Goal: Task Accomplishment & Management: Complete application form

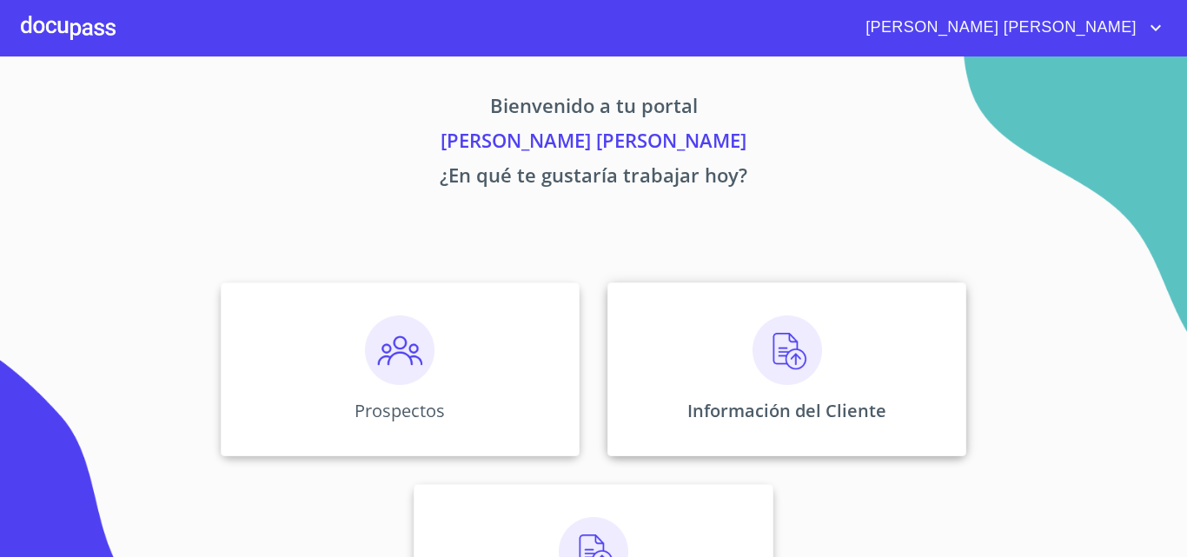
click at [680, 359] on div "Información del Cliente" at bounding box center [786, 369] width 359 height 174
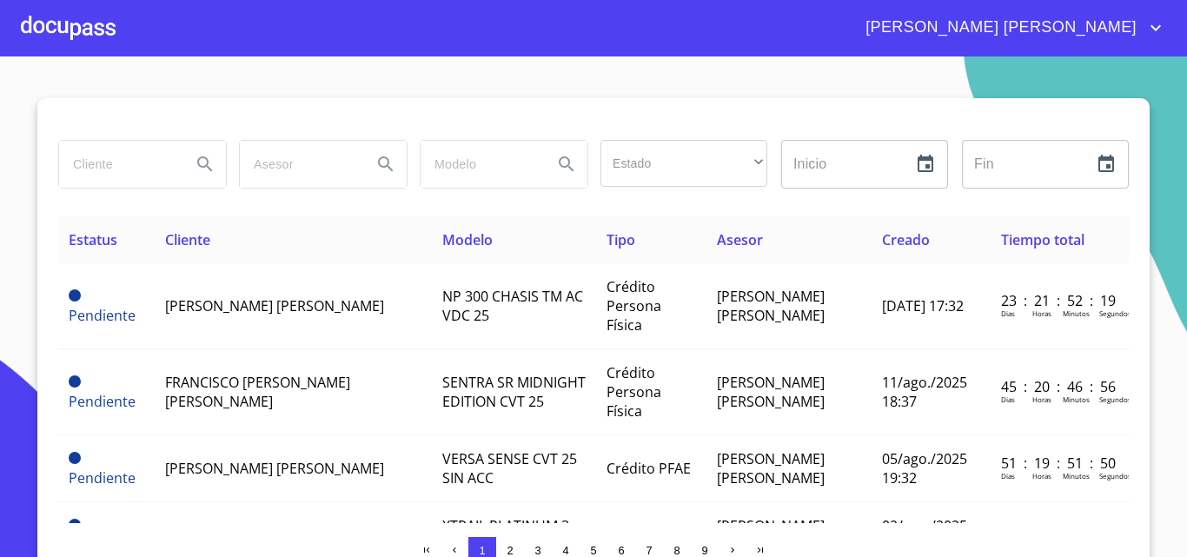
click at [83, 162] on input "search" at bounding box center [118, 164] width 118 height 47
click at [202, 167] on icon "Search" at bounding box center [204, 163] width 15 height 15
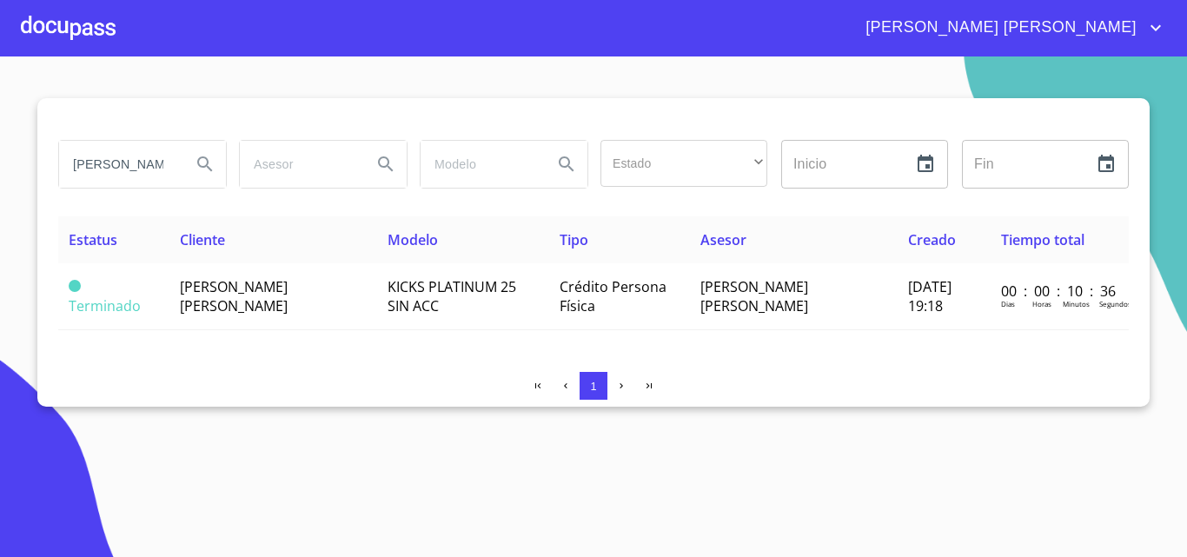
click at [125, 166] on input "[PERSON_NAME]" at bounding box center [118, 164] width 118 height 47
type input "a"
click at [198, 172] on icon "Search" at bounding box center [205, 164] width 21 height 21
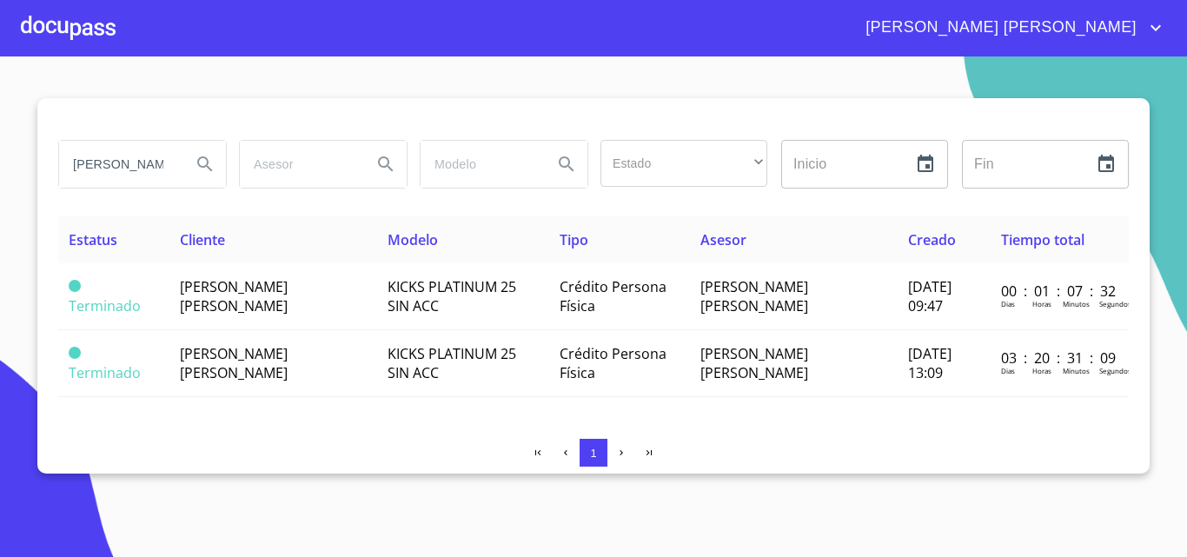
click at [136, 170] on input "[PERSON_NAME]" at bounding box center [118, 164] width 118 height 47
type input "c"
type input "[PERSON_NAME]"
click at [216, 171] on button "Search" at bounding box center [205, 164] width 42 height 42
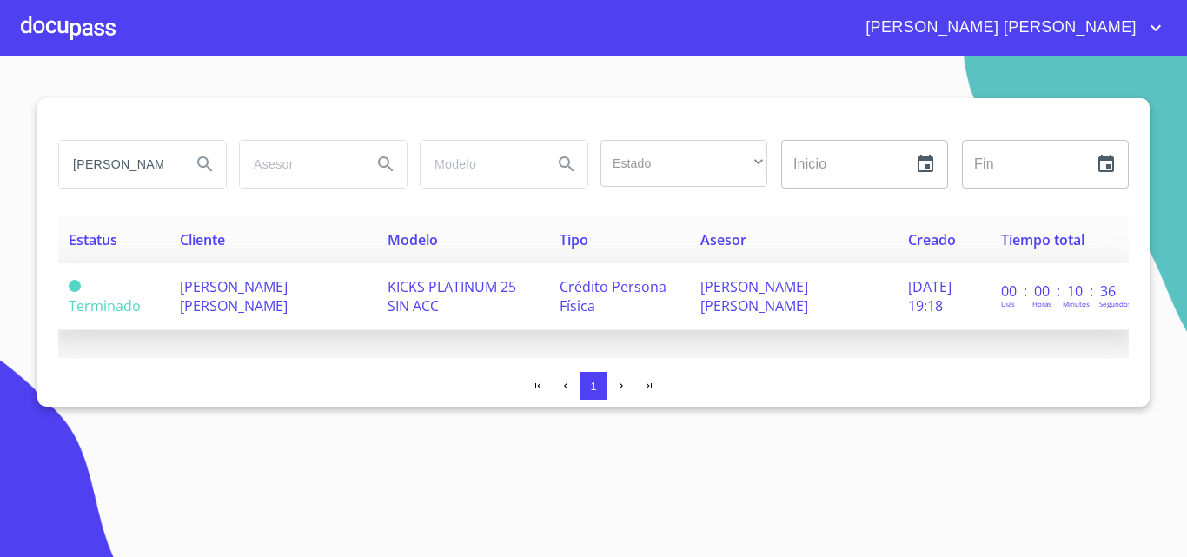
click at [235, 295] on span "[PERSON_NAME] [PERSON_NAME]" at bounding box center [234, 296] width 108 height 38
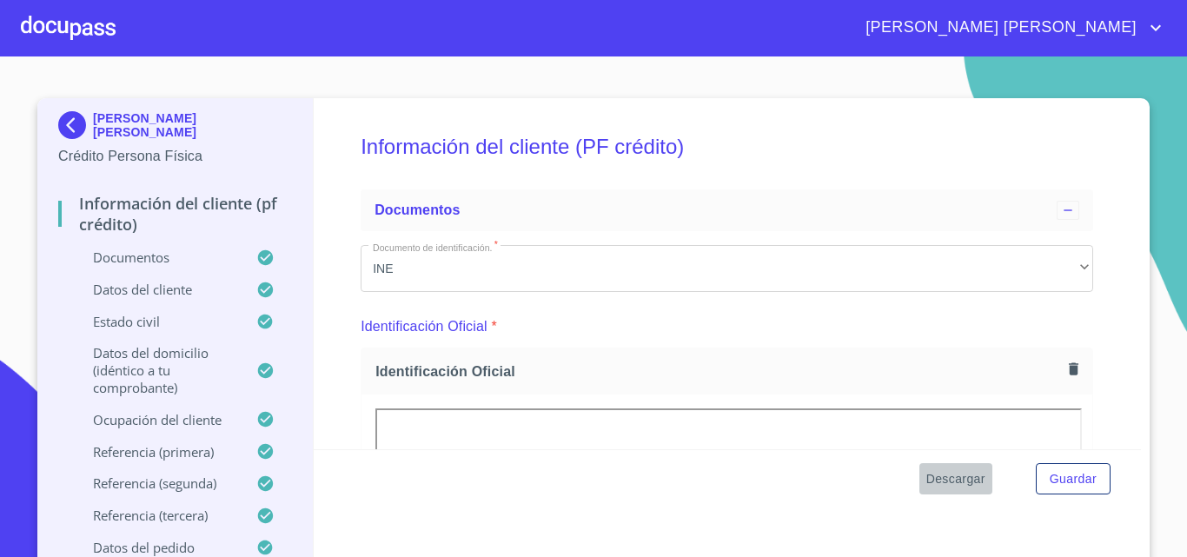
click at [932, 485] on span "Descargar" at bounding box center [955, 479] width 59 height 22
click at [948, 481] on span "Descargar" at bounding box center [955, 479] width 59 height 22
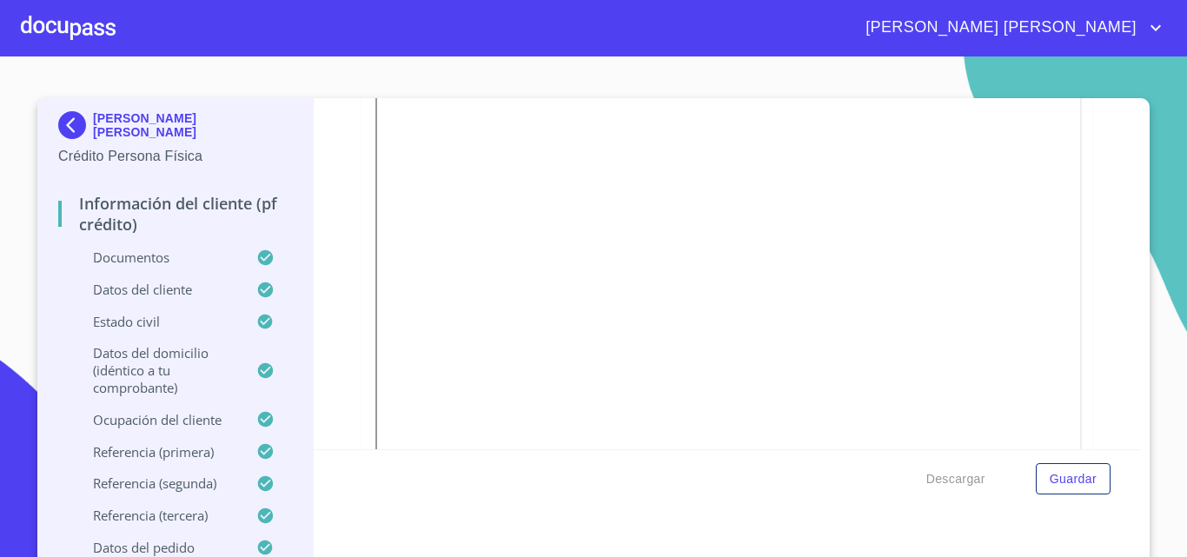
scroll to position [972, 0]
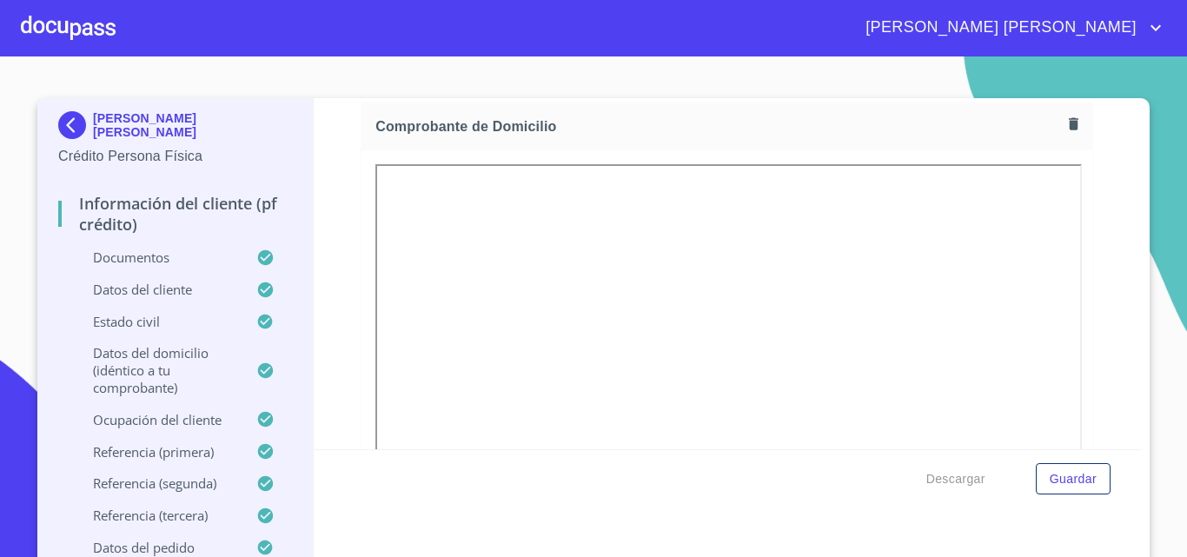
click at [1105, 368] on div "Información del cliente (PF crédito) Documentos Documento de identificación.   …" at bounding box center [728, 273] width 828 height 351
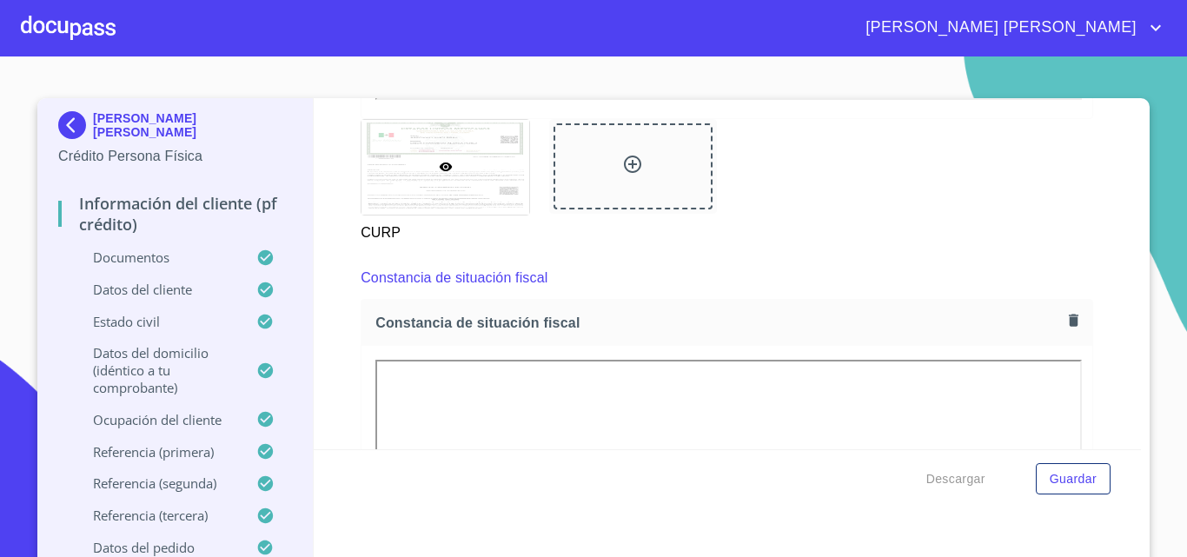
scroll to position [4535, 0]
click at [89, 32] on div at bounding box center [68, 28] width 95 height 56
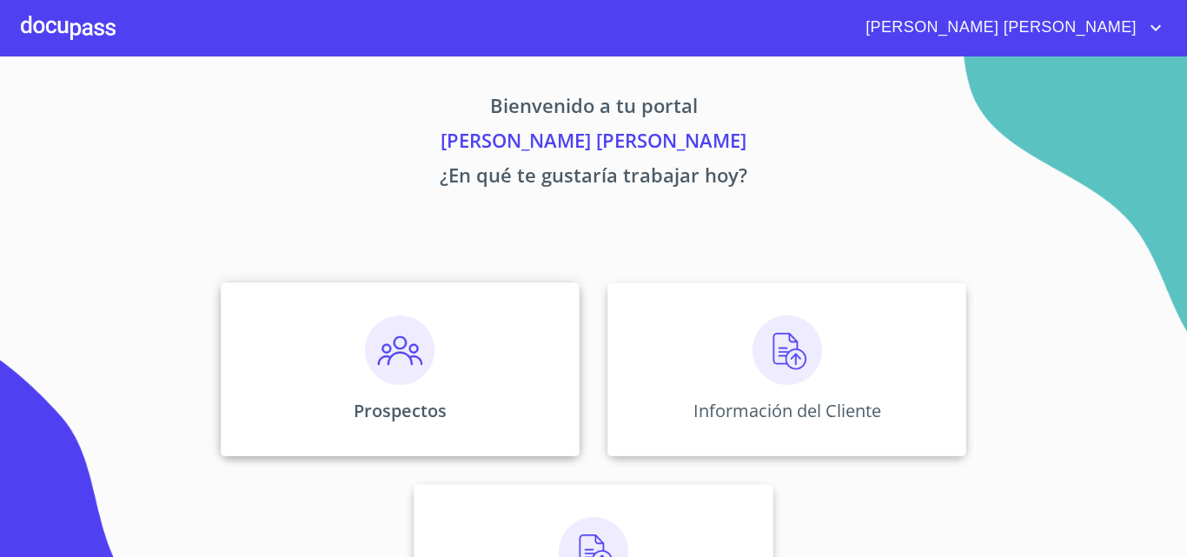
click at [527, 367] on div "Prospectos" at bounding box center [400, 369] width 359 height 174
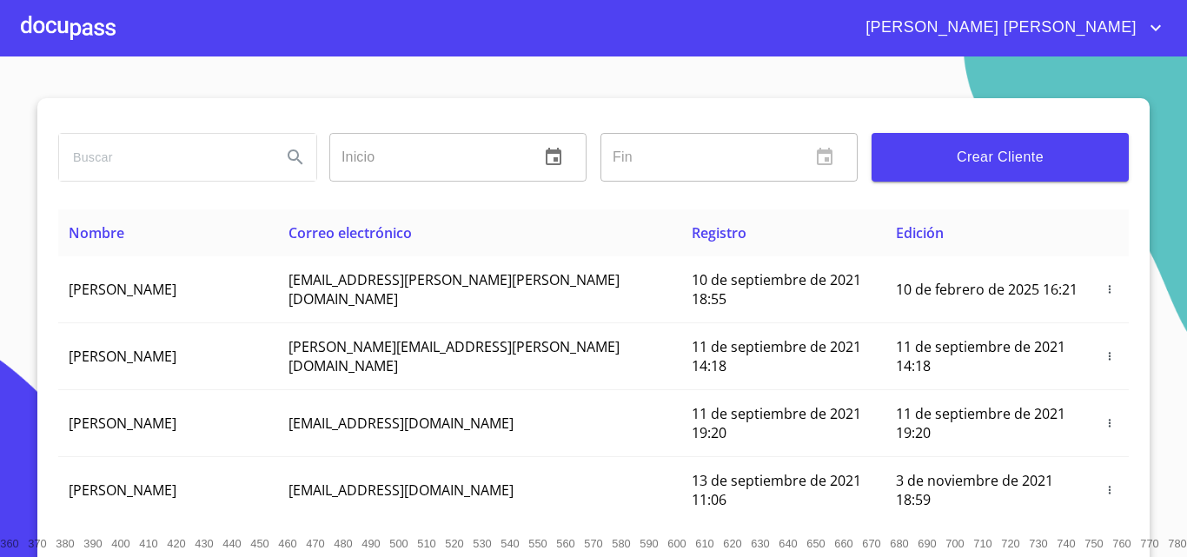
click at [924, 163] on span "Crear Cliente" at bounding box center [999, 157] width 229 height 24
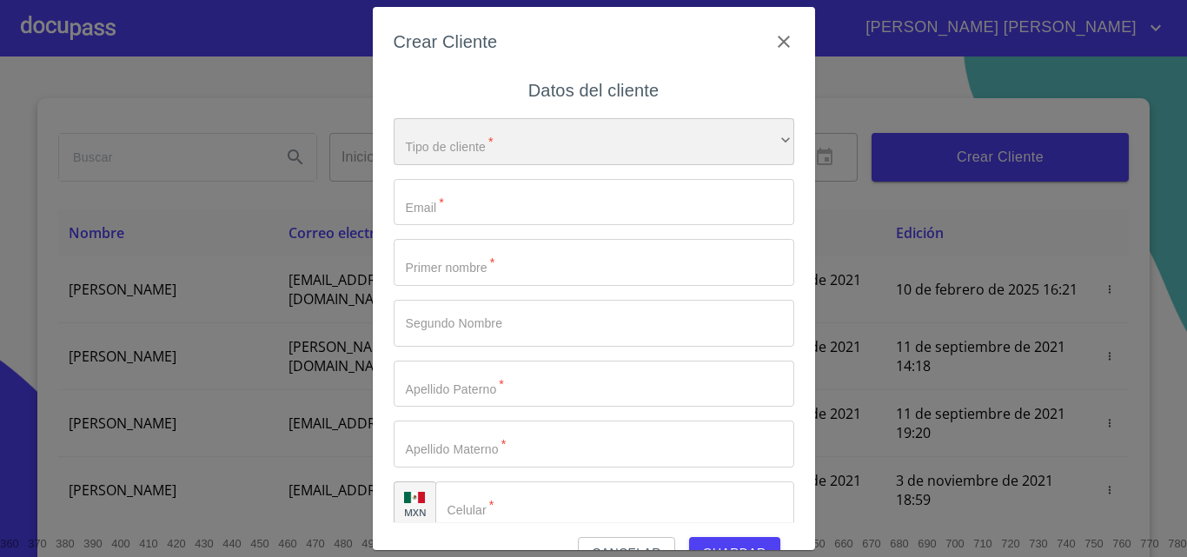
click at [560, 140] on div "​" at bounding box center [594, 141] width 401 height 47
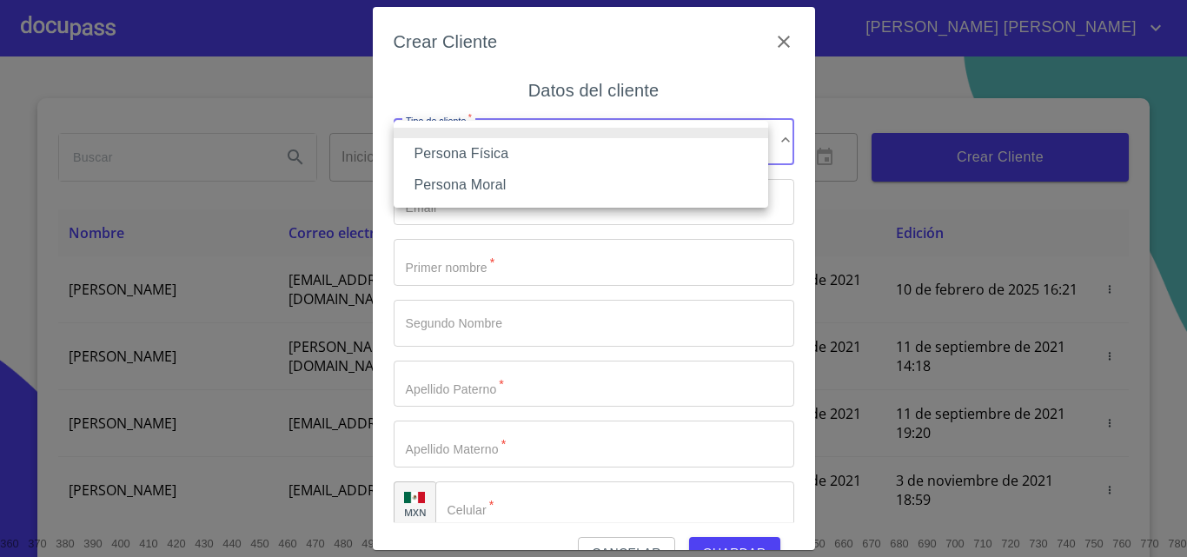
click at [542, 144] on li "Persona Física" at bounding box center [581, 153] width 375 height 31
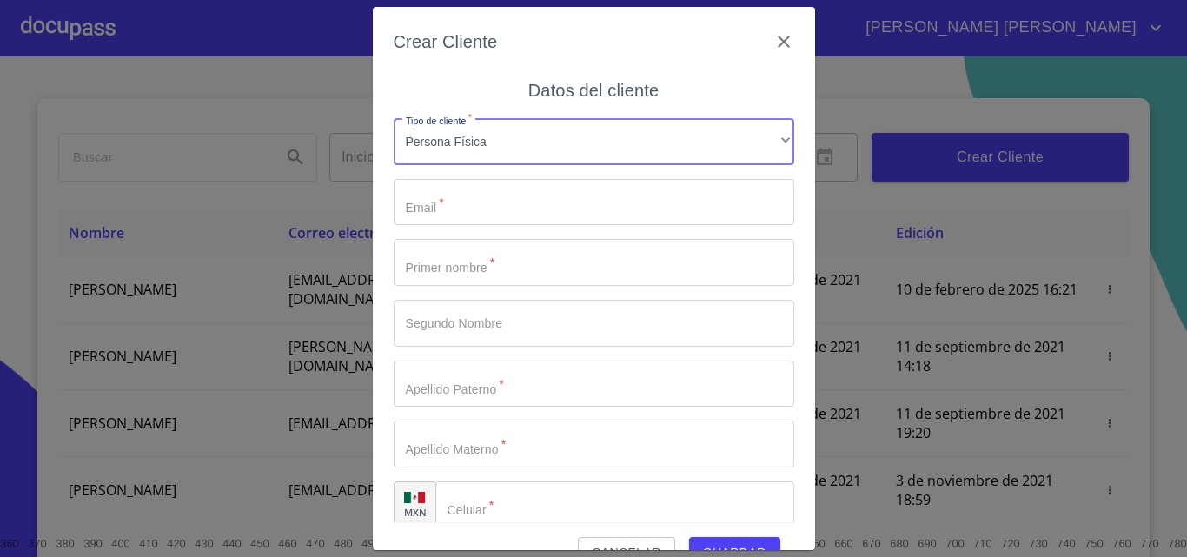
click at [529, 205] on input "Tipo de cliente   *" at bounding box center [594, 202] width 401 height 47
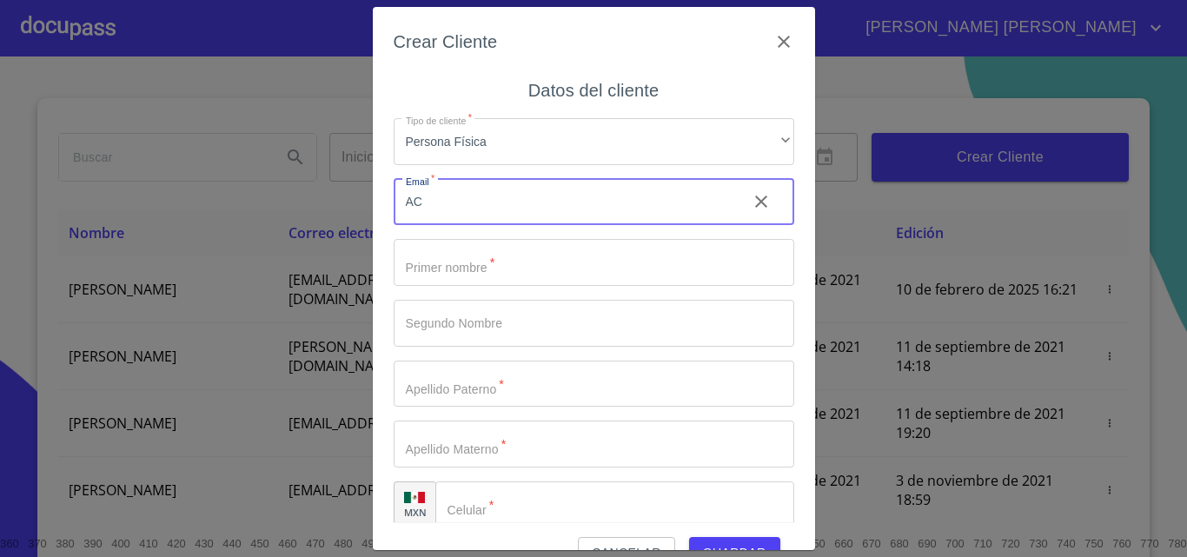
type input "A"
type input "acdlml117@gmail.com"
click at [501, 267] on input "Tipo de cliente   *" at bounding box center [594, 262] width 401 height 47
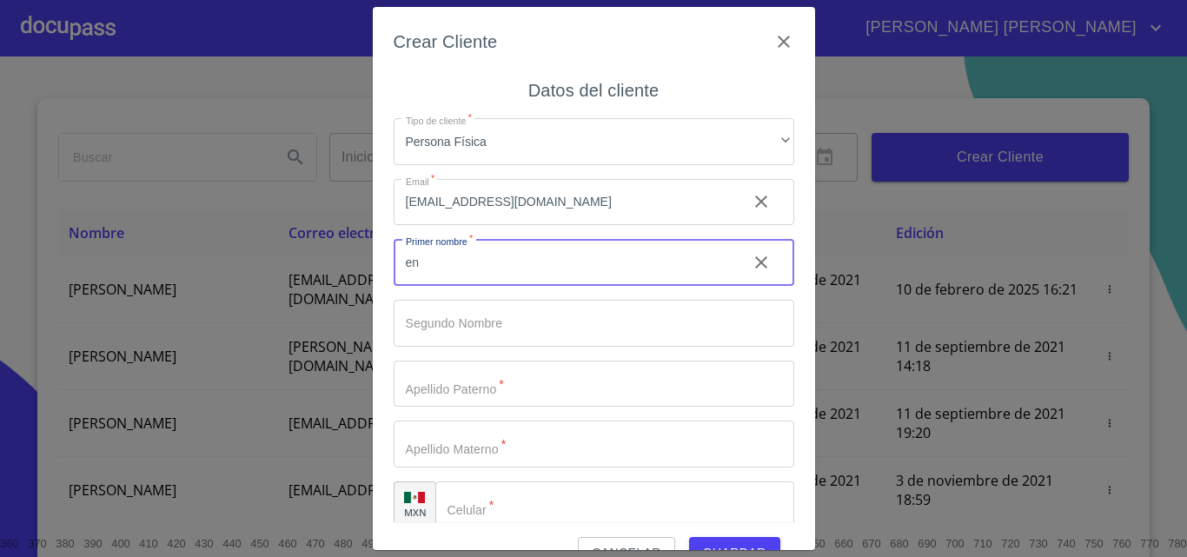
type input "e"
type input "[PERSON_NAME]"
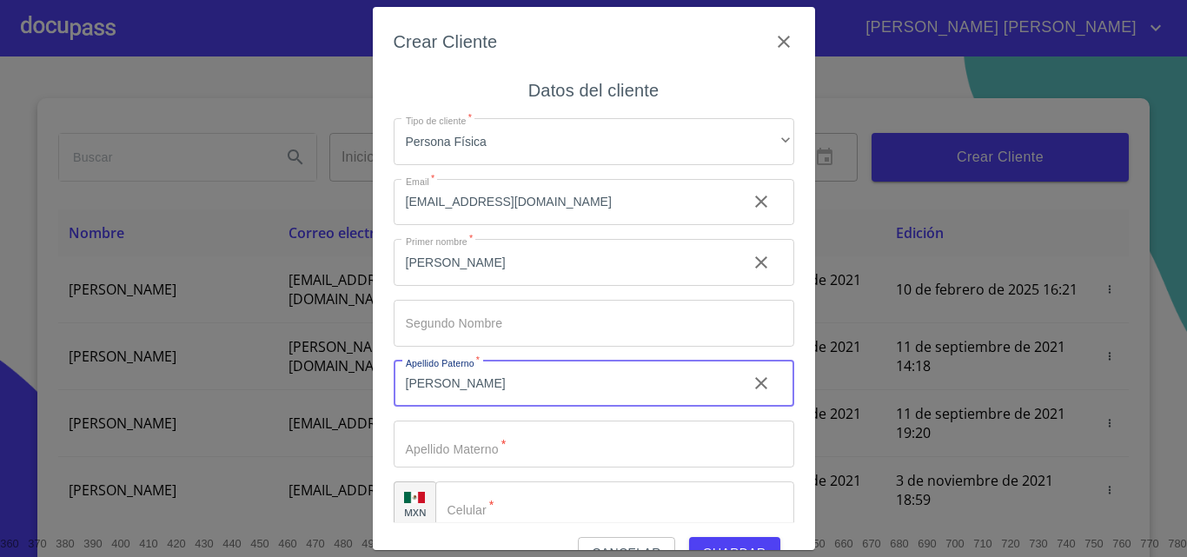
type input "[PERSON_NAME]"
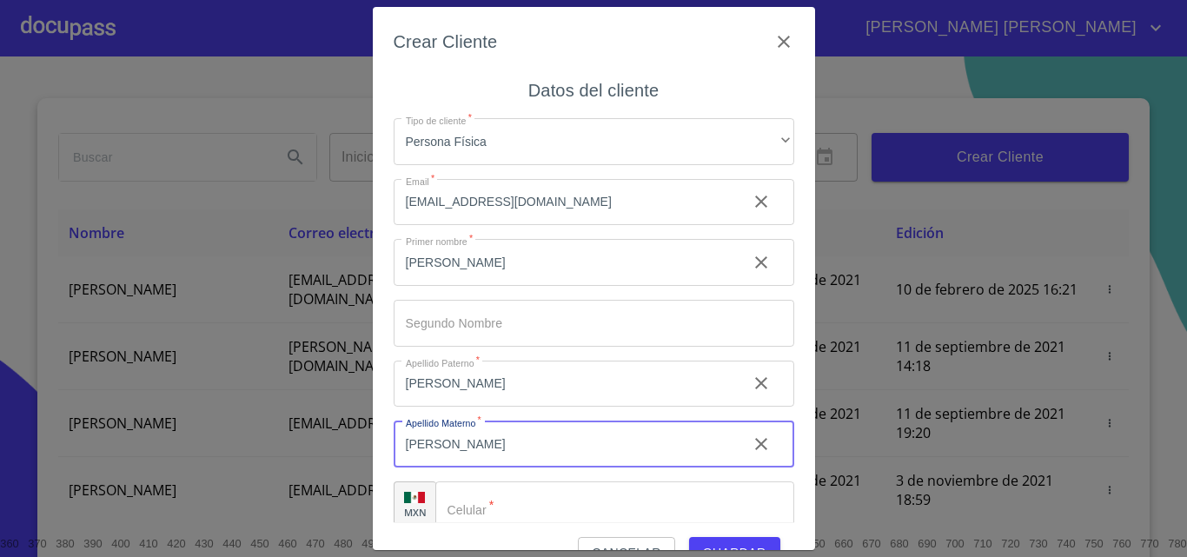
type input "[PERSON_NAME]"
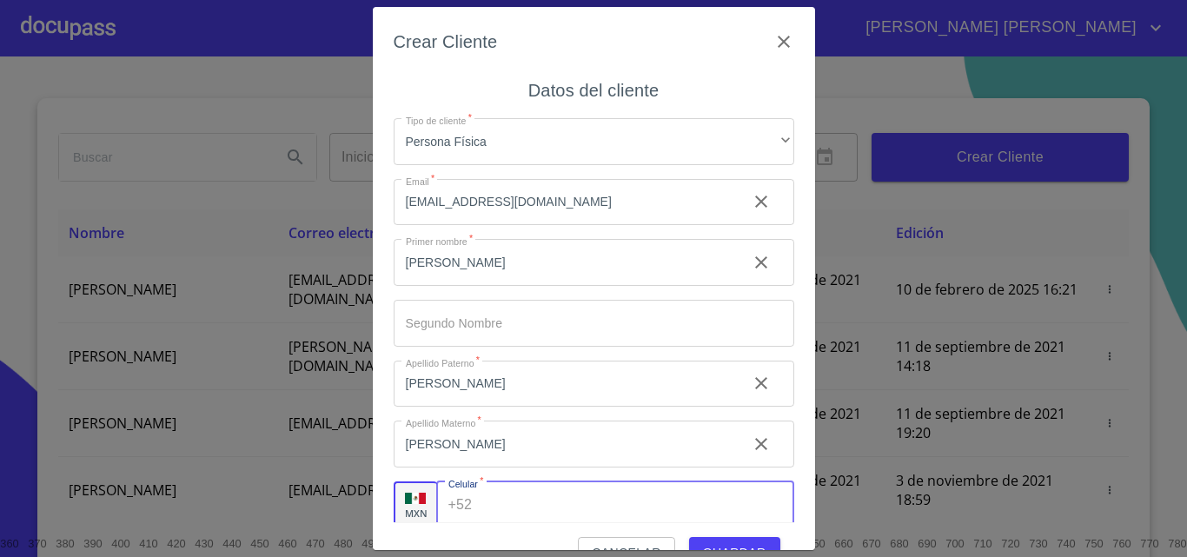
scroll to position [6, 0]
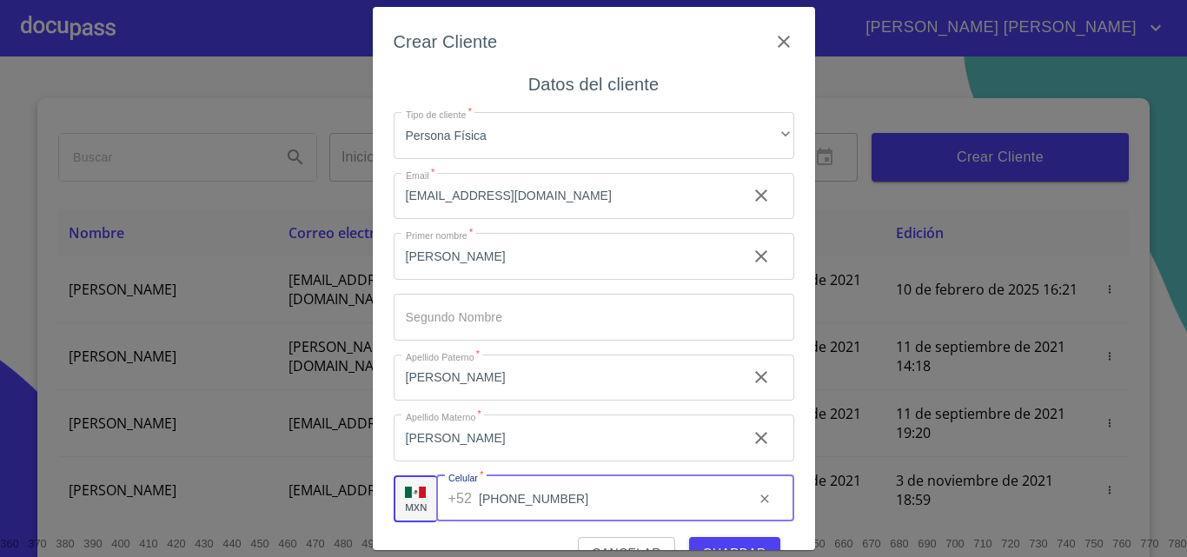
type input "[PHONE_NUMBER]"
click at [739, 539] on button "Guardar" at bounding box center [734, 553] width 91 height 32
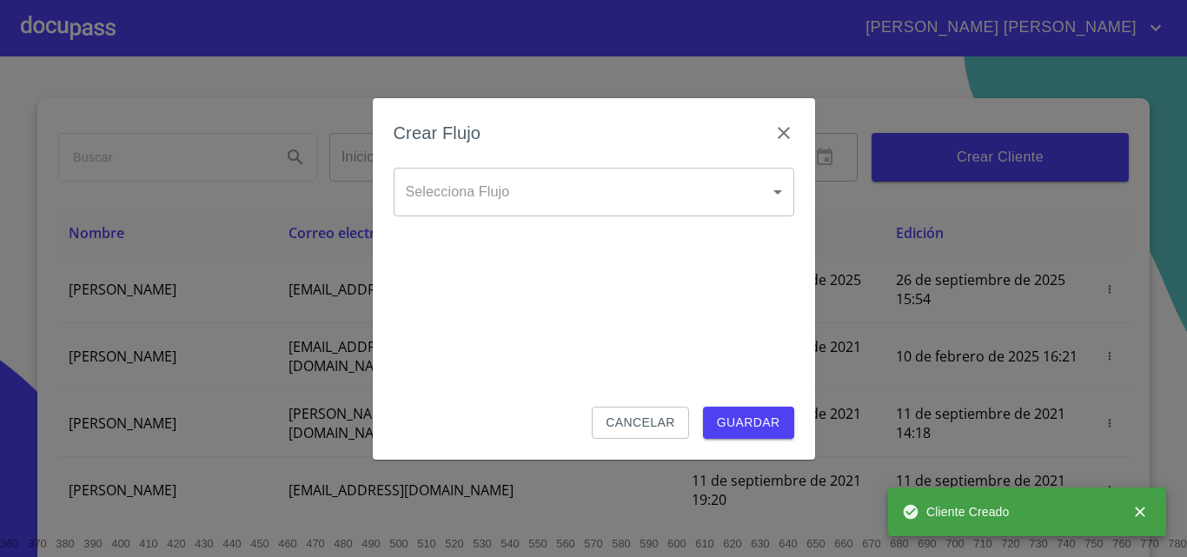
click at [550, 186] on body "JUAN JOSÉ Inicio ​ Fin ​ Crear Cliente Nombre Correo electrónico Registro Edici…" at bounding box center [593, 278] width 1187 height 557
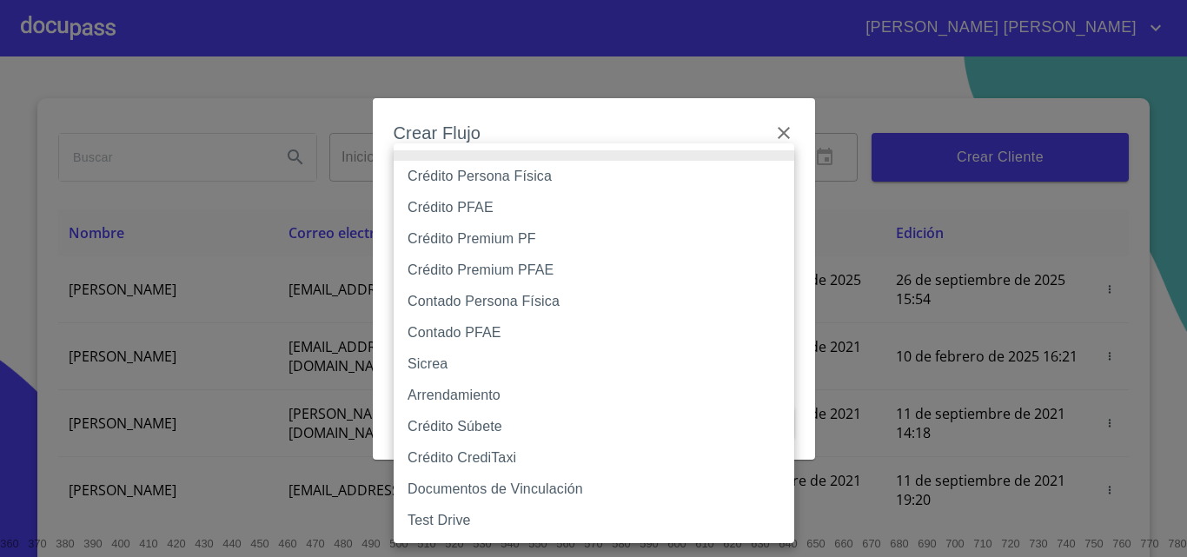
click at [526, 170] on li "Crédito Persona Física" at bounding box center [594, 176] width 401 height 31
type input "6009fb3c7d1714eb8809aa97"
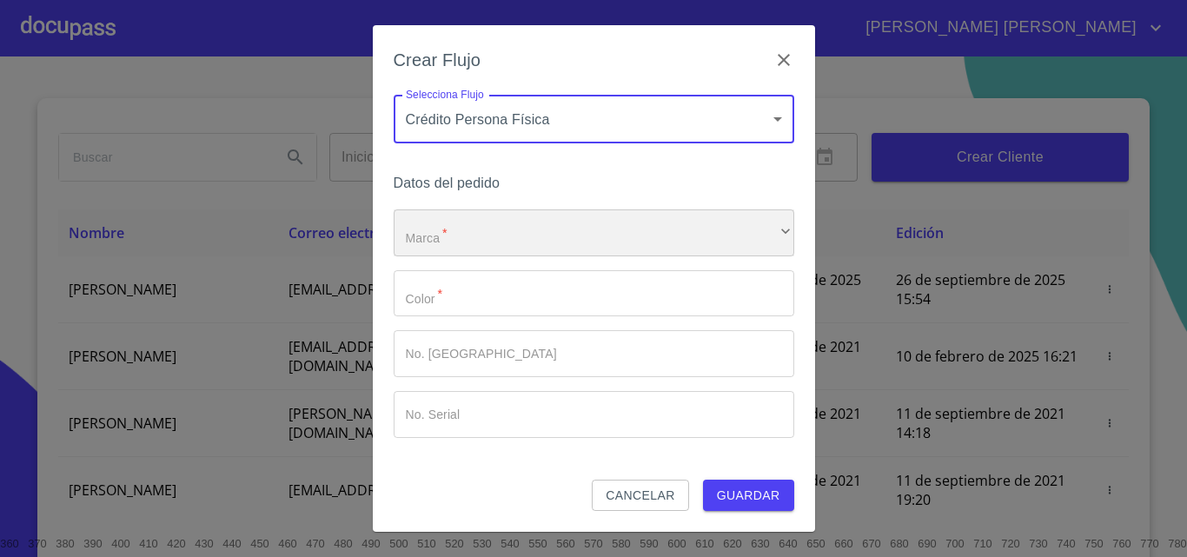
click at [474, 227] on div "​" at bounding box center [594, 232] width 401 height 47
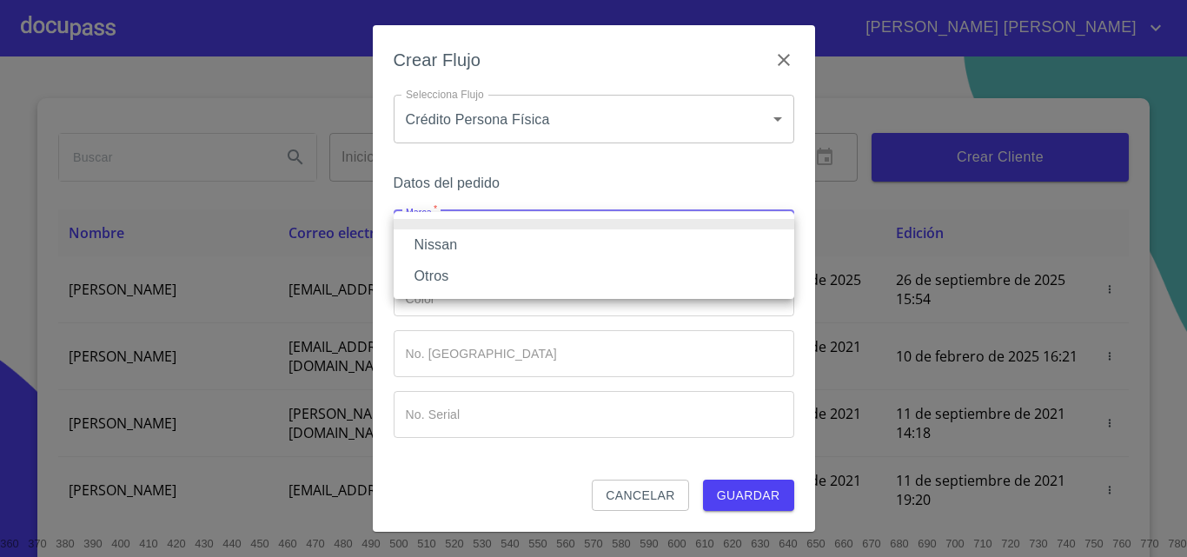
click at [463, 240] on li "Nissan" at bounding box center [594, 244] width 401 height 31
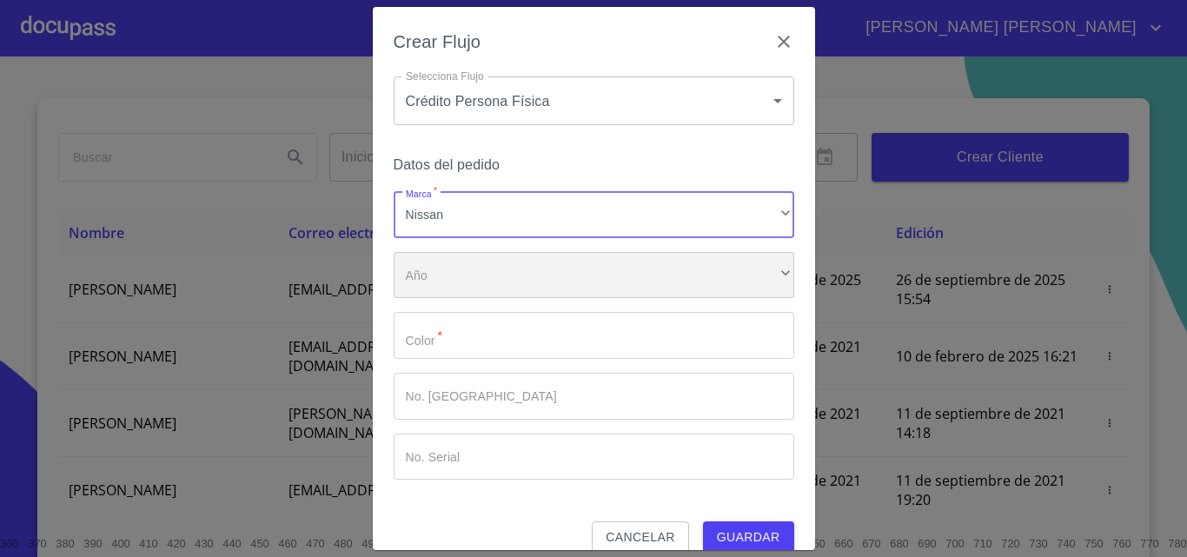
click at [481, 280] on div "​" at bounding box center [594, 275] width 401 height 47
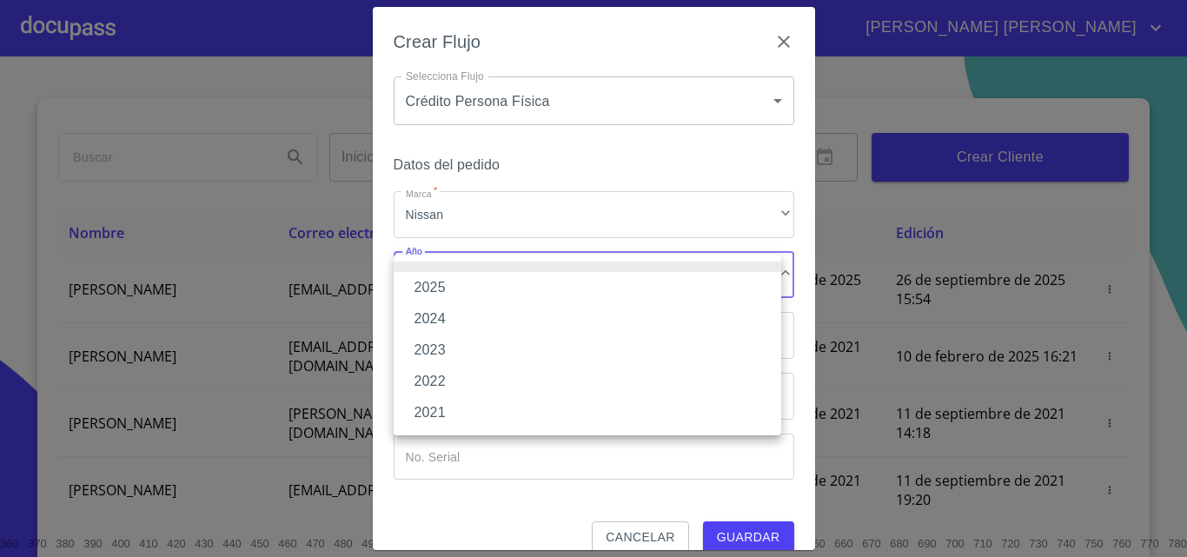
click at [461, 284] on li "2025" at bounding box center [588, 287] width 388 height 31
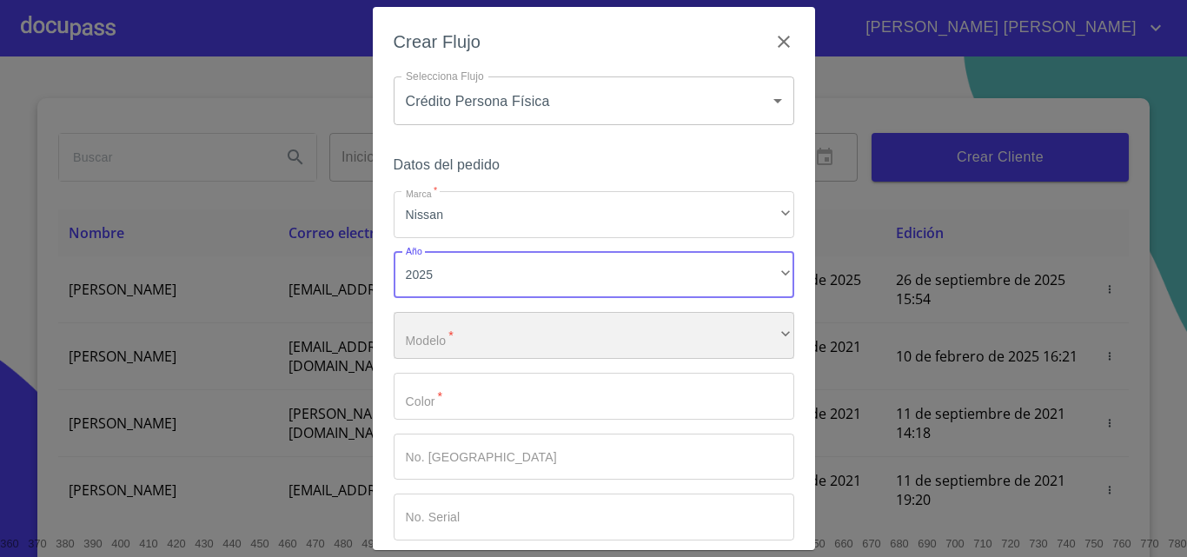
click at [491, 332] on div "​" at bounding box center [594, 335] width 401 height 47
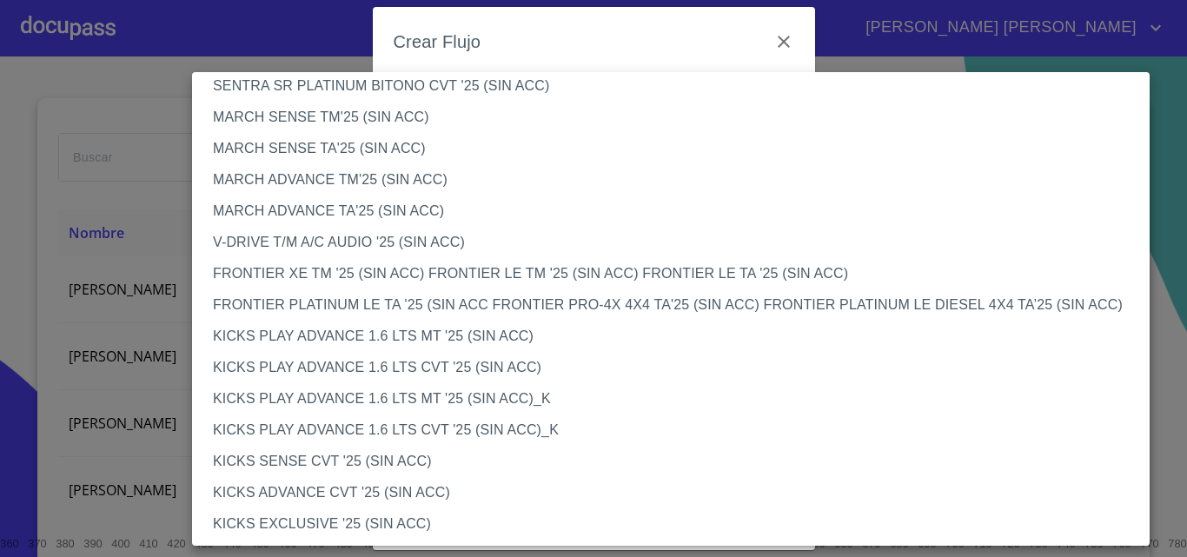
scroll to position [1428, 0]
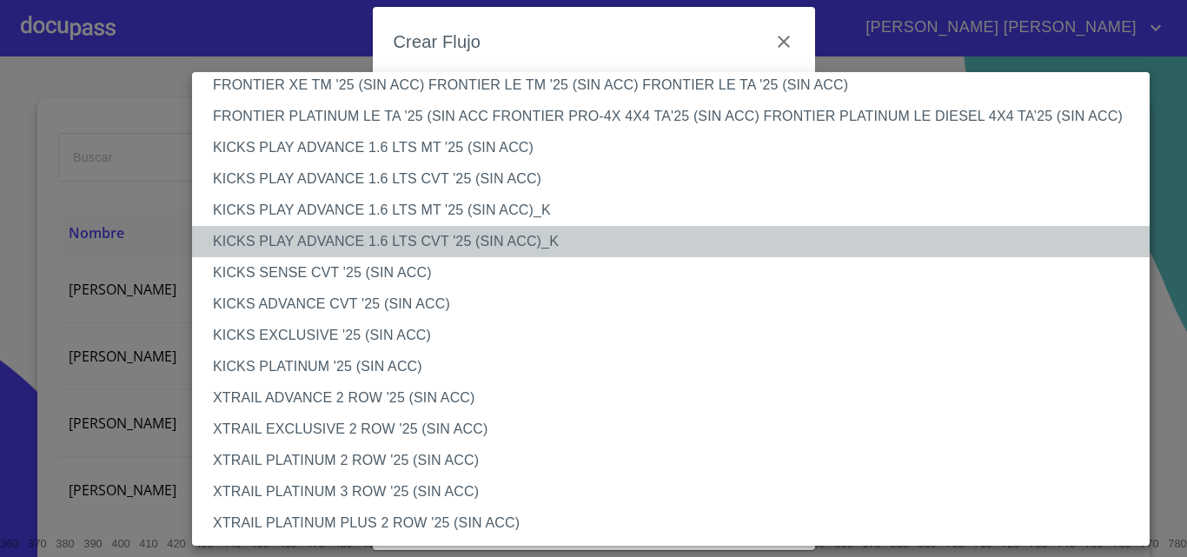
click at [351, 238] on li "KICKS PLAY ADVANCE 1.6 LTS CVT '25 (SIN ACC)_K" at bounding box center [677, 241] width 971 height 31
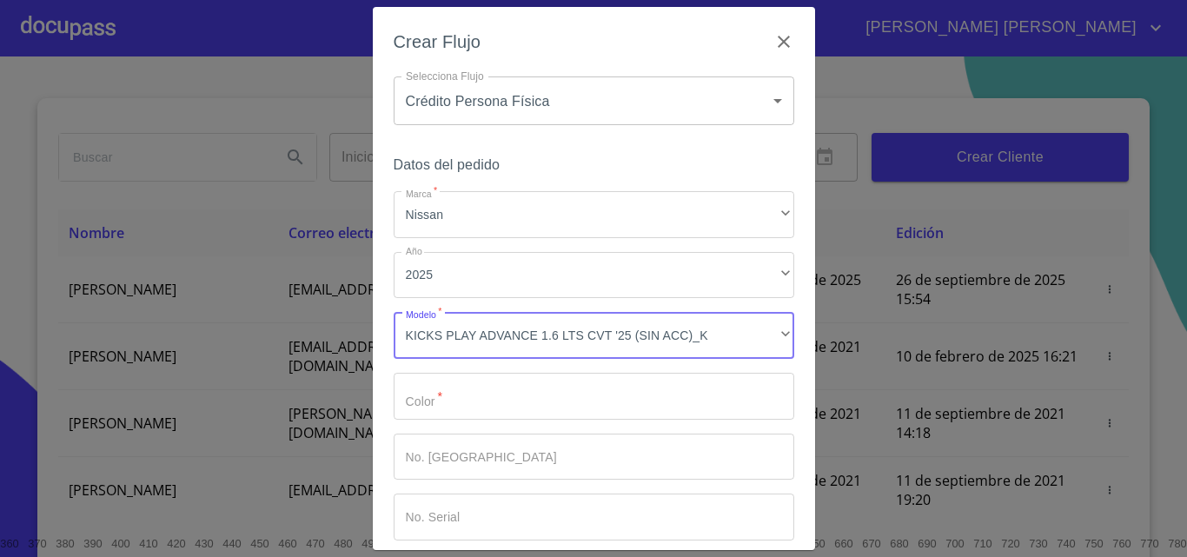
click at [466, 406] on input "Marca   *" at bounding box center [594, 396] width 401 height 47
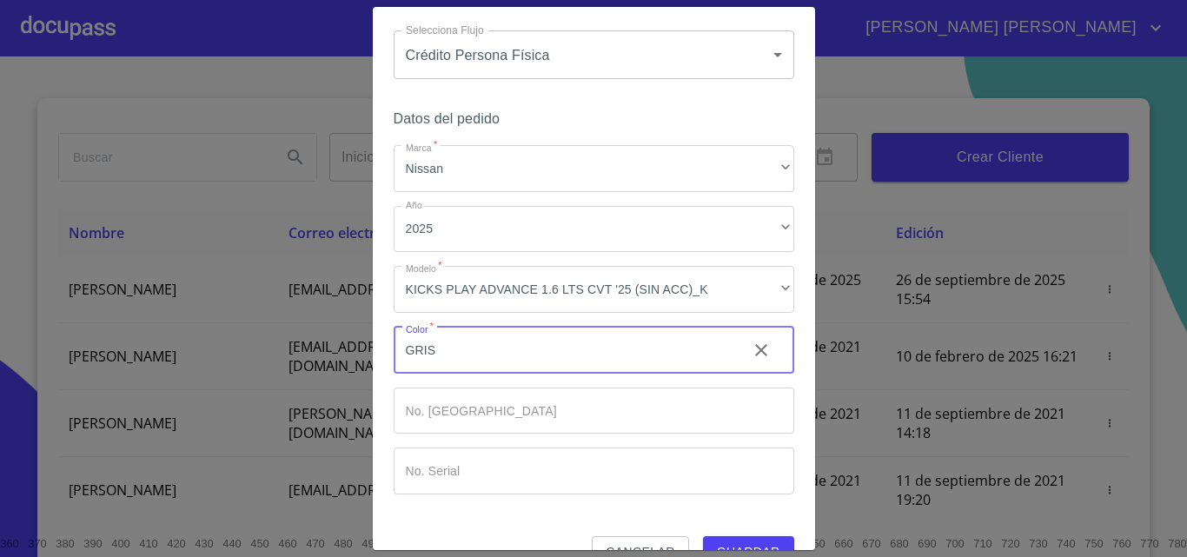
scroll to position [84, 0]
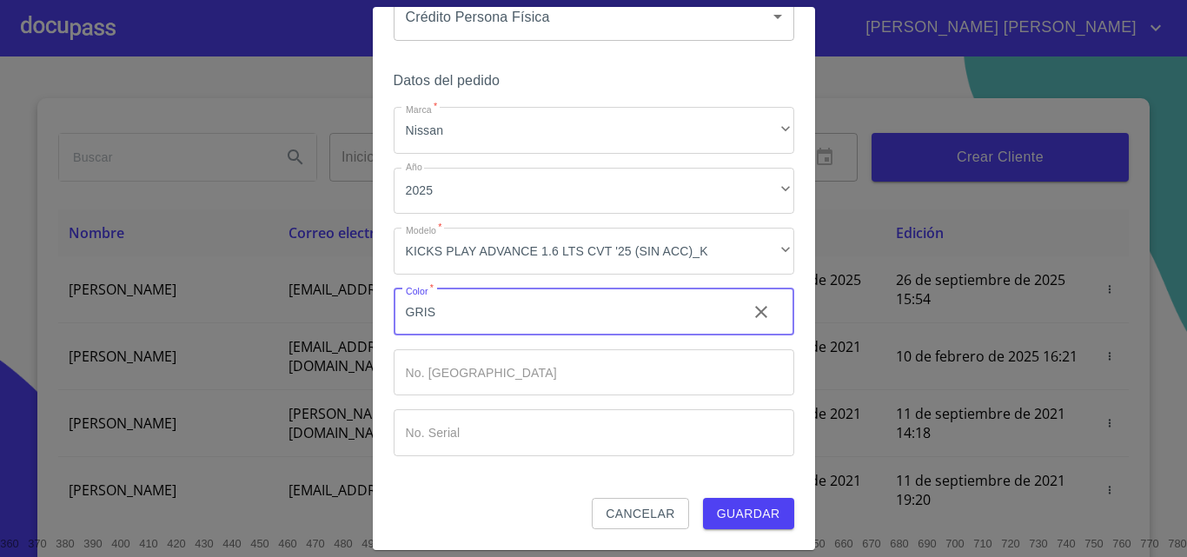
type input "GRIS"
click at [741, 507] on span "Guardar" at bounding box center [748, 514] width 63 height 22
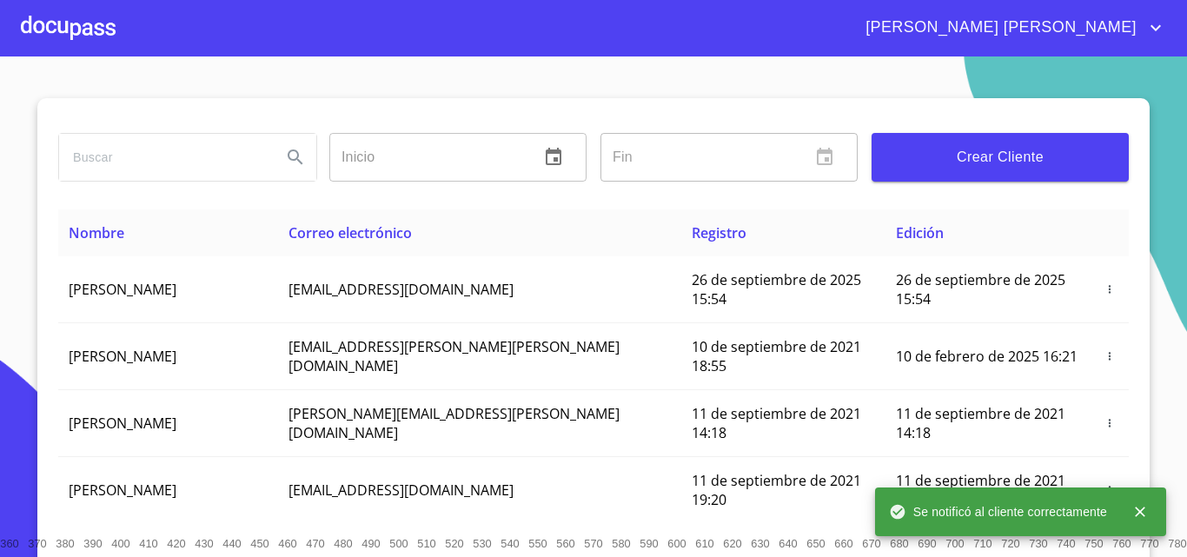
click at [64, 30] on div at bounding box center [68, 28] width 95 height 56
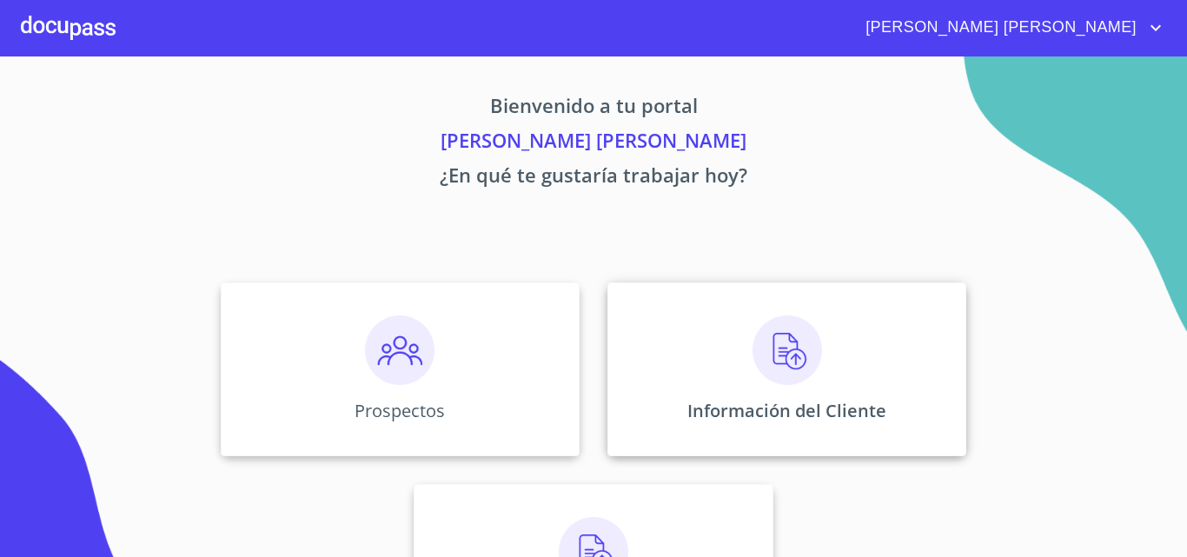
click at [837, 350] on div "Información del Cliente" at bounding box center [786, 369] width 359 height 174
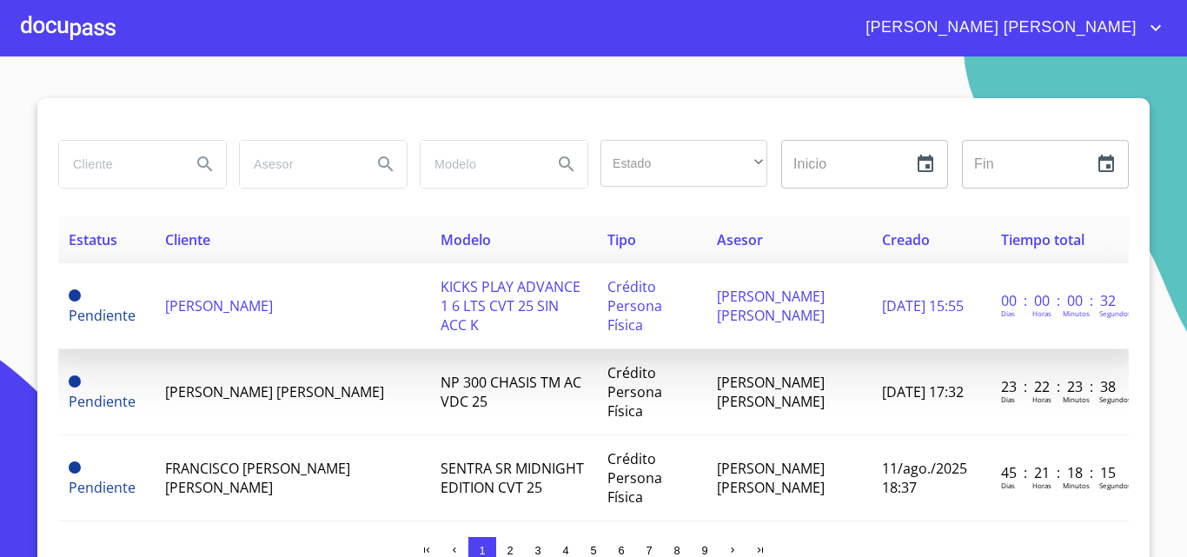
click at [273, 300] on span "[PERSON_NAME]" at bounding box center [219, 305] width 108 height 19
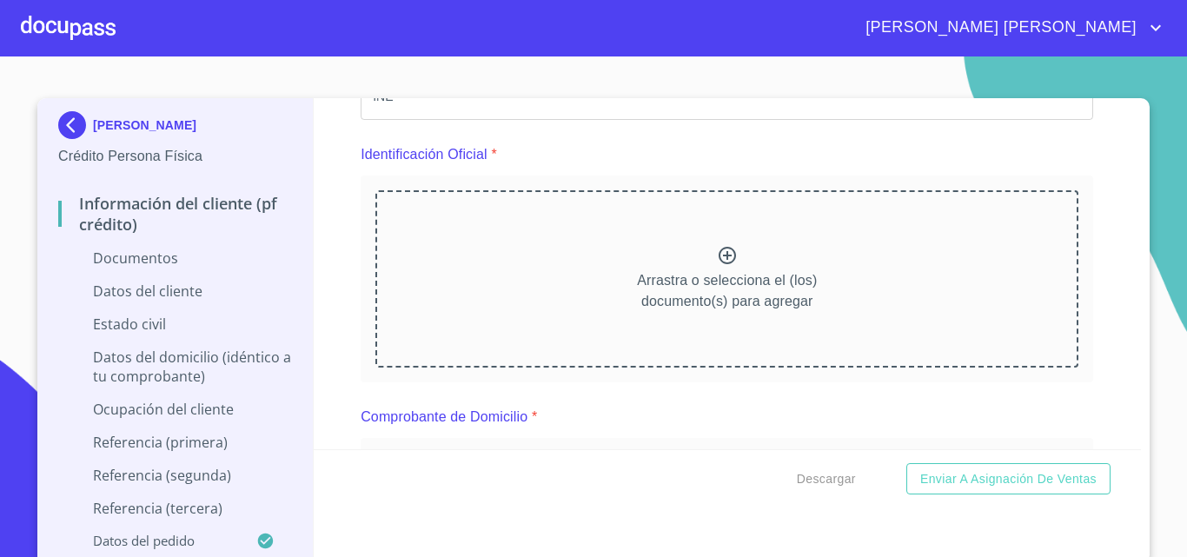
scroll to position [174, 0]
click at [719, 255] on icon at bounding box center [727, 253] width 17 height 17
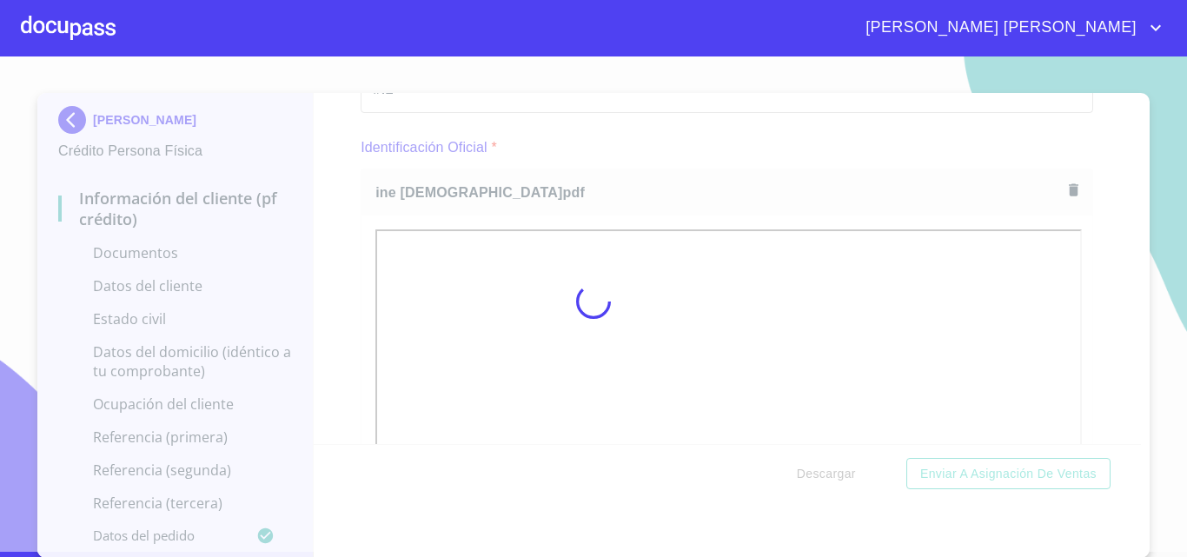
scroll to position [6, 0]
click at [1099, 287] on div at bounding box center [593, 300] width 1187 height 501
click at [1091, 294] on div at bounding box center [593, 300] width 1187 height 501
click at [1116, 213] on div at bounding box center [593, 300] width 1187 height 501
click at [1142, 21] on span "[PERSON_NAME] [PERSON_NAME]" at bounding box center [998, 28] width 293 height 28
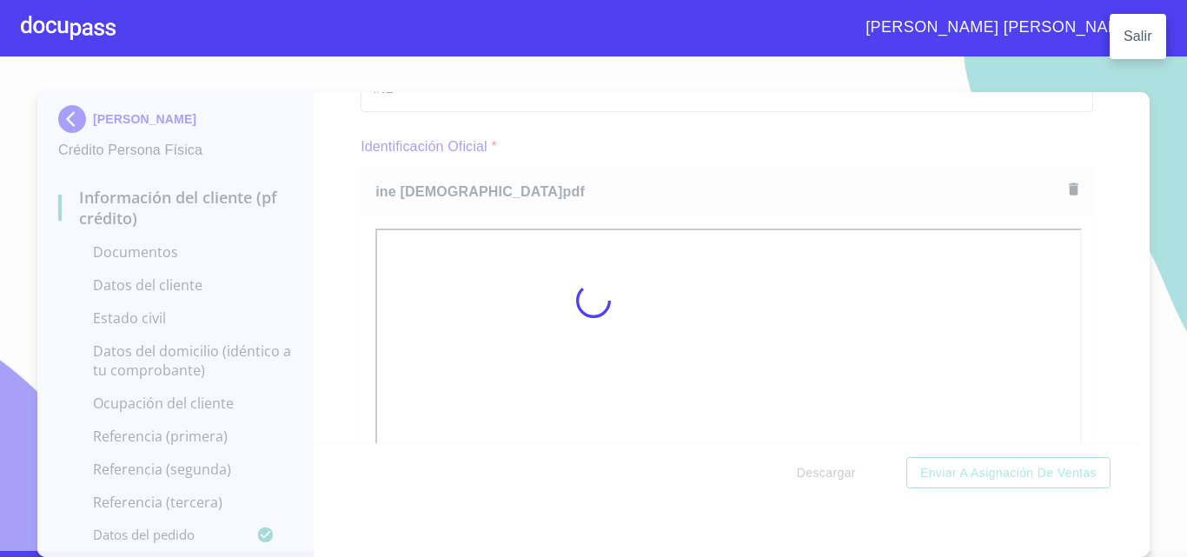
click at [1138, 36] on li "Salir" at bounding box center [1138, 36] width 56 height 31
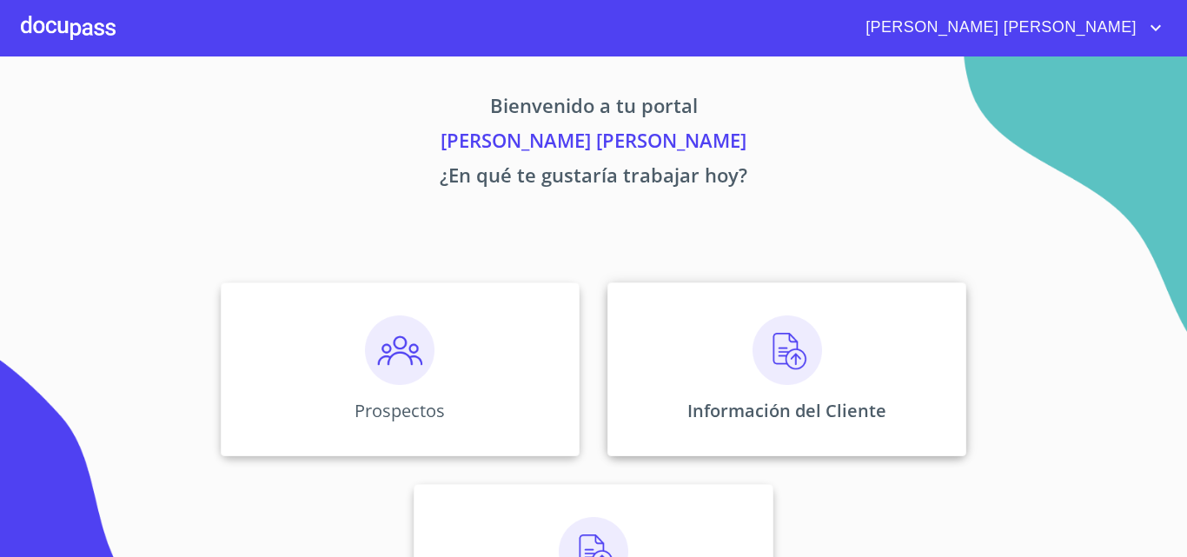
click at [777, 363] on img at bounding box center [788, 350] width 70 height 70
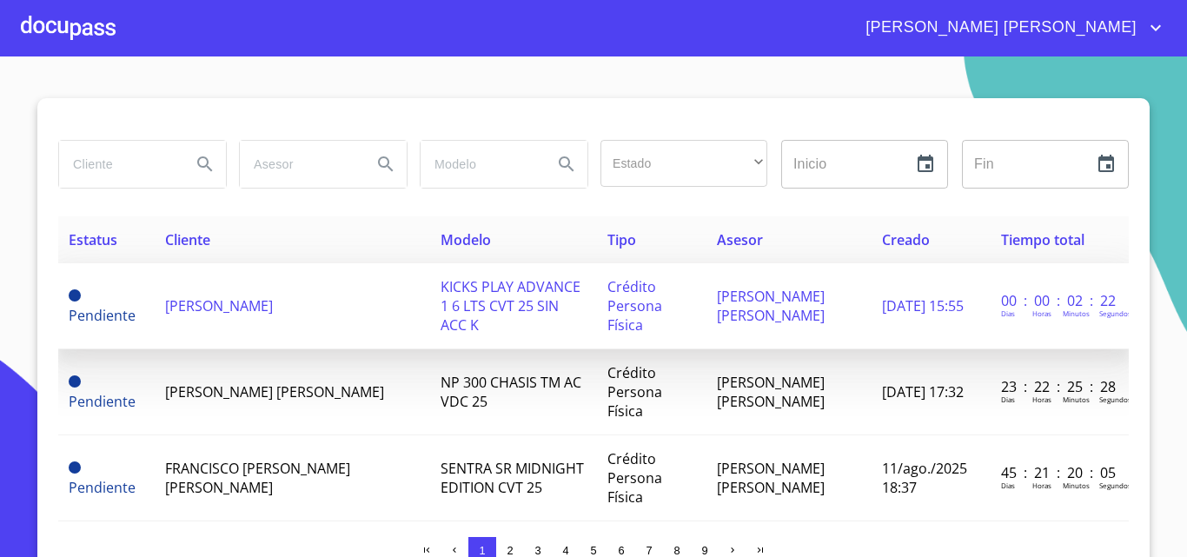
click at [273, 298] on span "[PERSON_NAME]" at bounding box center [219, 305] width 108 height 19
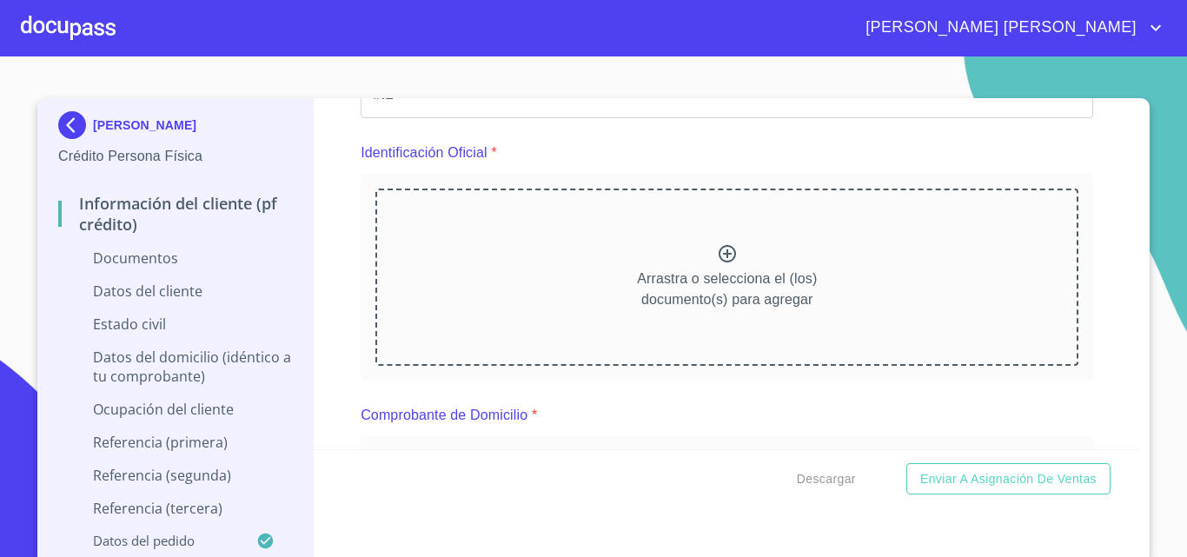
scroll to position [261, 0]
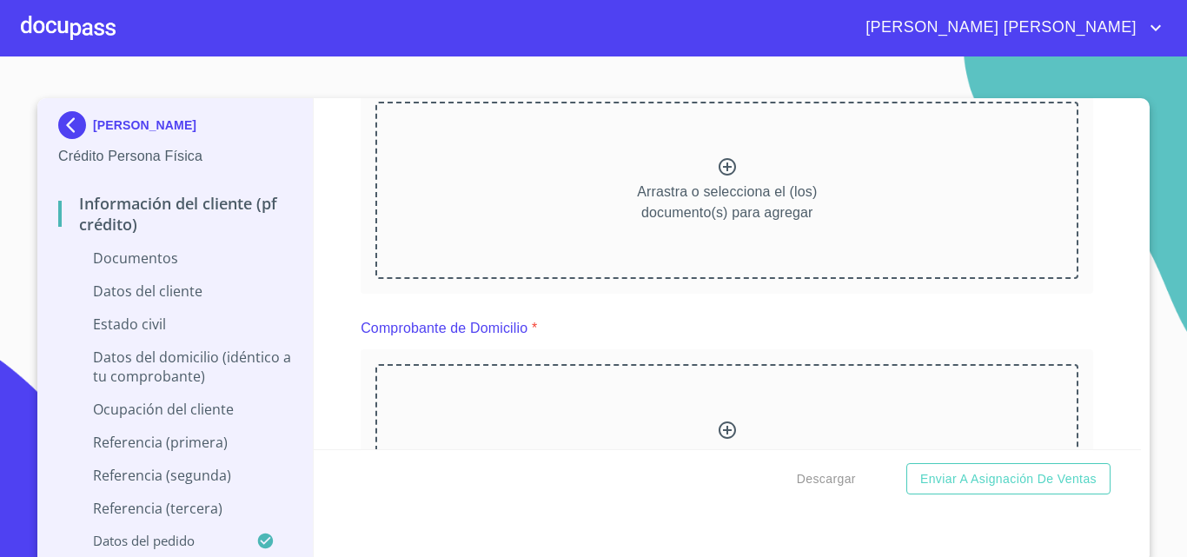
click at [718, 165] on icon at bounding box center [727, 166] width 21 height 21
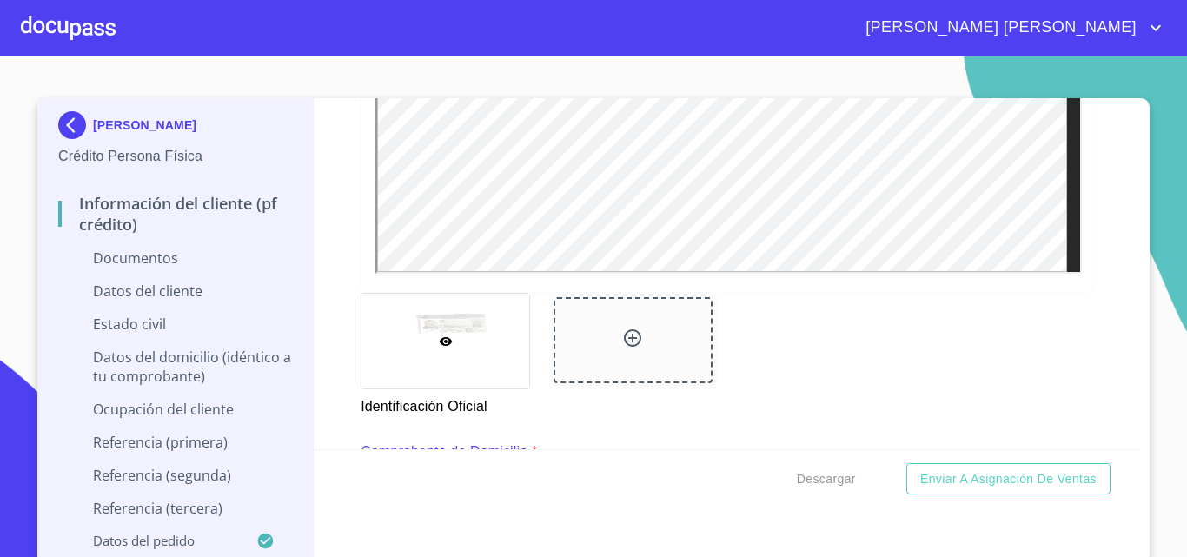
scroll to position [608, 0]
click at [622, 346] on div at bounding box center [632, 334] width 21 height 25
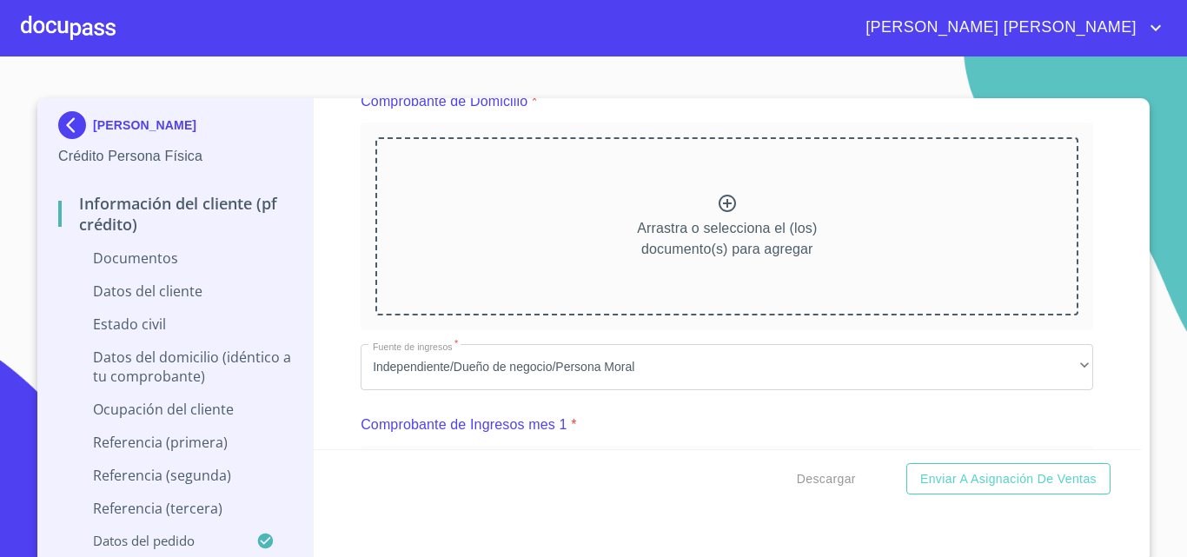
scroll to position [956, 0]
click at [719, 199] on icon at bounding box center [727, 199] width 17 height 17
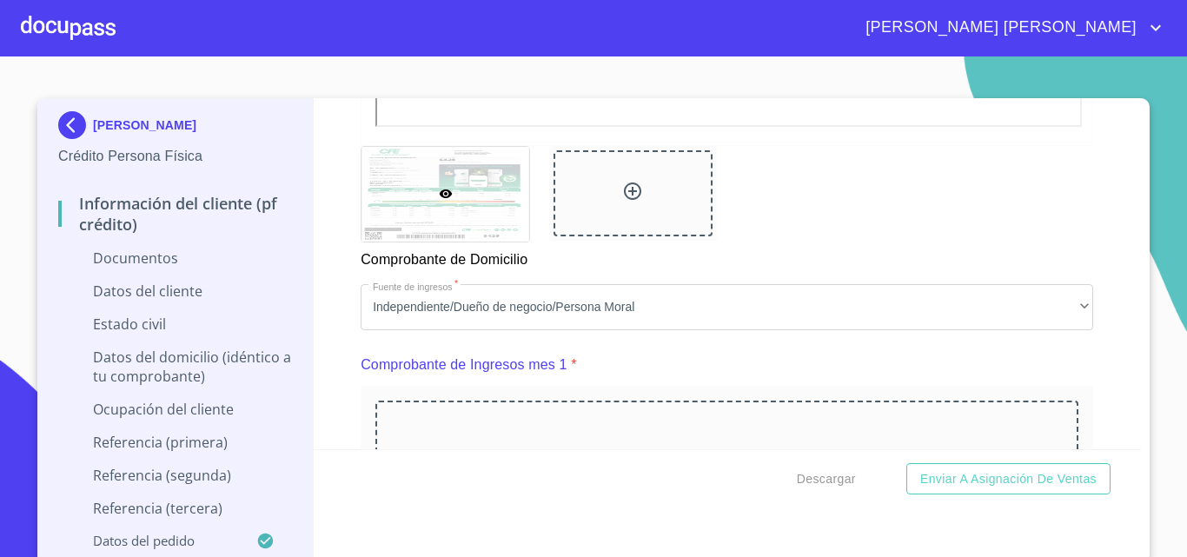
scroll to position [1564, 0]
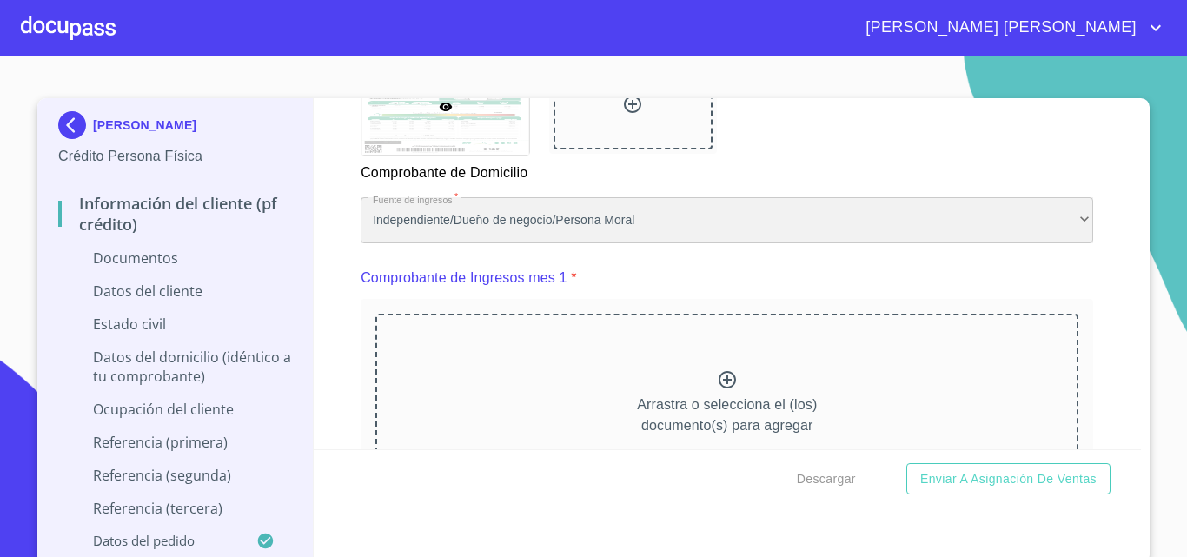
click at [922, 244] on div "Independiente/Dueño de negocio/Persona Moral" at bounding box center [727, 220] width 733 height 47
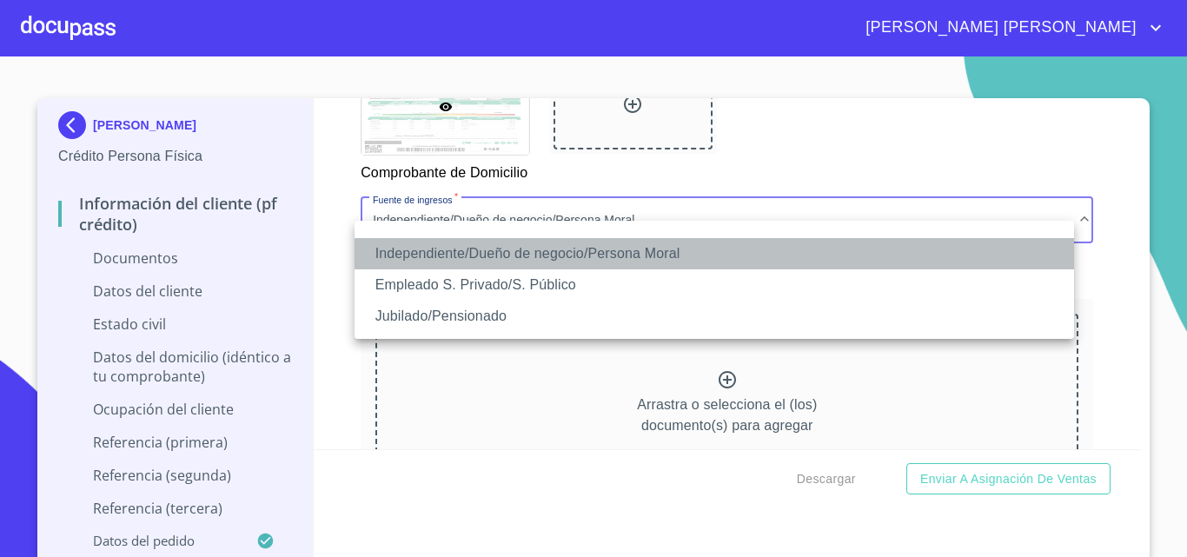
click at [468, 254] on li "Independiente/Dueño de negocio/Persona Moral" at bounding box center [714, 253] width 719 height 31
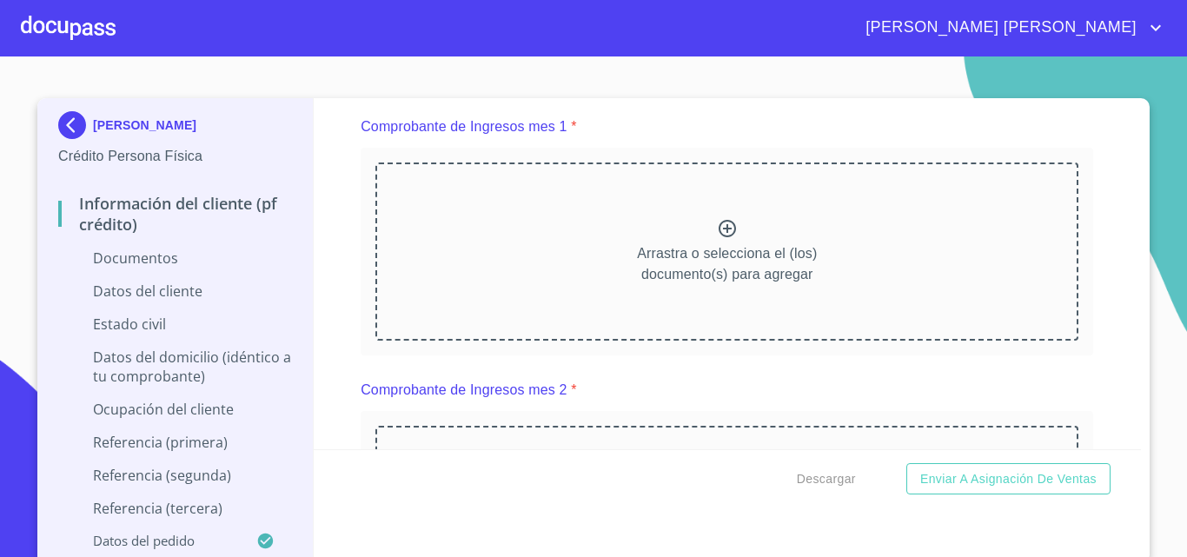
scroll to position [1738, 0]
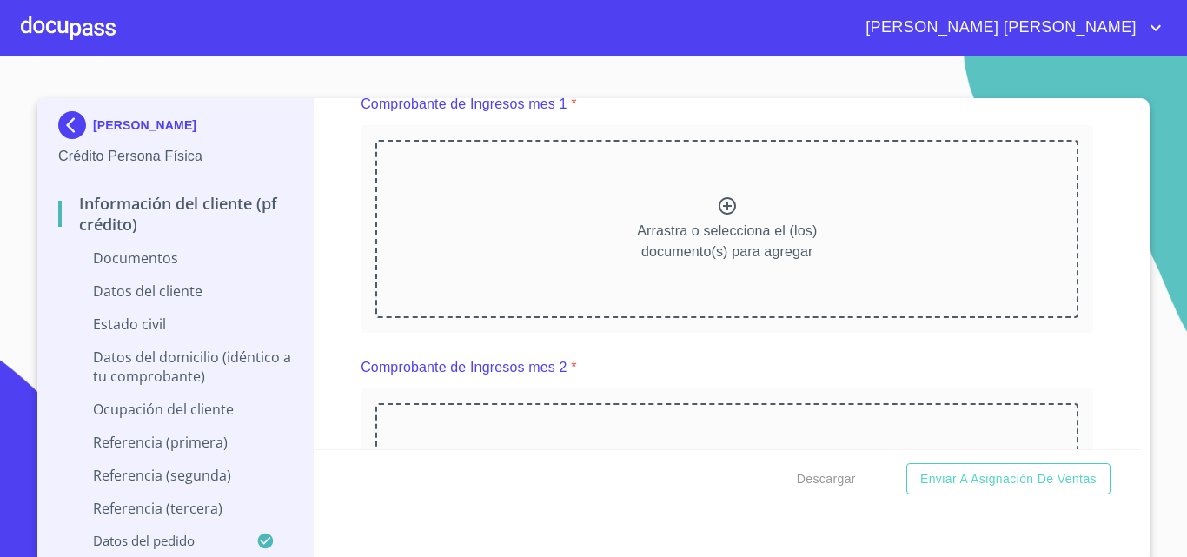
click at [717, 216] on icon at bounding box center [727, 206] width 21 height 21
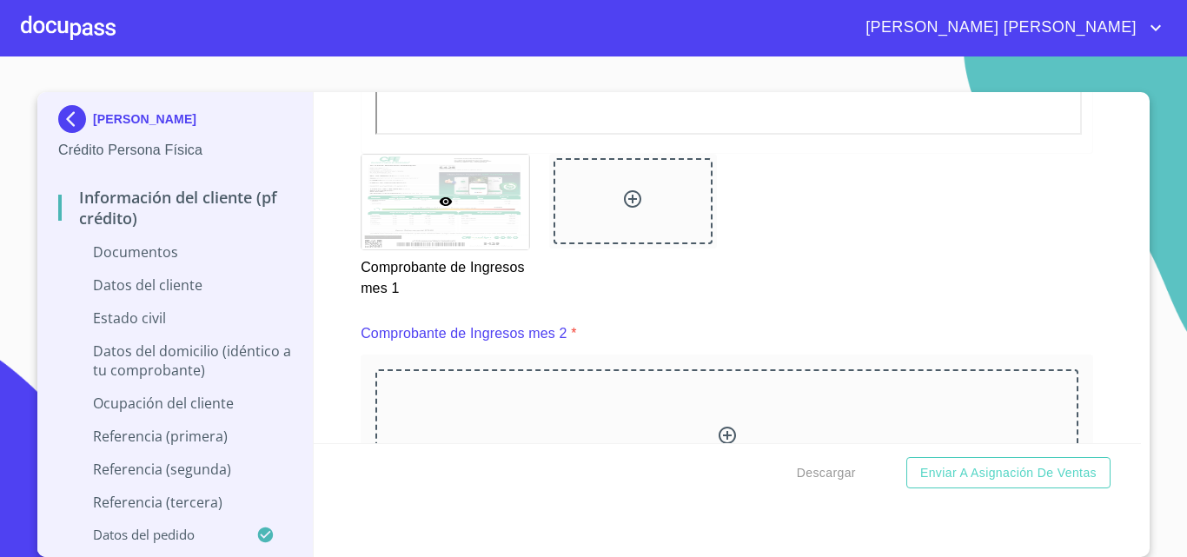
scroll to position [2346, 0]
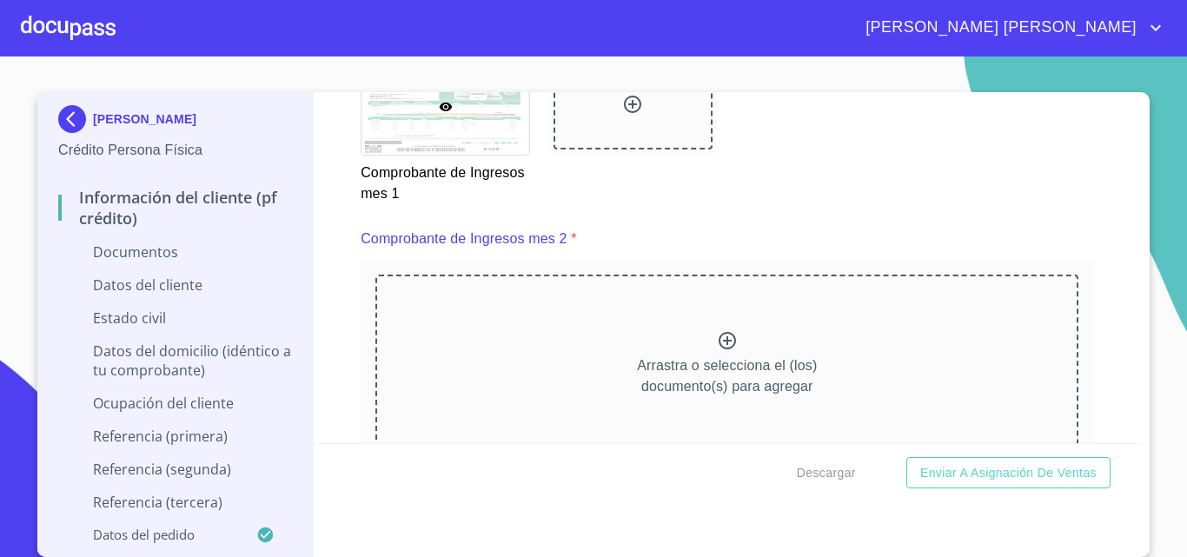
click at [719, 349] on icon at bounding box center [727, 340] width 17 height 17
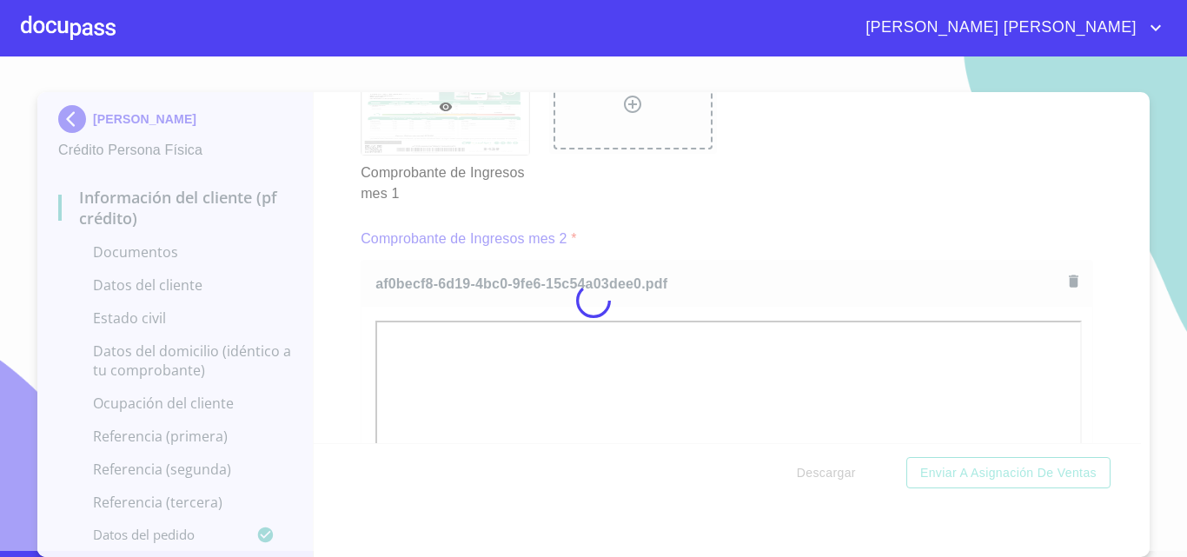
click at [1091, 381] on div at bounding box center [593, 300] width 1187 height 501
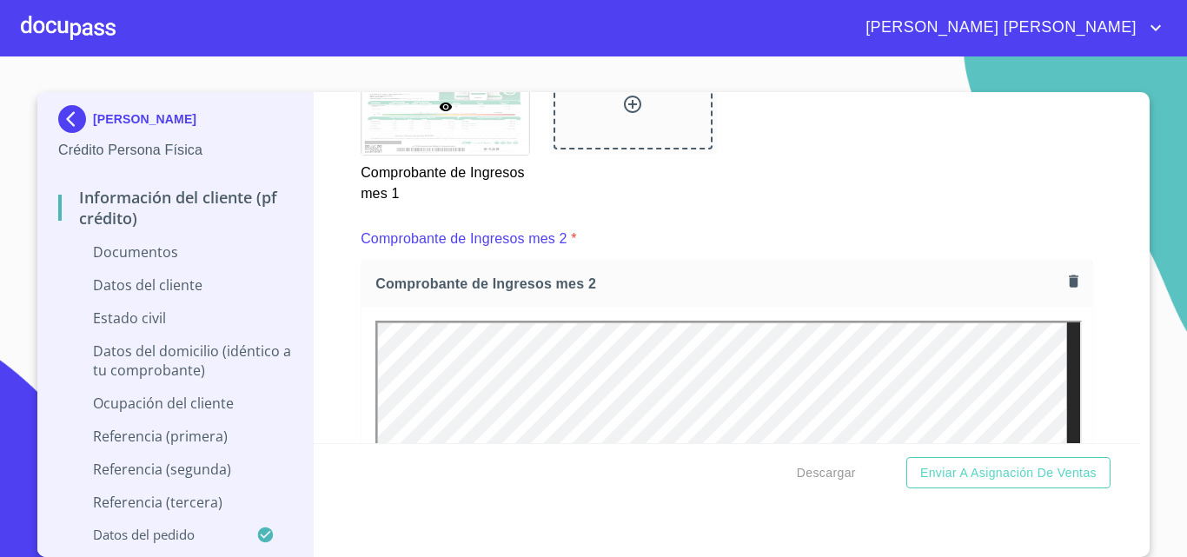
click at [1091, 381] on div "Información del cliente (PF crédito) Documentos Documento de identificación.   …" at bounding box center [728, 267] width 828 height 351
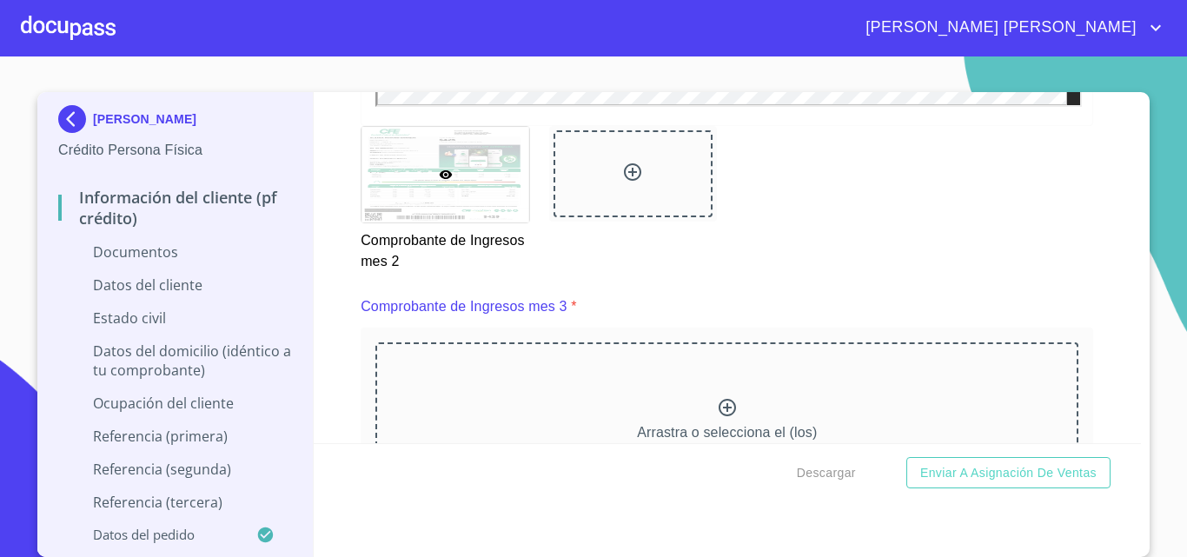
scroll to position [3041, 0]
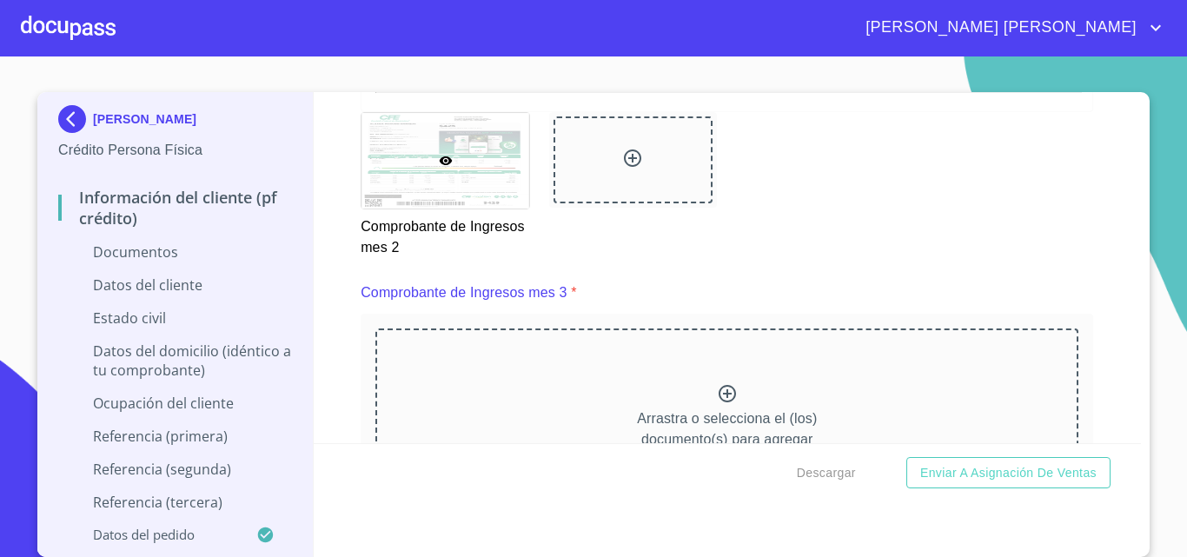
click at [717, 404] on icon at bounding box center [727, 393] width 21 height 21
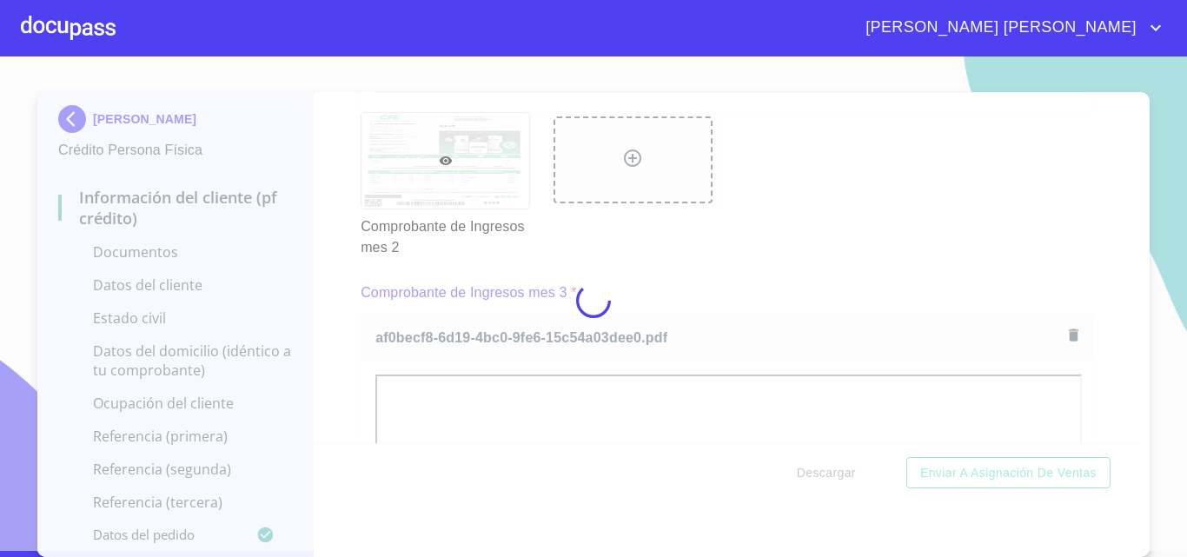
click at [1095, 374] on div at bounding box center [593, 300] width 1187 height 501
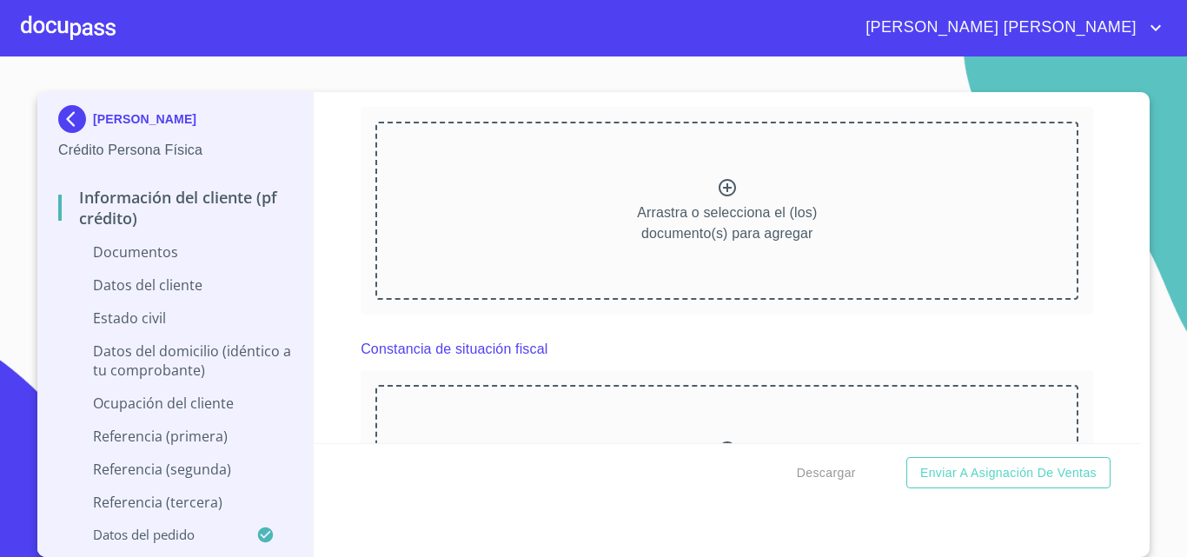
scroll to position [3997, 0]
click at [717, 197] on icon at bounding box center [727, 186] width 21 height 21
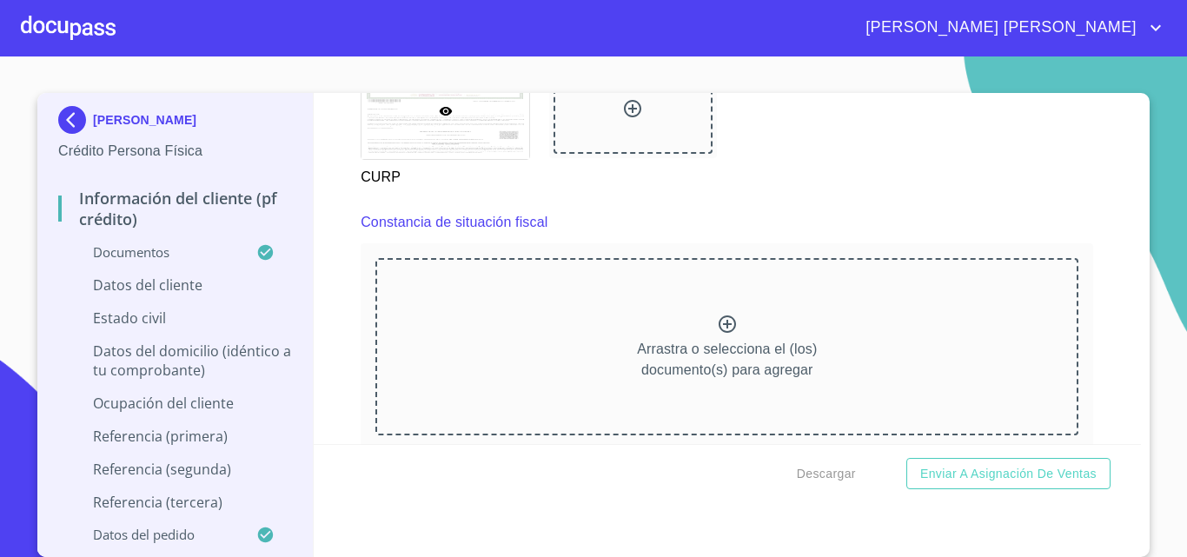
scroll to position [4605, 0]
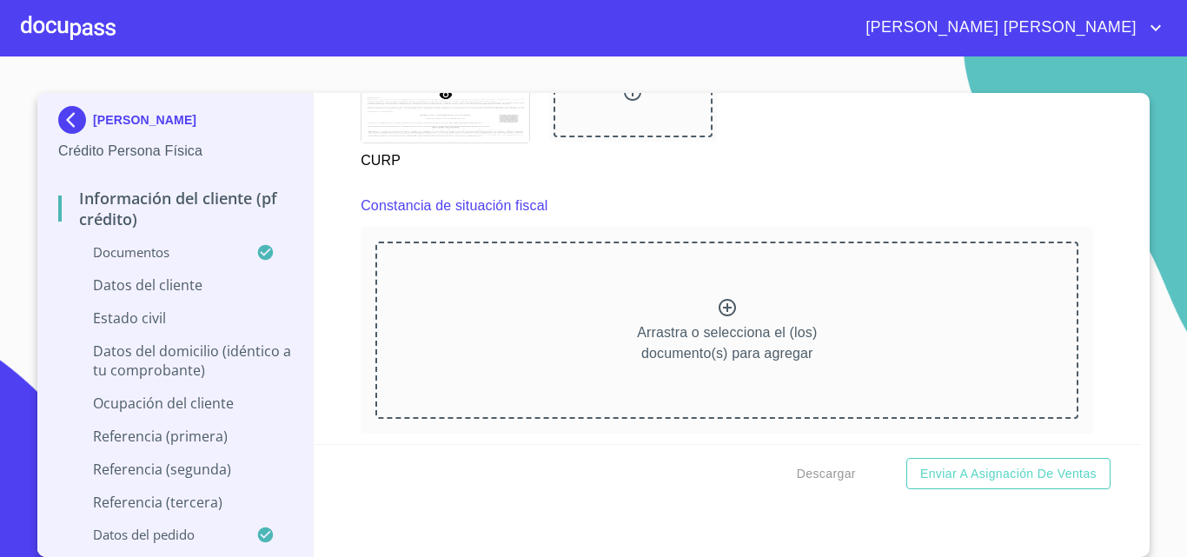
click at [702, 332] on div "Arrastra o selecciona el (los) documento(s) para agregar" at bounding box center [726, 330] width 703 height 177
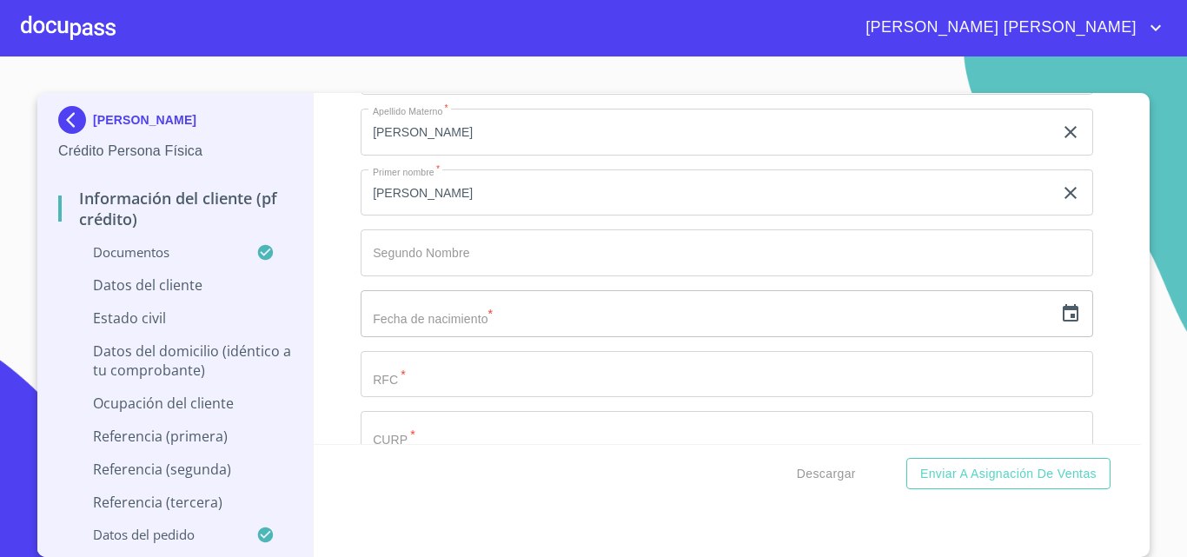
scroll to position [5561, 0]
click at [1063, 321] on icon "button" at bounding box center [1071, 311] width 16 height 17
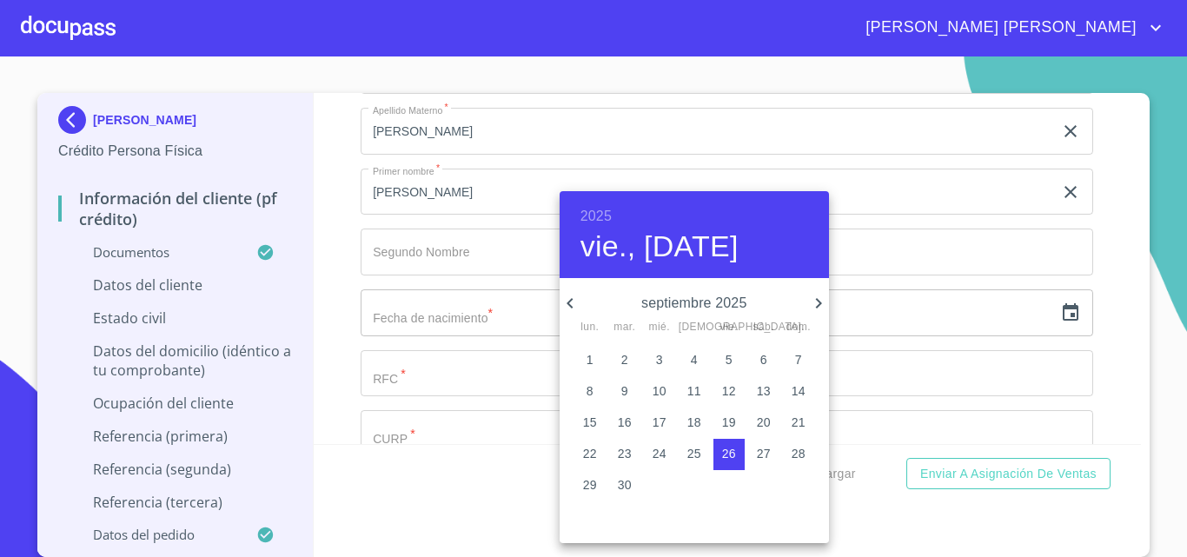
click at [1111, 341] on div at bounding box center [593, 278] width 1187 height 557
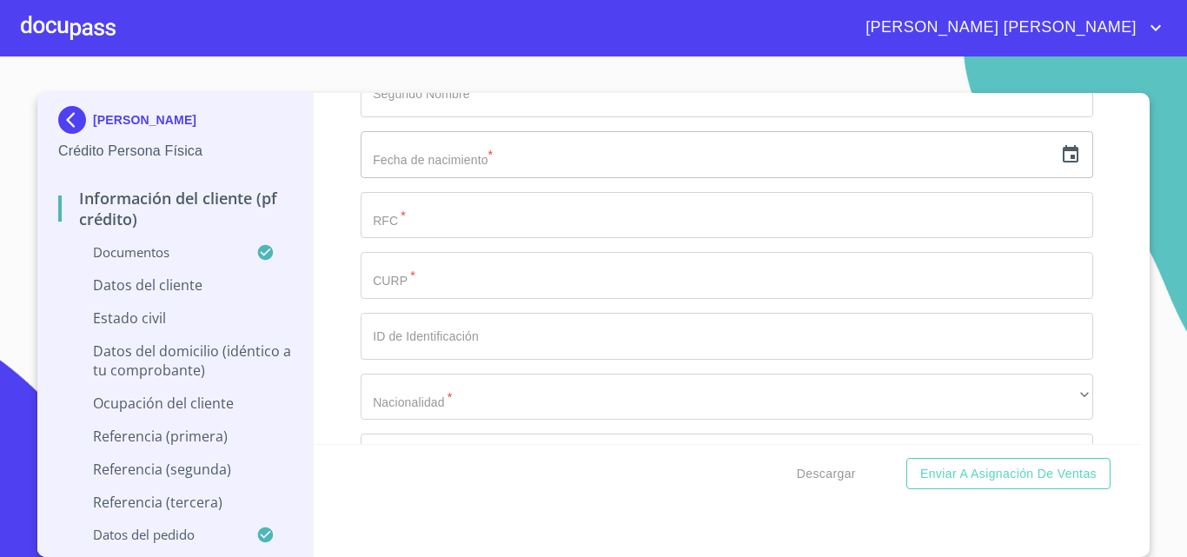
scroll to position [5746, 0]
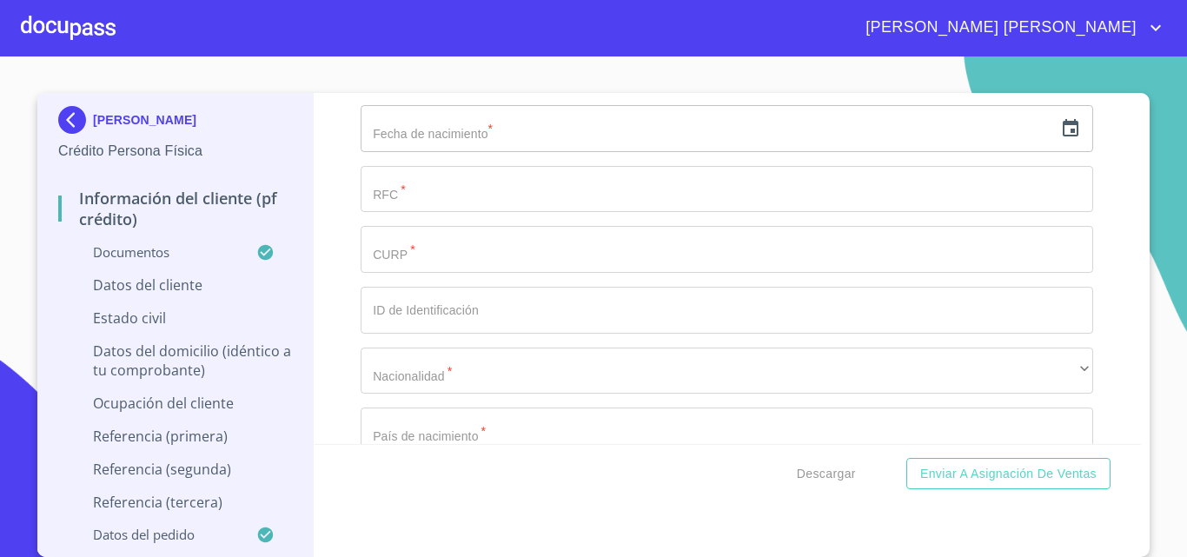
click at [456, 273] on input "Documento de identificación.   *" at bounding box center [727, 249] width 733 height 47
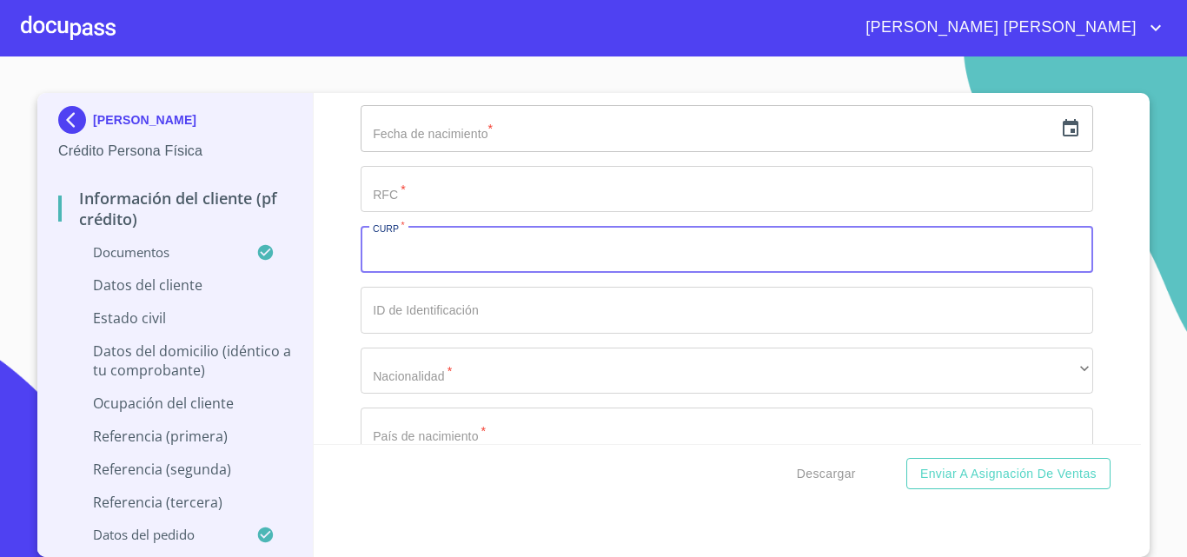
paste input "663031"
type input "6"
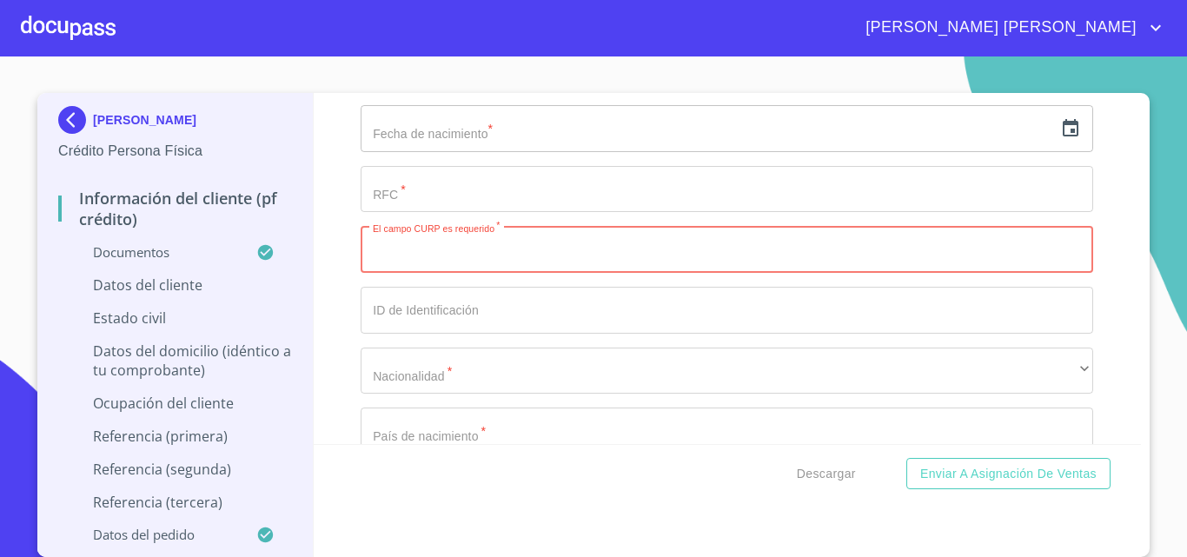
click at [406, 273] on input "Documento de identificación.   *" at bounding box center [727, 249] width 733 height 47
paste input "AAPE631228HJCLNN08"
click at [390, 269] on input "AAPE631228HJCLNN08" at bounding box center [707, 249] width 693 height 47
type input "AAPE631228HJCLNN08"
click at [461, 206] on input "Documento de identificación.   *" at bounding box center [727, 189] width 733 height 47
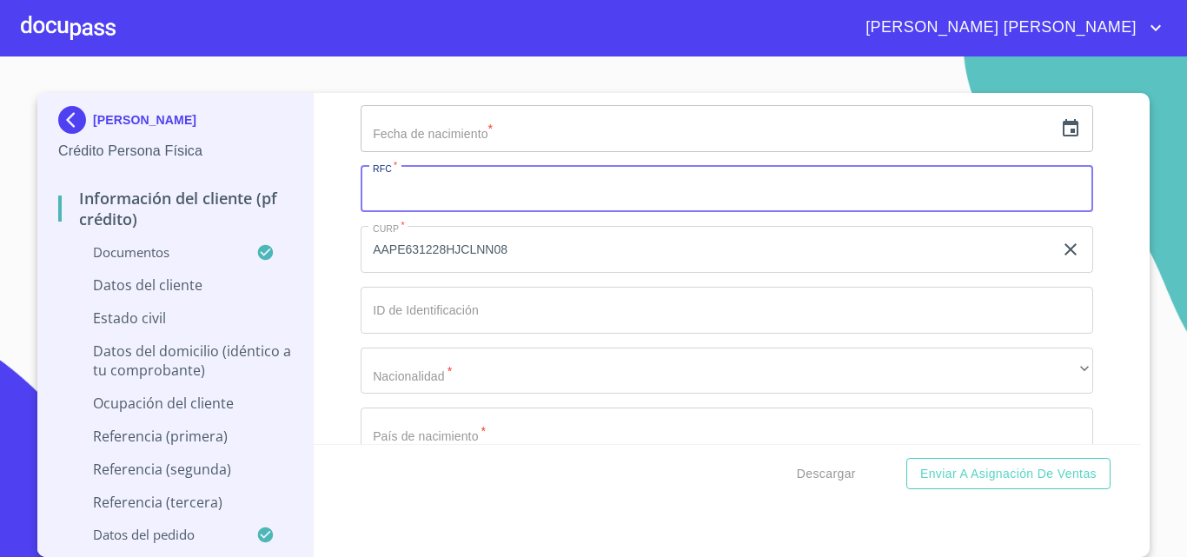
paste input "AAPE631228HJCLNN08"
click at [393, 210] on input "AAPE631228HJCLNN08" at bounding box center [707, 189] width 693 height 47
click at [539, 213] on input "AAPE631228HJCLNN08" at bounding box center [707, 189] width 693 height 47
type input "AAPE631228MG0"
click at [434, 334] on input "Documento de identificación.   *" at bounding box center [727, 310] width 733 height 47
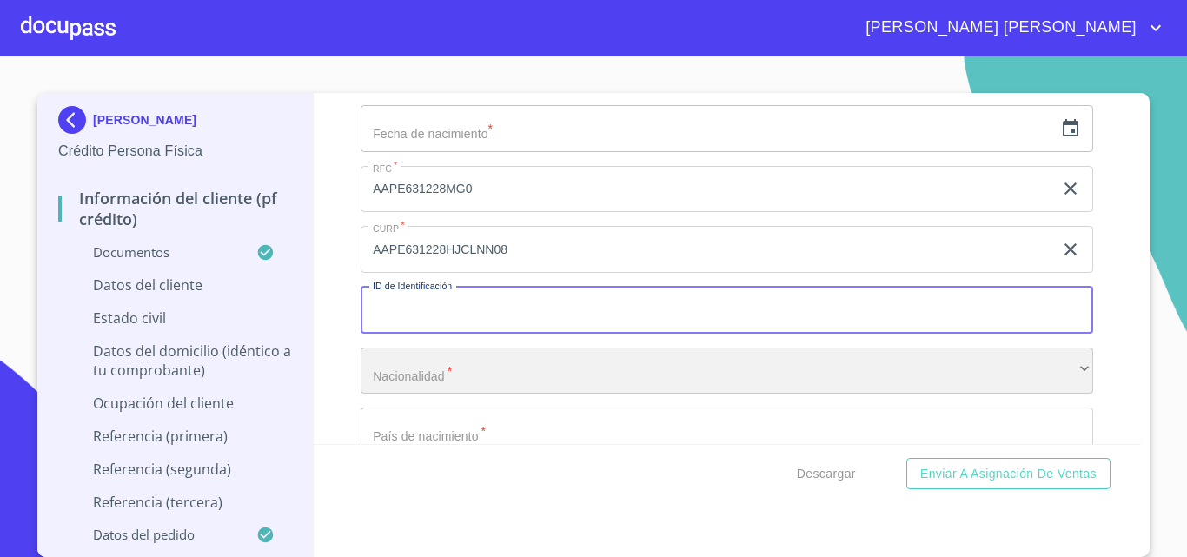
click at [456, 388] on div "​" at bounding box center [727, 371] width 733 height 47
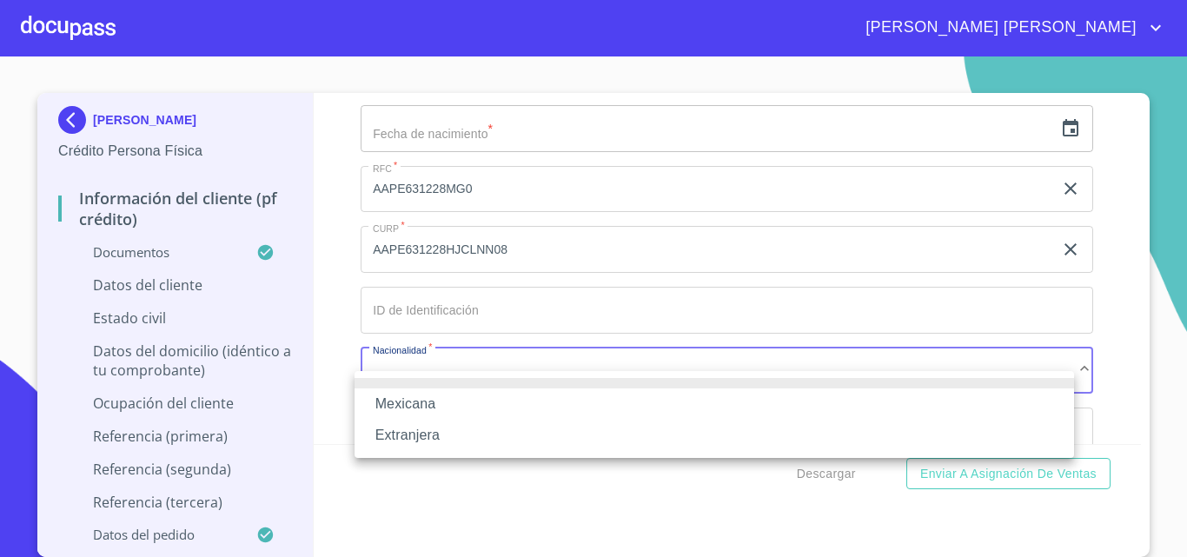
click at [434, 408] on li "Mexicana" at bounding box center [714, 403] width 719 height 31
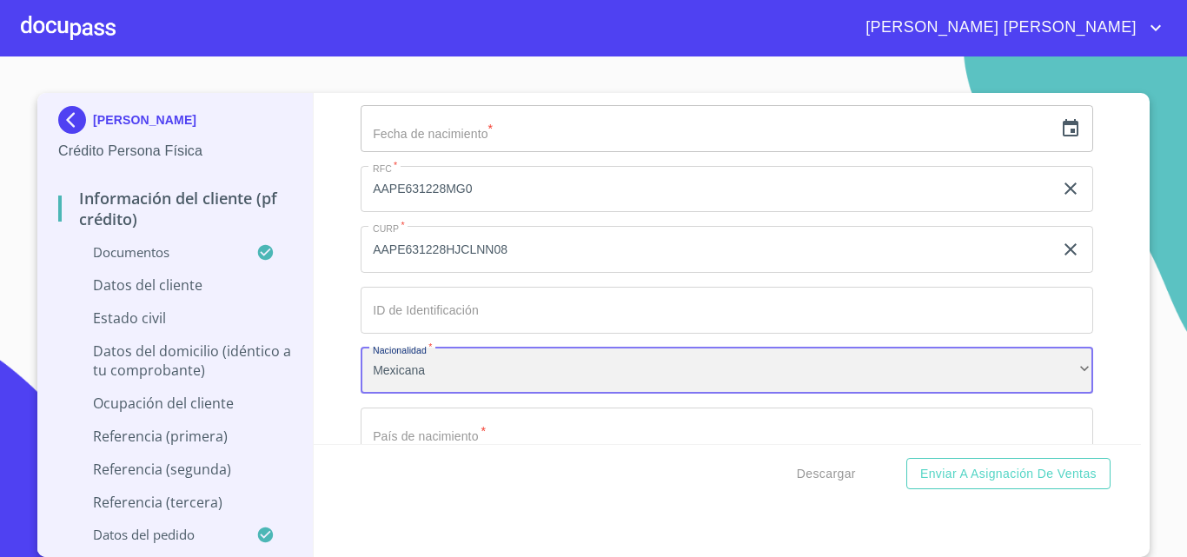
scroll to position [5919, 0]
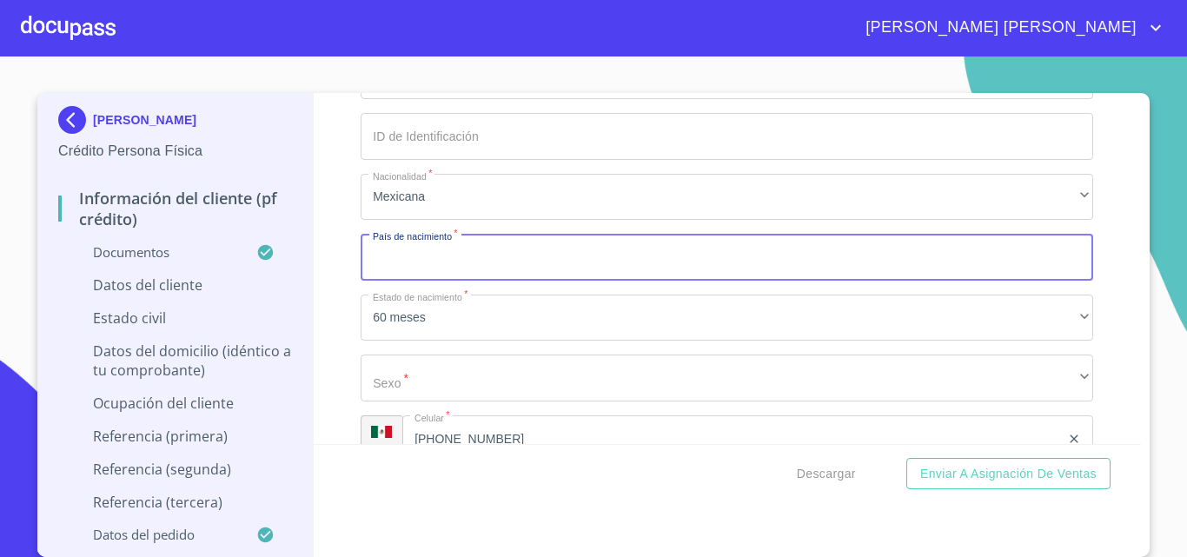
click at [437, 281] on input "Documento de identificación.   *" at bounding box center [727, 257] width 733 height 47
type input "j"
type input "[GEOGRAPHIC_DATA]"
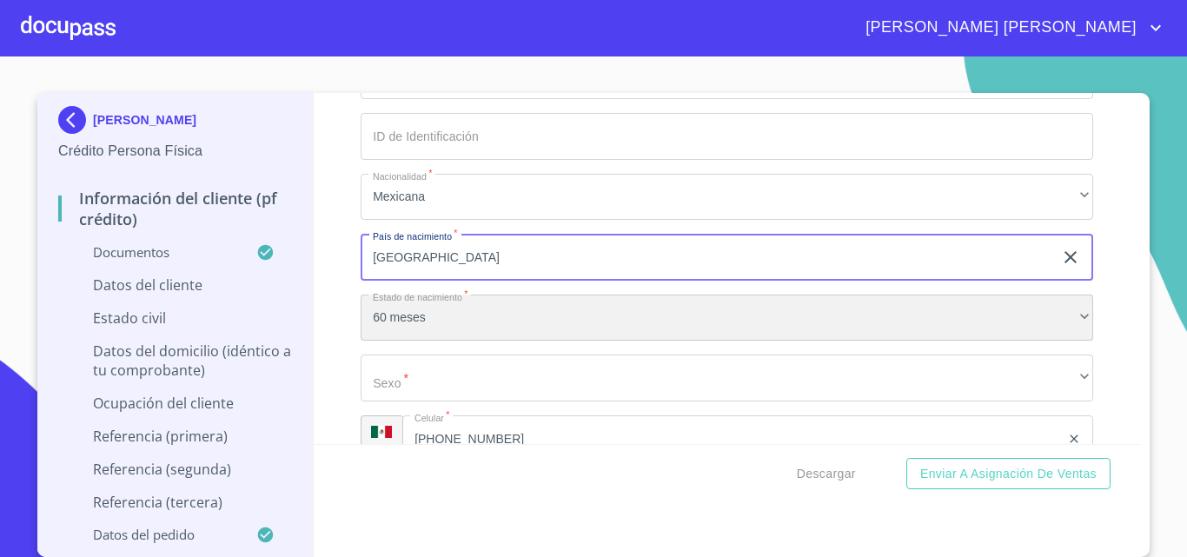
click at [460, 331] on div "60 meses" at bounding box center [727, 318] width 733 height 47
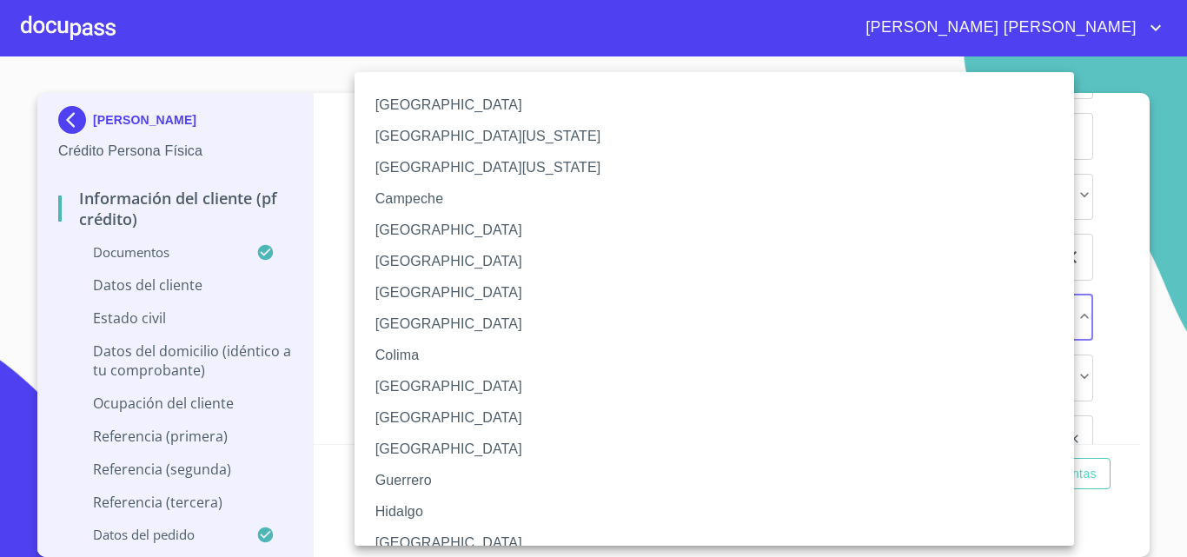
click at [402, 534] on li "[GEOGRAPHIC_DATA]" at bounding box center [721, 542] width 733 height 31
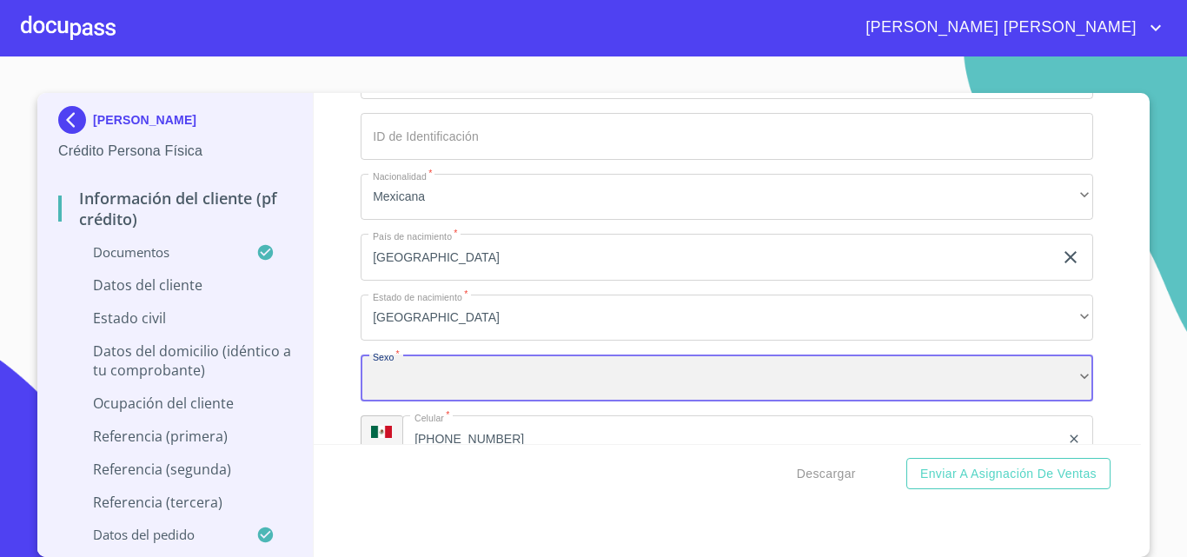
click at [425, 395] on div "​" at bounding box center [727, 378] width 733 height 47
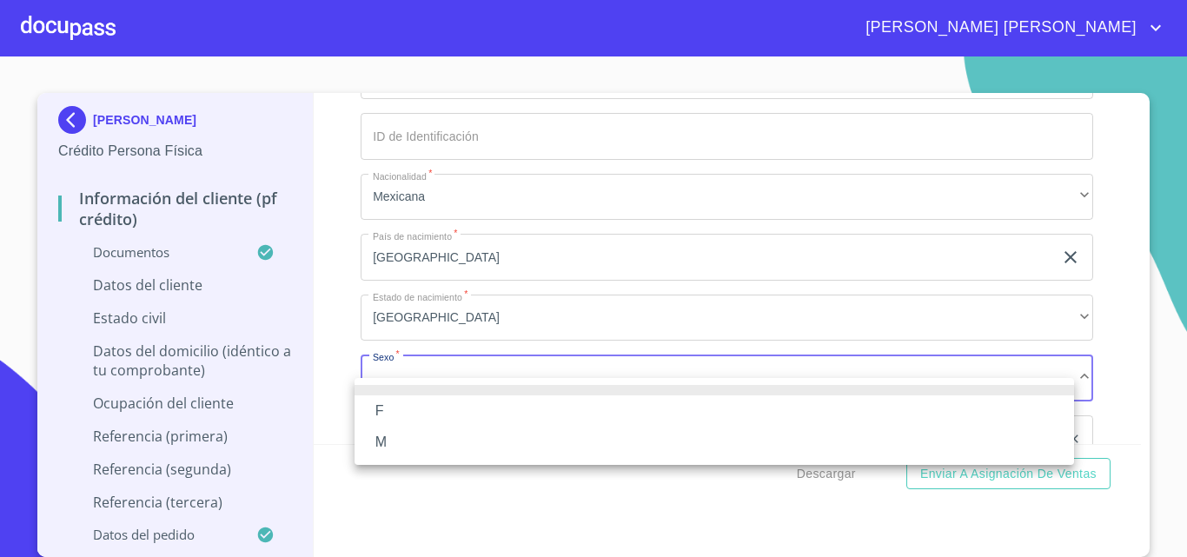
click at [407, 442] on li "M" at bounding box center [714, 442] width 719 height 31
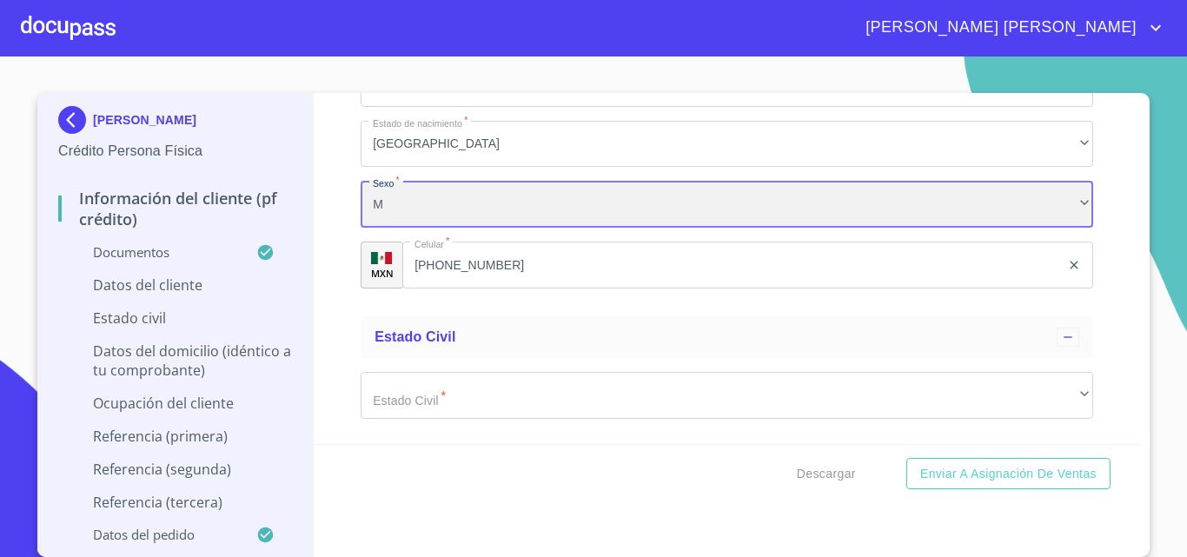
scroll to position [6180, 0]
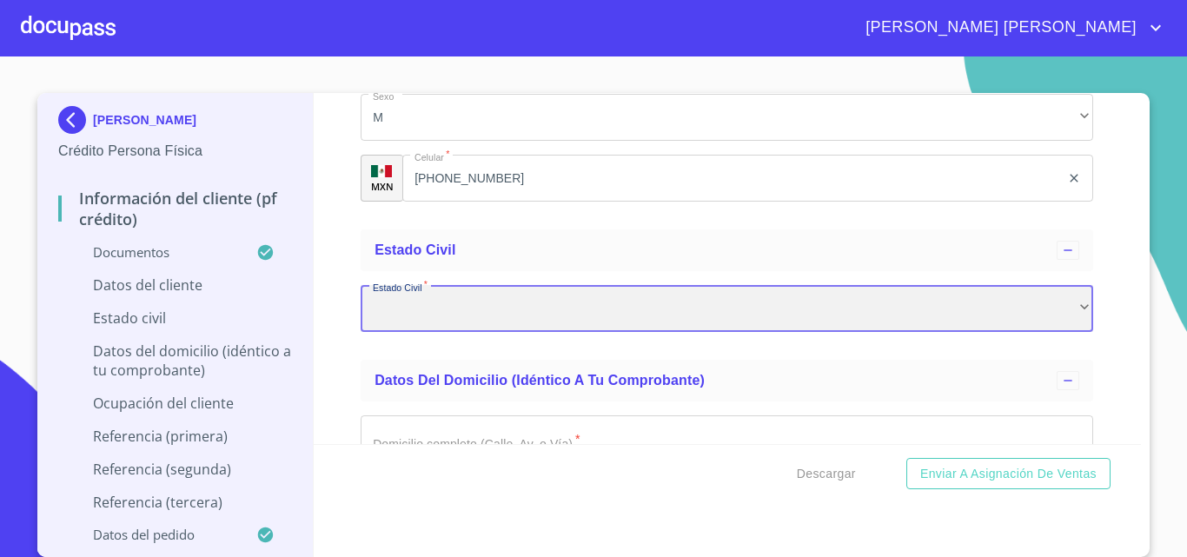
click at [422, 332] on div "​" at bounding box center [727, 308] width 733 height 47
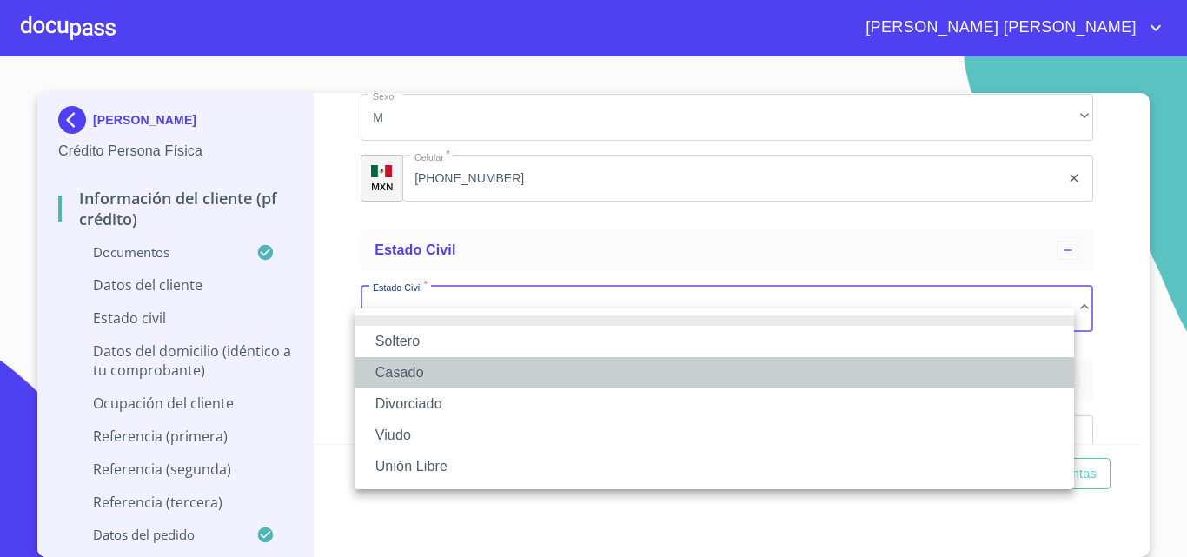
click at [420, 369] on li "Casado" at bounding box center [714, 372] width 719 height 31
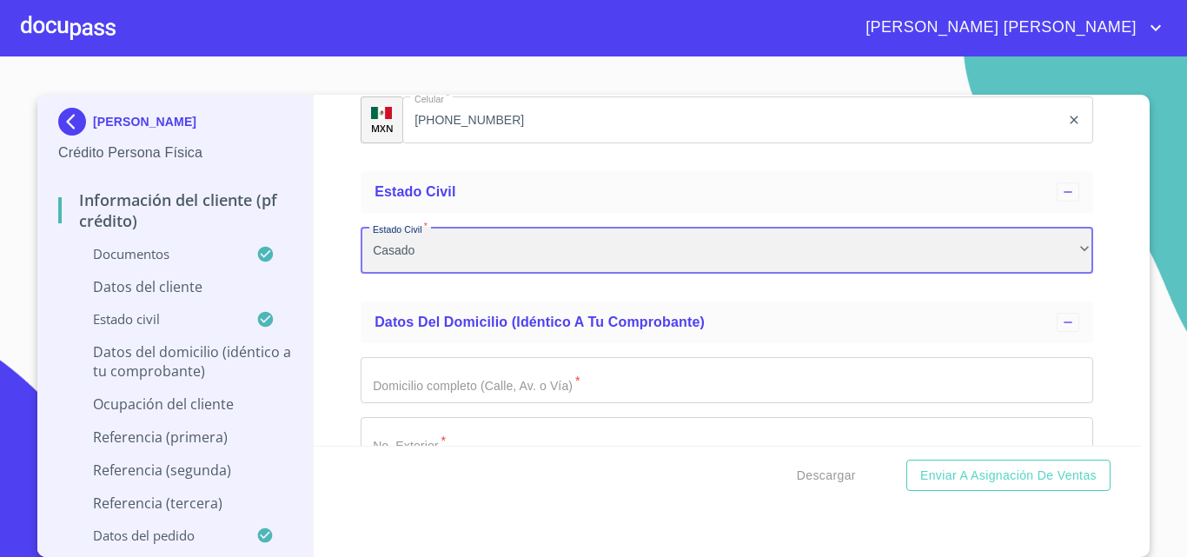
scroll to position [6267, 0]
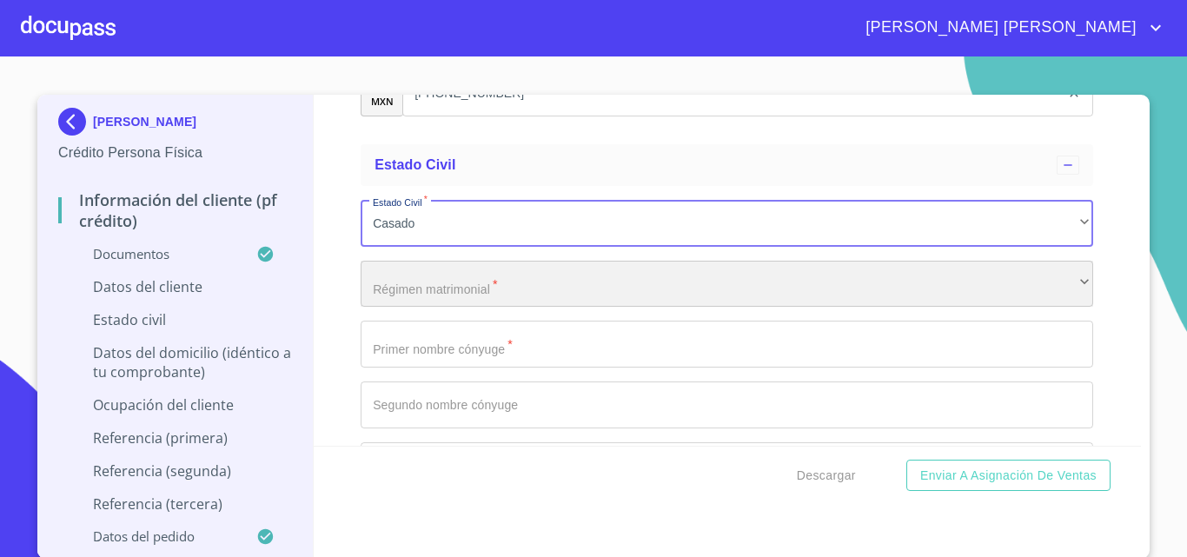
click at [447, 300] on div "​" at bounding box center [727, 284] width 733 height 47
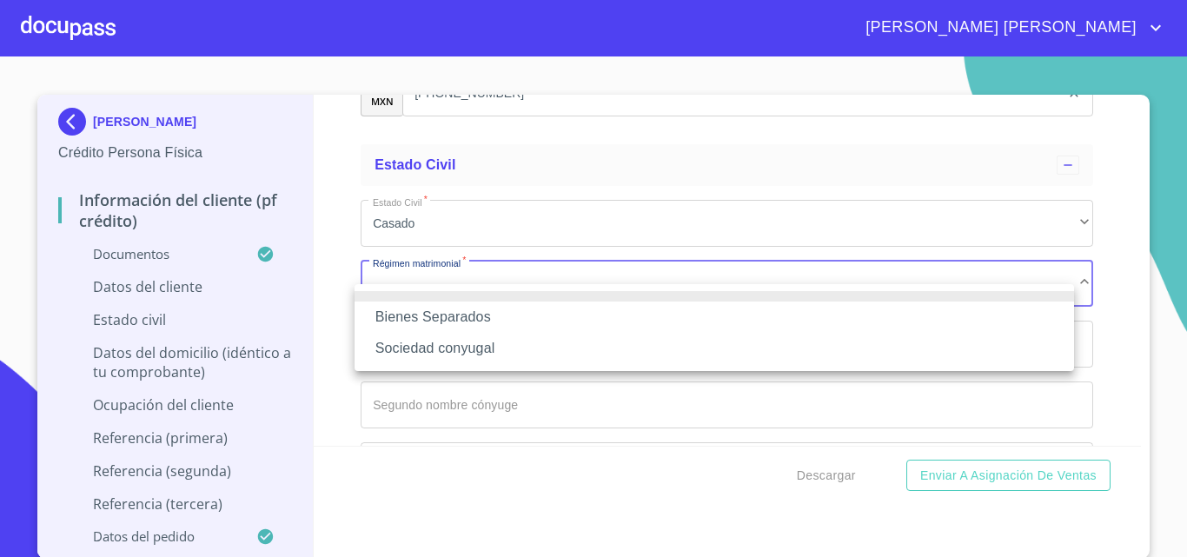
click at [446, 344] on li "Sociedad conyugal" at bounding box center [714, 348] width 719 height 31
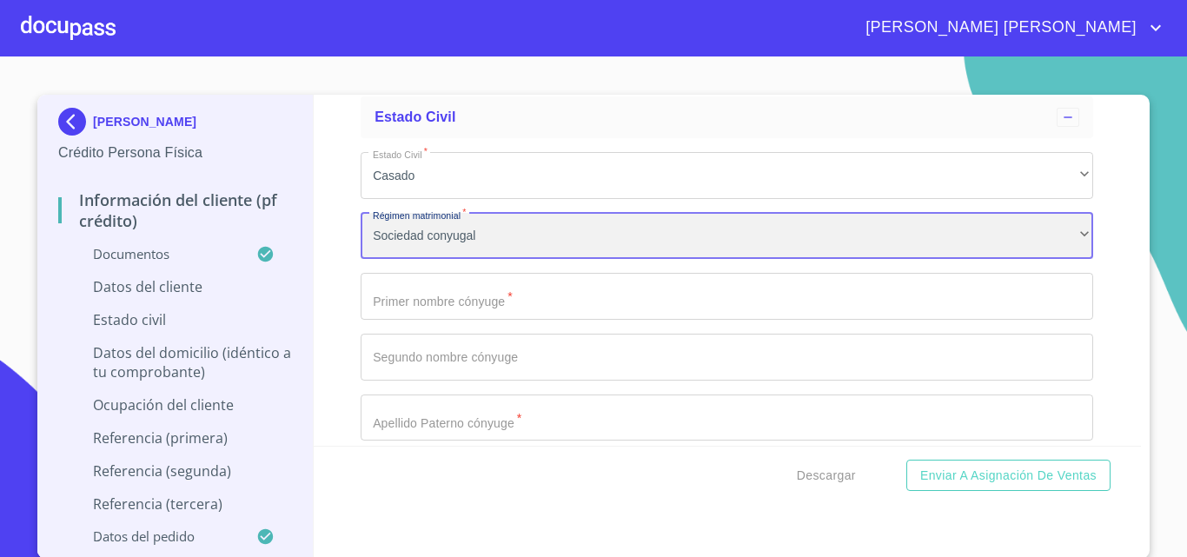
scroll to position [6354, 0]
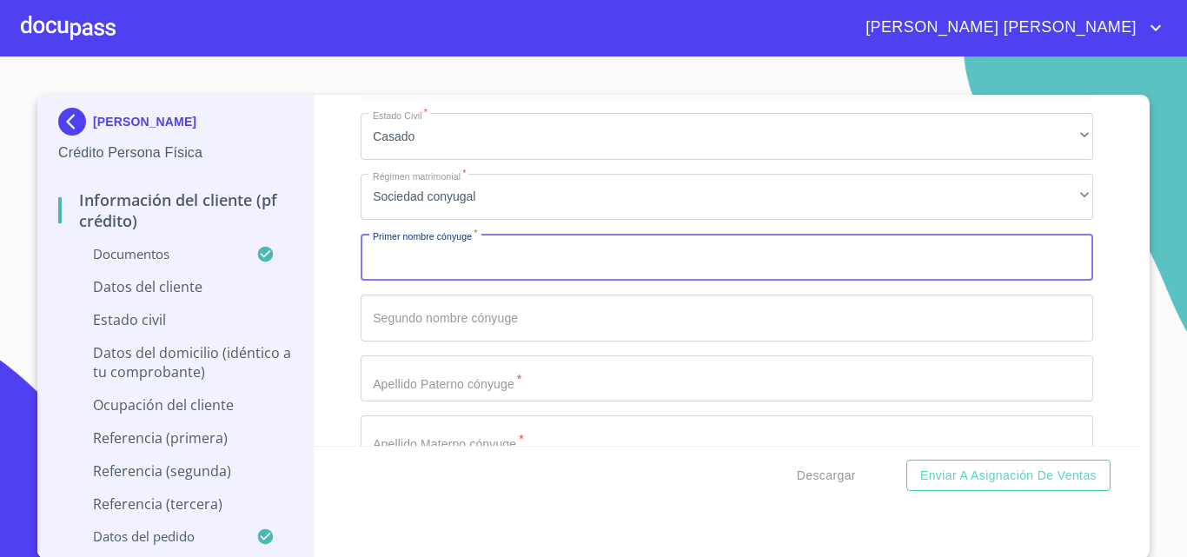
click at [448, 281] on input "Documento de identificación.   *" at bounding box center [727, 257] width 733 height 47
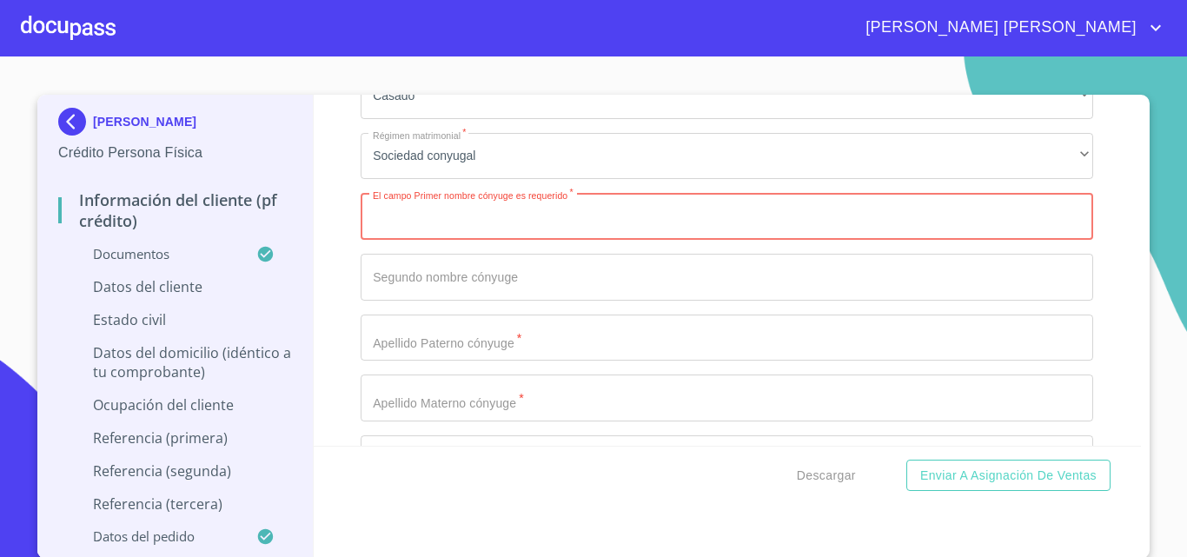
scroll to position [6430, 0]
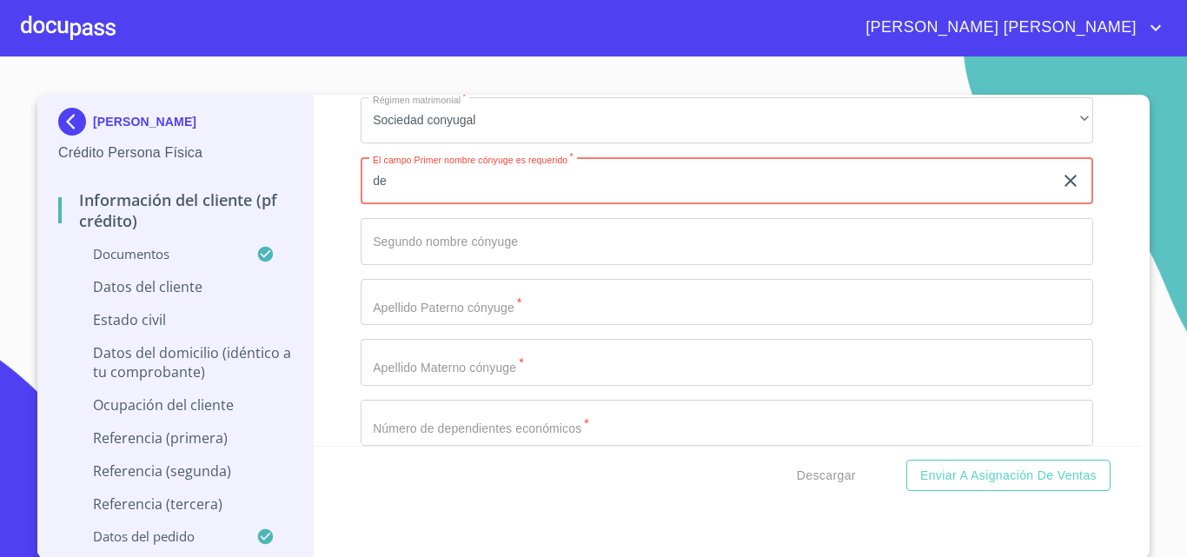
type input "d"
type input "[PERSON_NAME]"
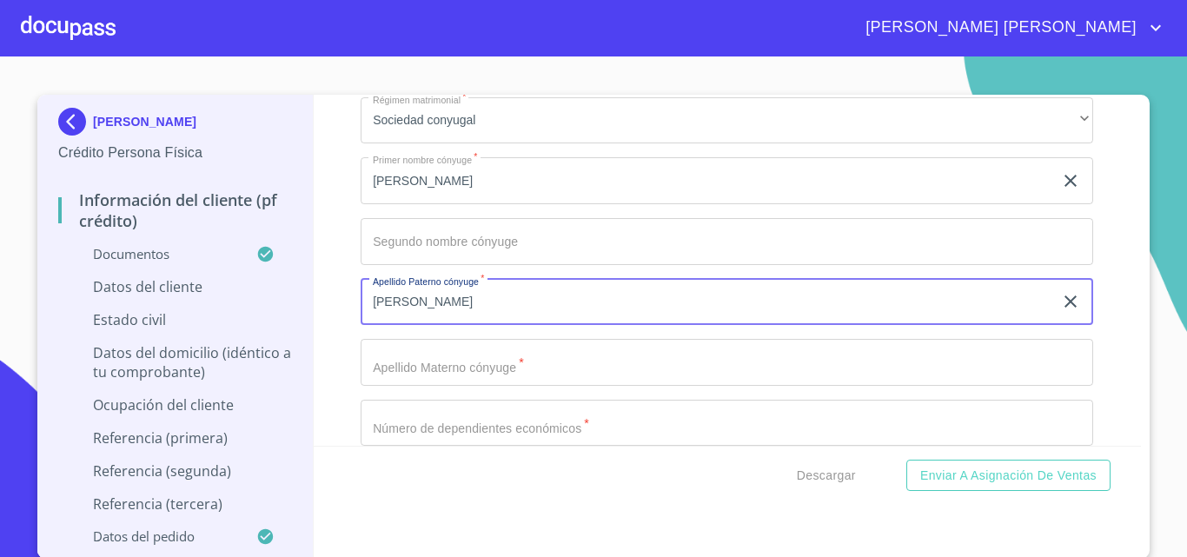
type input "[PERSON_NAME]"
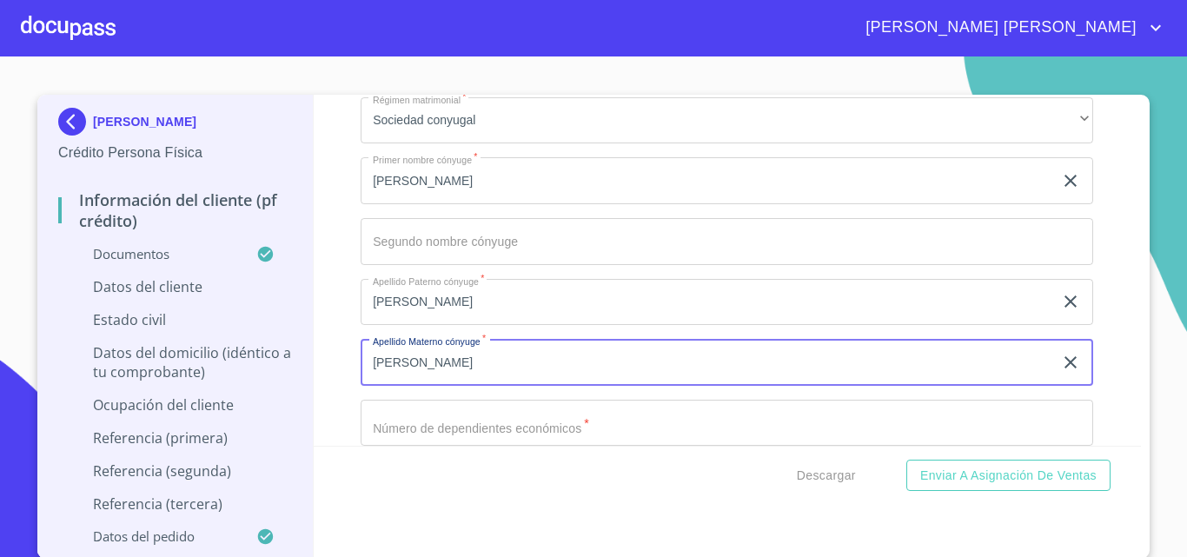
type input "[PERSON_NAME]"
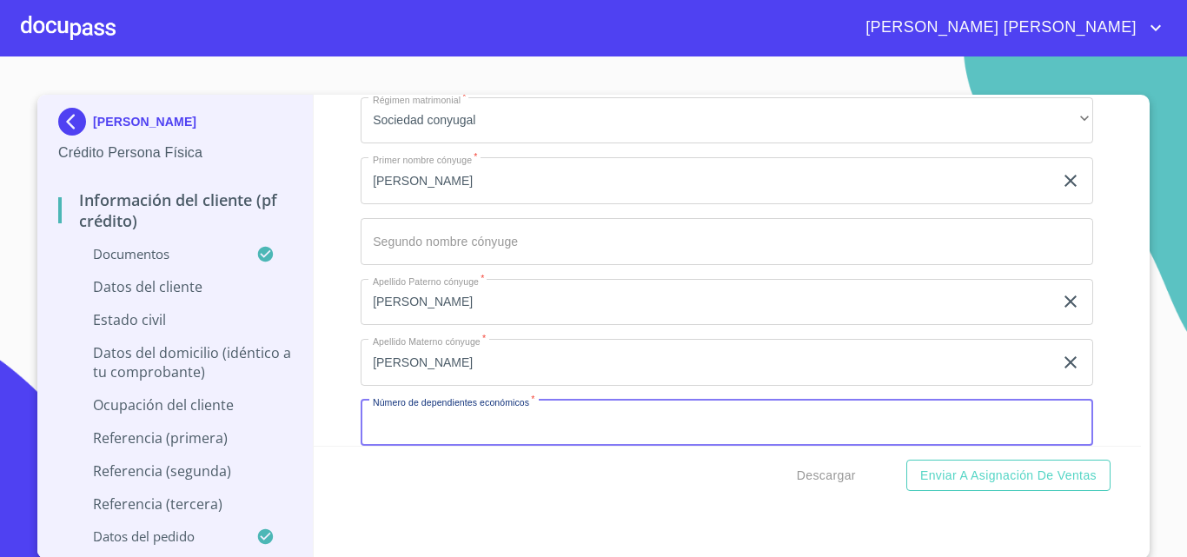
scroll to position [6452, 0]
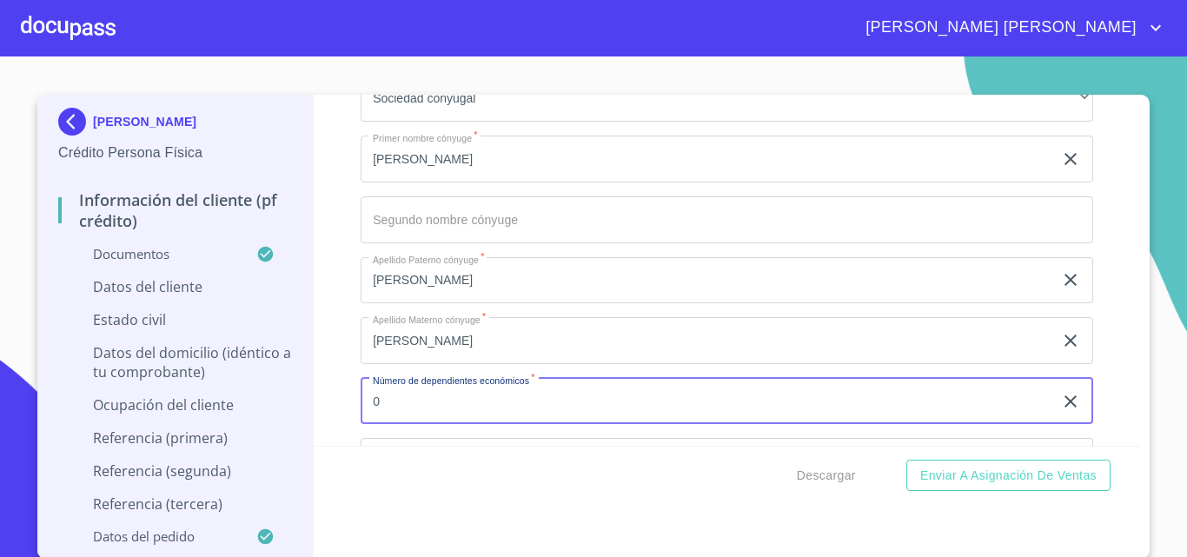
type input "0"
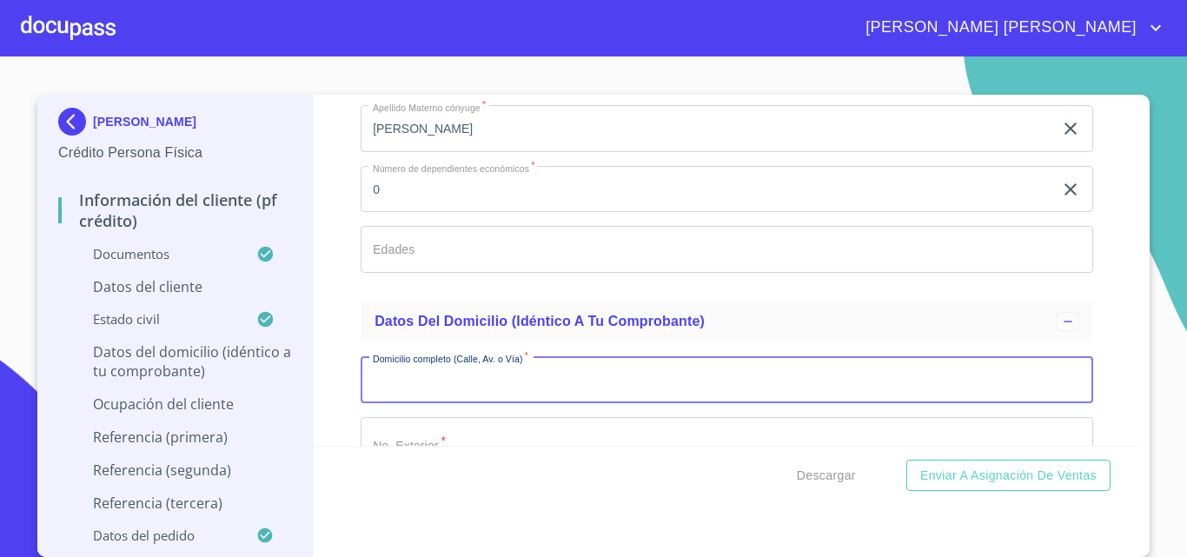
type input "O"
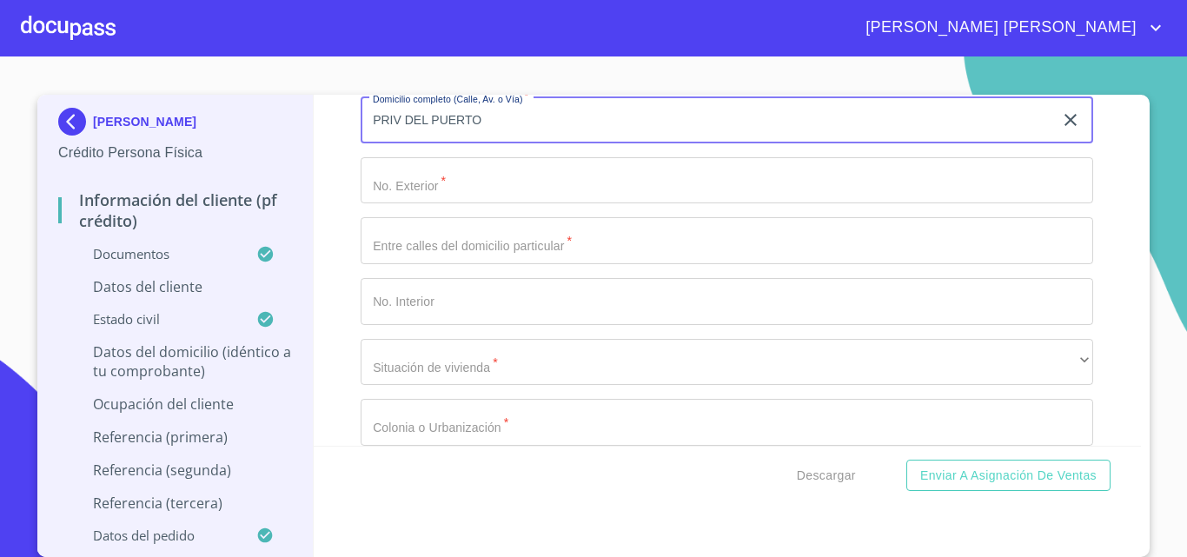
scroll to position [6925, 0]
type input "PRIV DEL PUERTO"
click at [449, 203] on input "Documento de identificación.   *" at bounding box center [727, 179] width 733 height 47
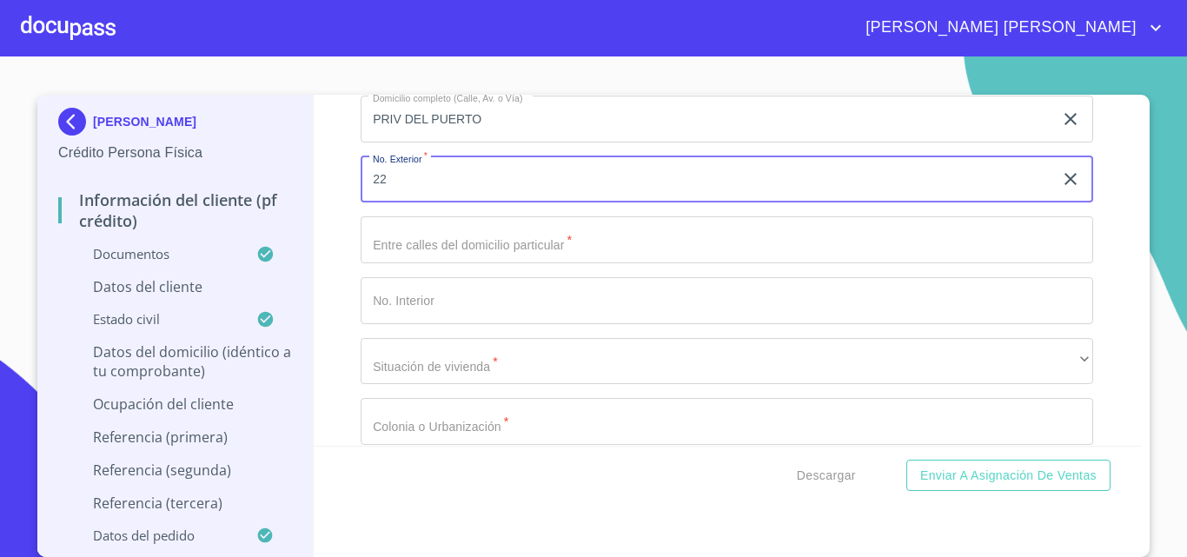
type input "22"
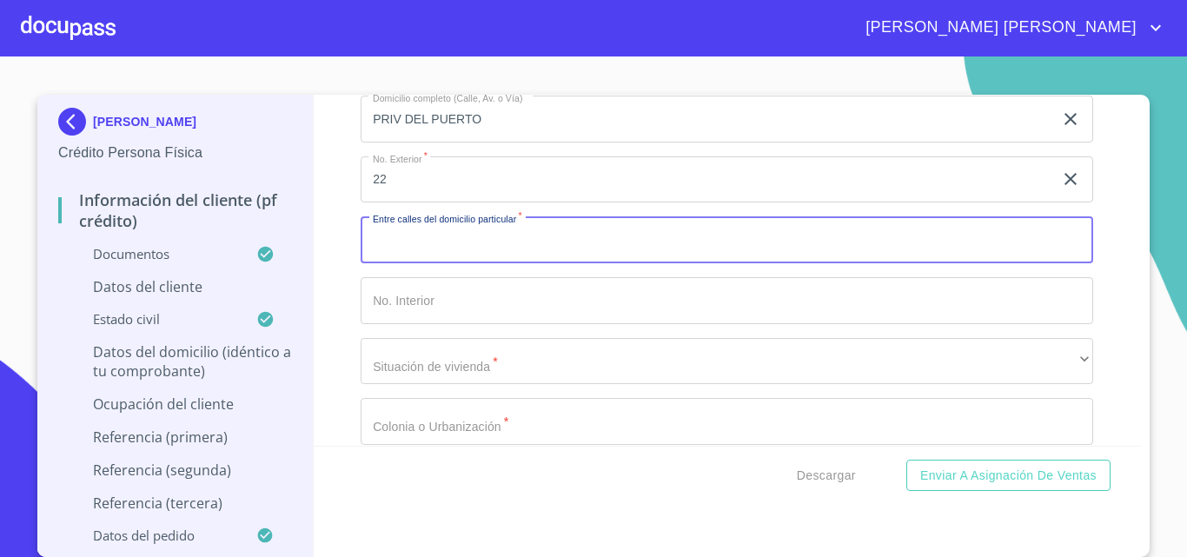
click at [434, 263] on input "Documento de identificación.   *" at bounding box center [727, 239] width 733 height 47
type input "CAMICHINES Y MIRASOL"
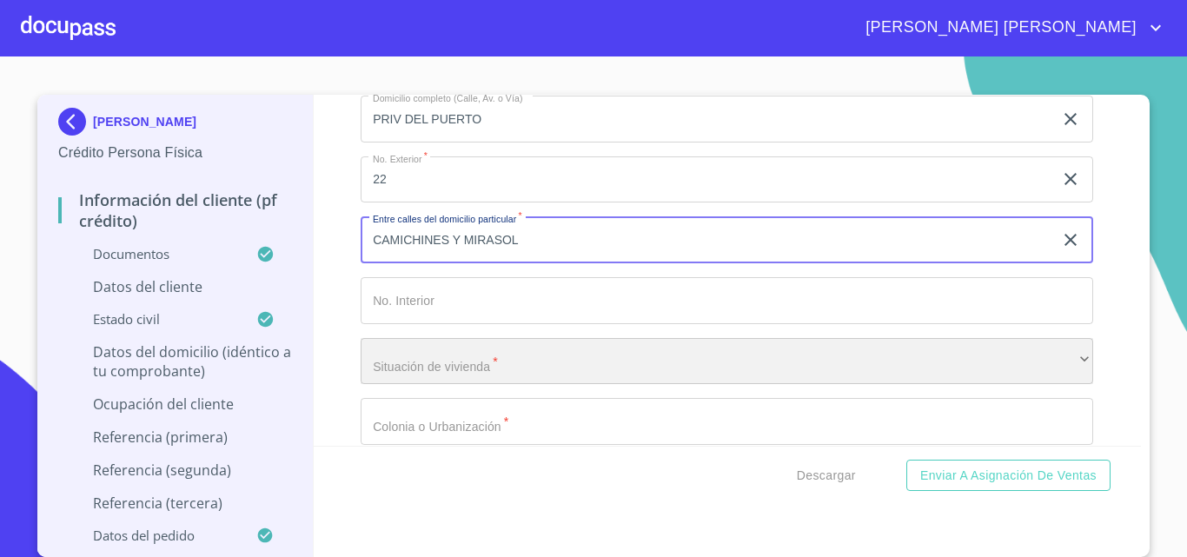
click at [457, 369] on div "​" at bounding box center [727, 361] width 733 height 47
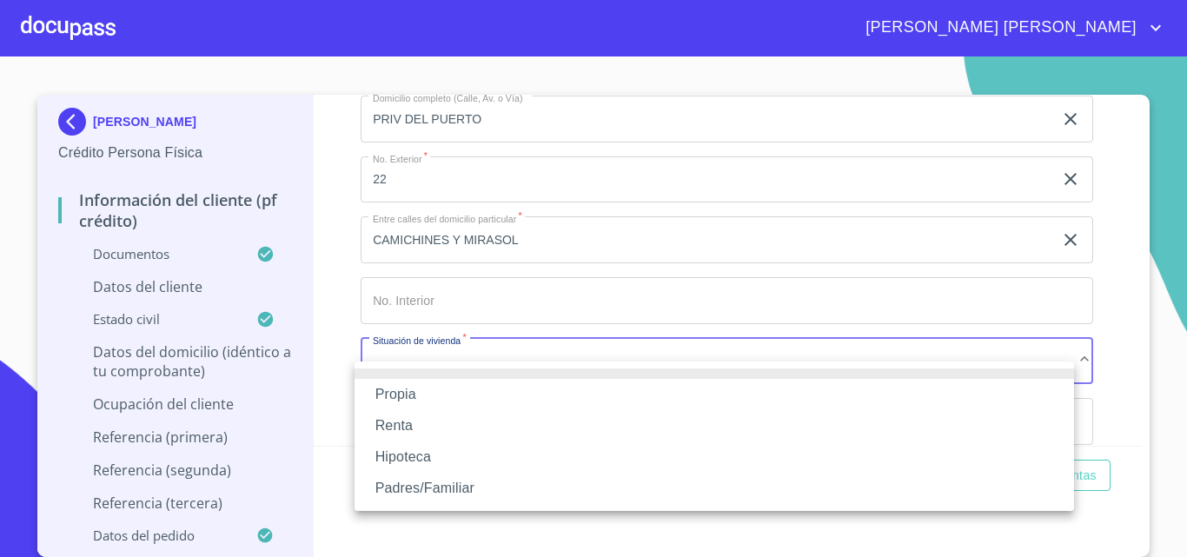
click at [422, 388] on li "Propia" at bounding box center [714, 394] width 719 height 31
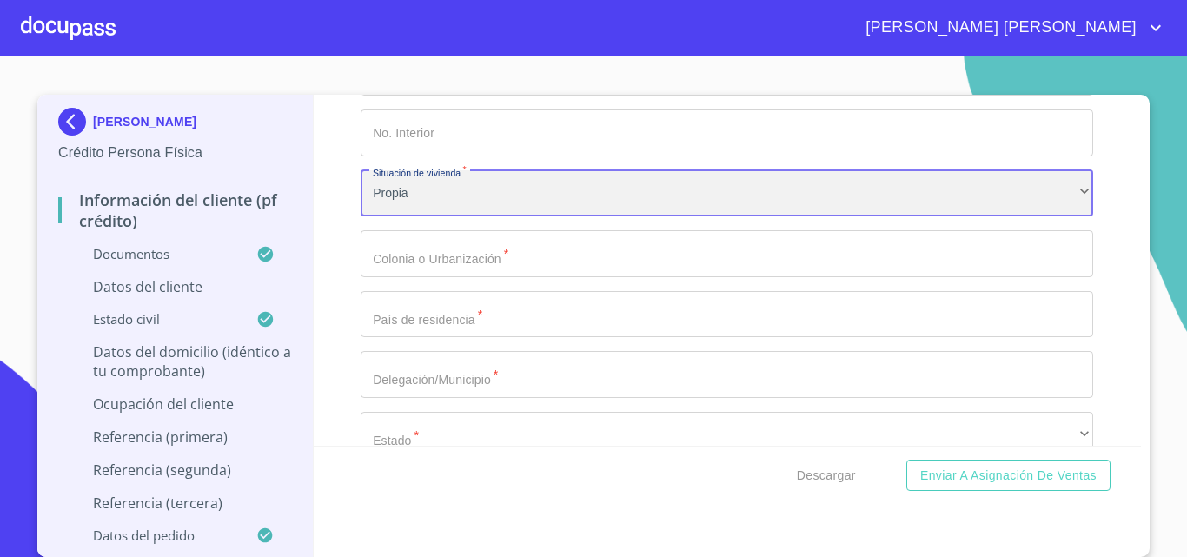
scroll to position [7099, 0]
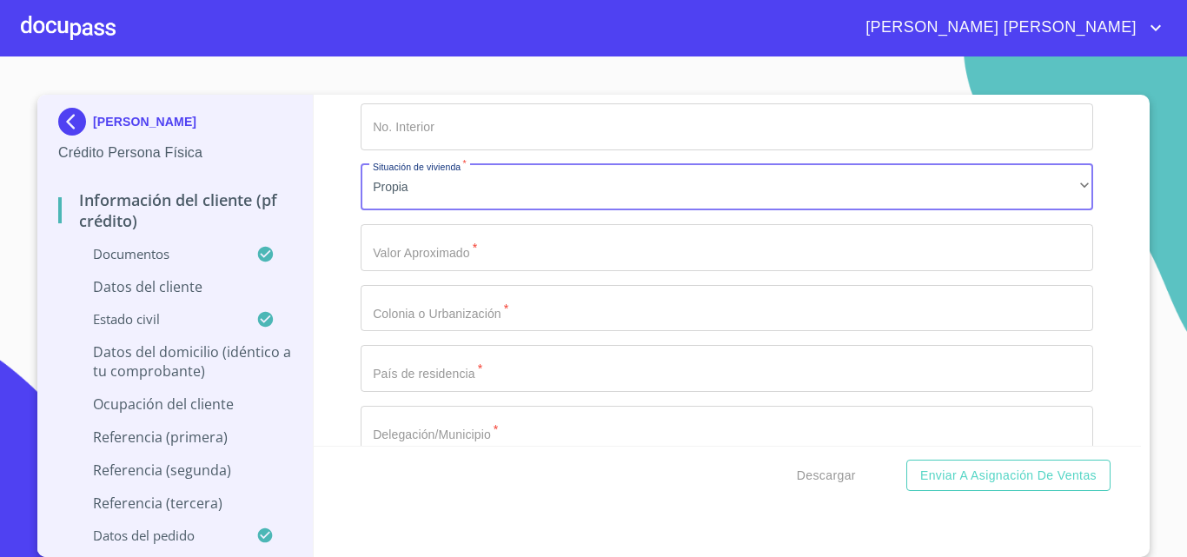
click at [416, 271] on input "Documento de identificación.   *" at bounding box center [727, 247] width 733 height 47
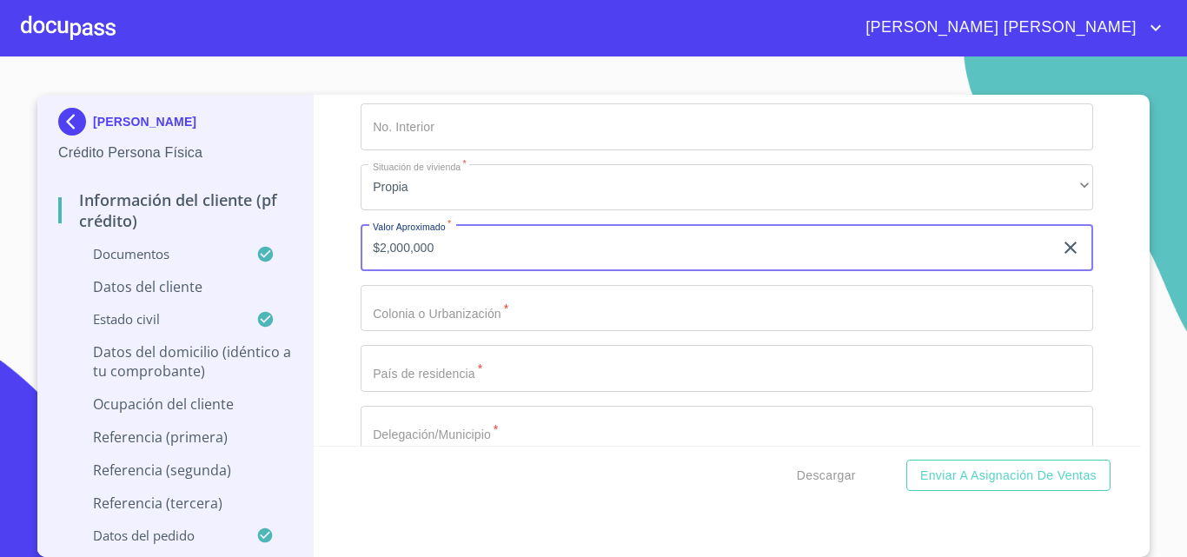
type input "$2,000,000"
click at [414, 332] on input "Documento de identificación.   *" at bounding box center [727, 308] width 733 height 47
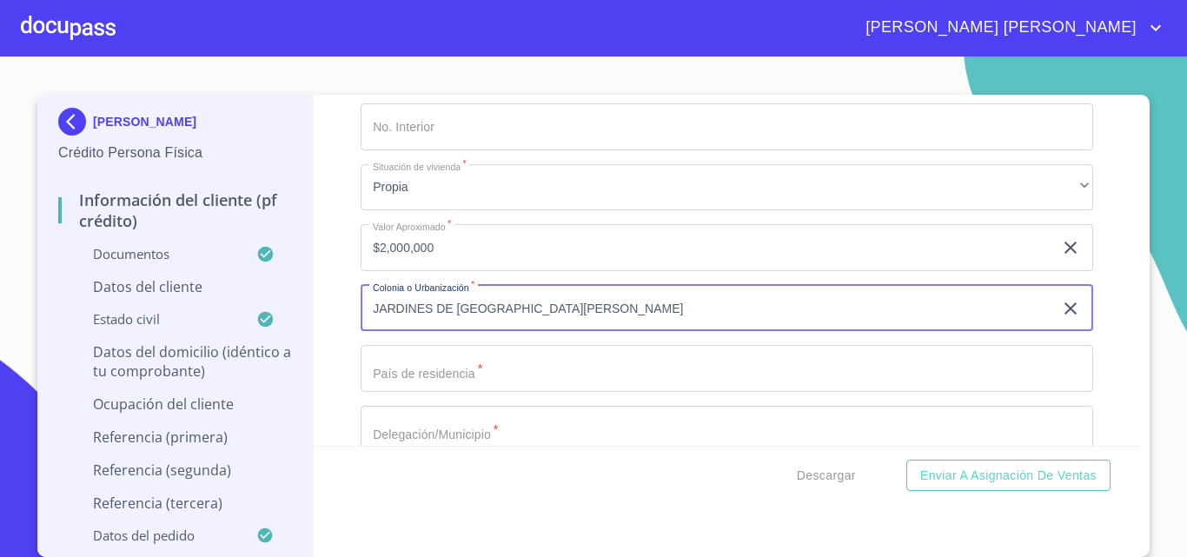
type input "JARDINES DE [GEOGRAPHIC_DATA][PERSON_NAME]"
click at [454, 392] on input "Documento de identificación.   *" at bounding box center [727, 368] width 733 height 47
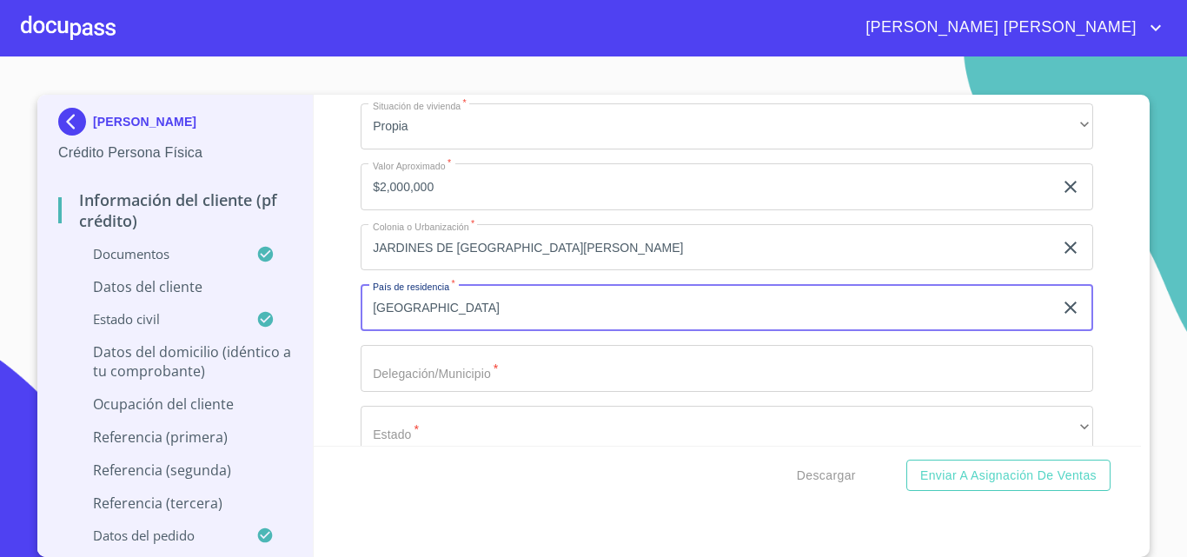
scroll to position [7185, 0]
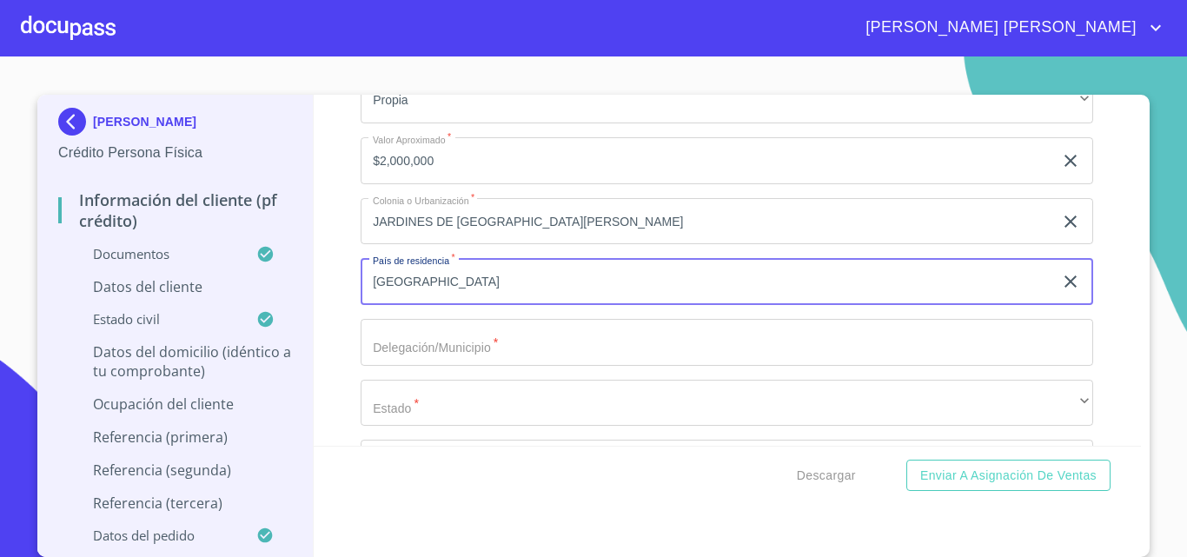
type input "[GEOGRAPHIC_DATA]"
click at [428, 366] on input "Documento de identificación.   *" at bounding box center [727, 342] width 733 height 47
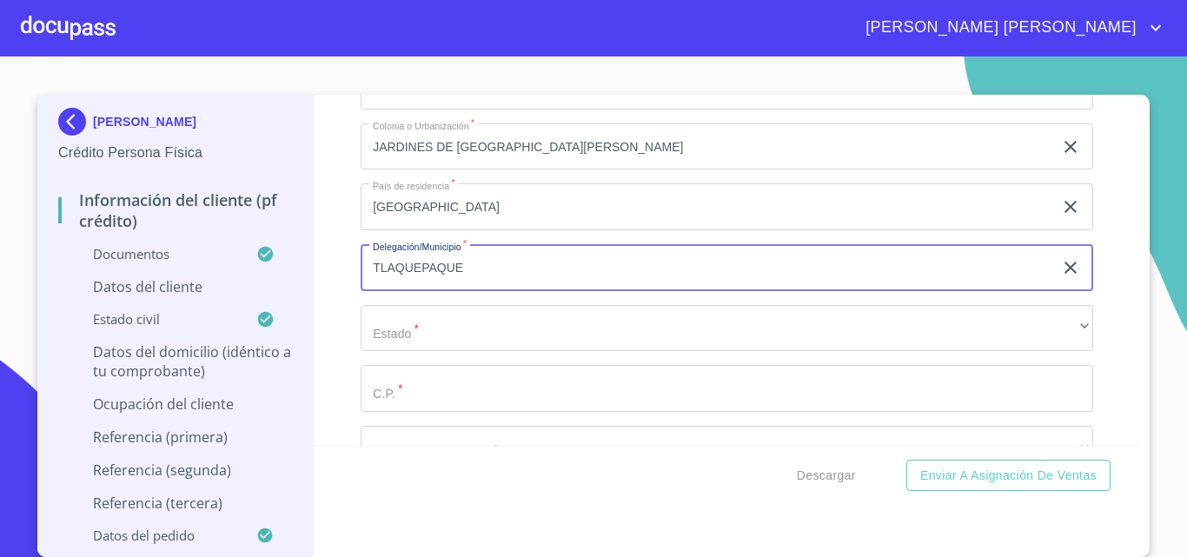
scroll to position [7359, 0]
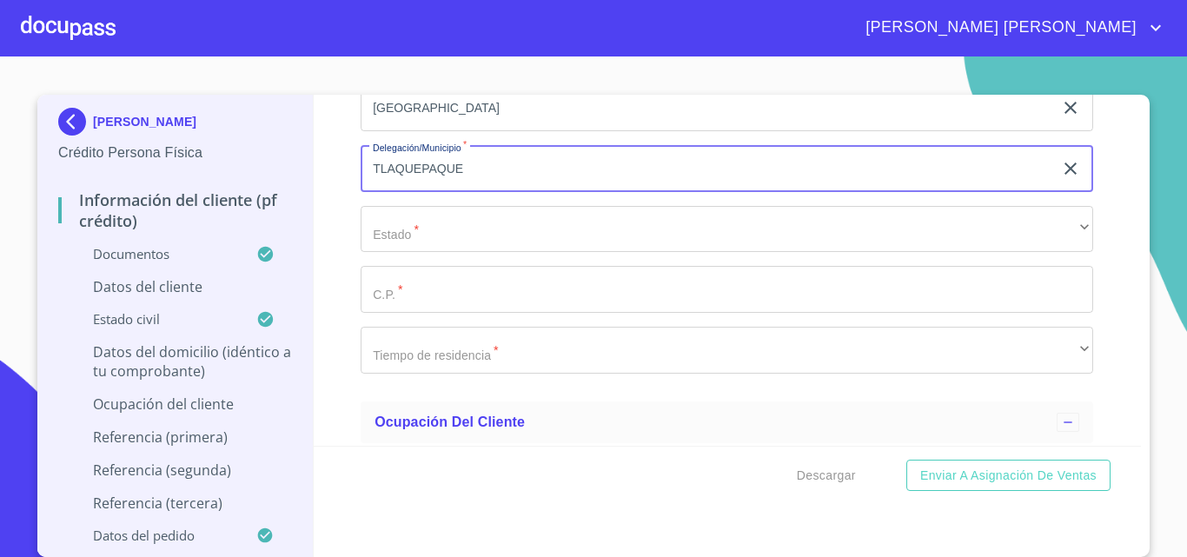
type input "TLAQUEPAQUE"
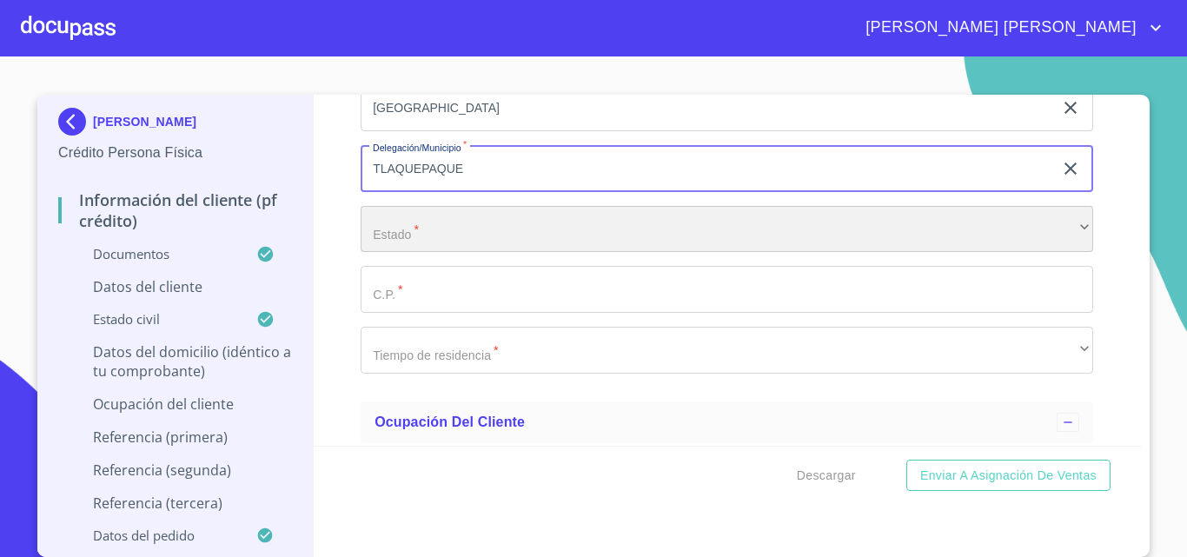
click at [412, 235] on div "​" at bounding box center [727, 229] width 733 height 47
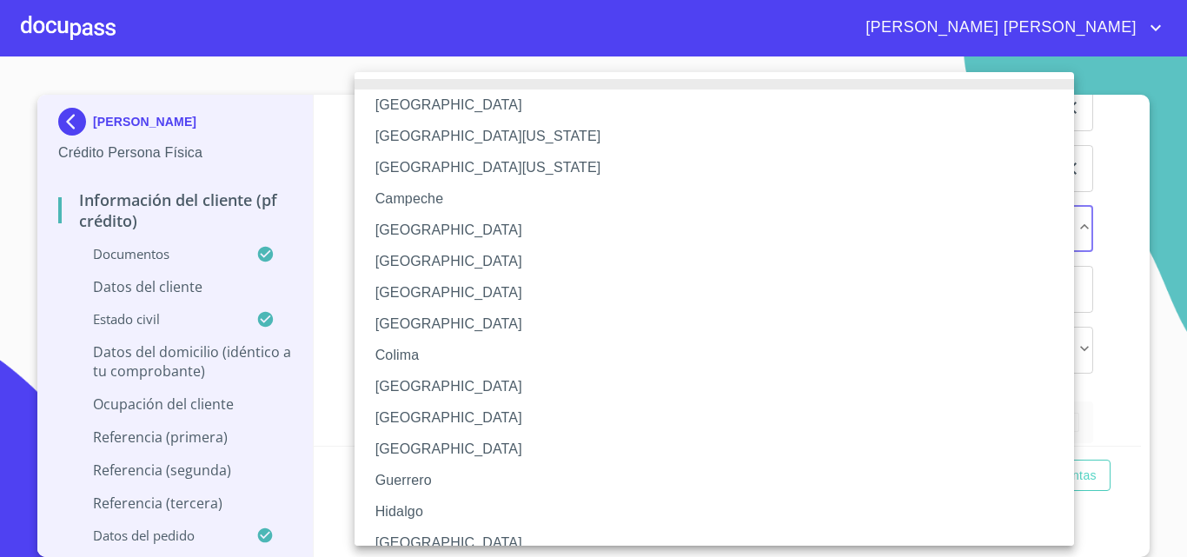
click at [414, 537] on li "[GEOGRAPHIC_DATA]" at bounding box center [721, 542] width 733 height 31
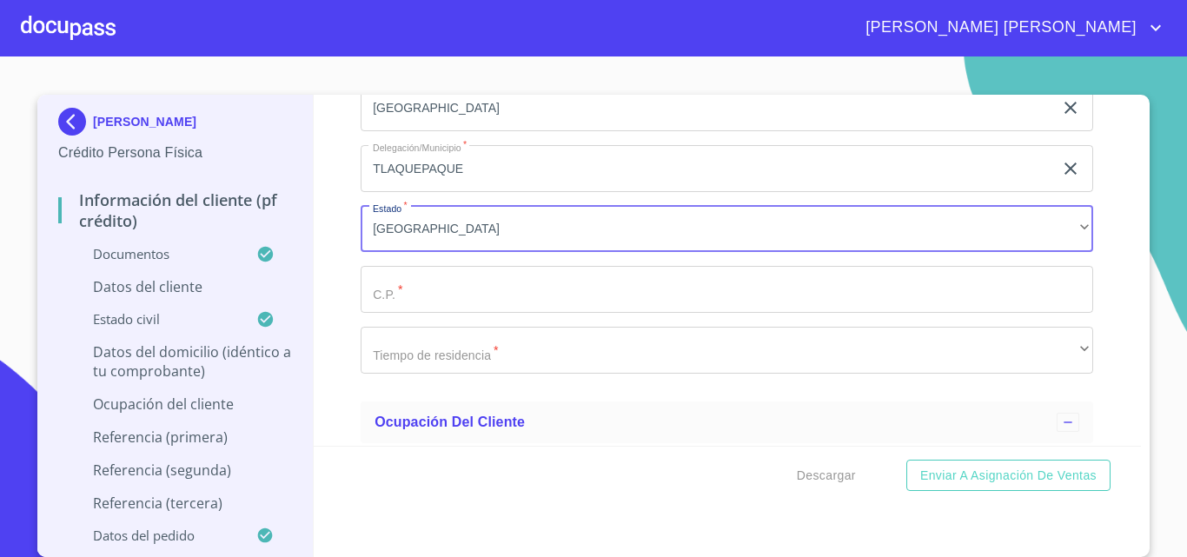
click at [416, 313] on input "Documento de identificación.   *" at bounding box center [727, 289] width 733 height 47
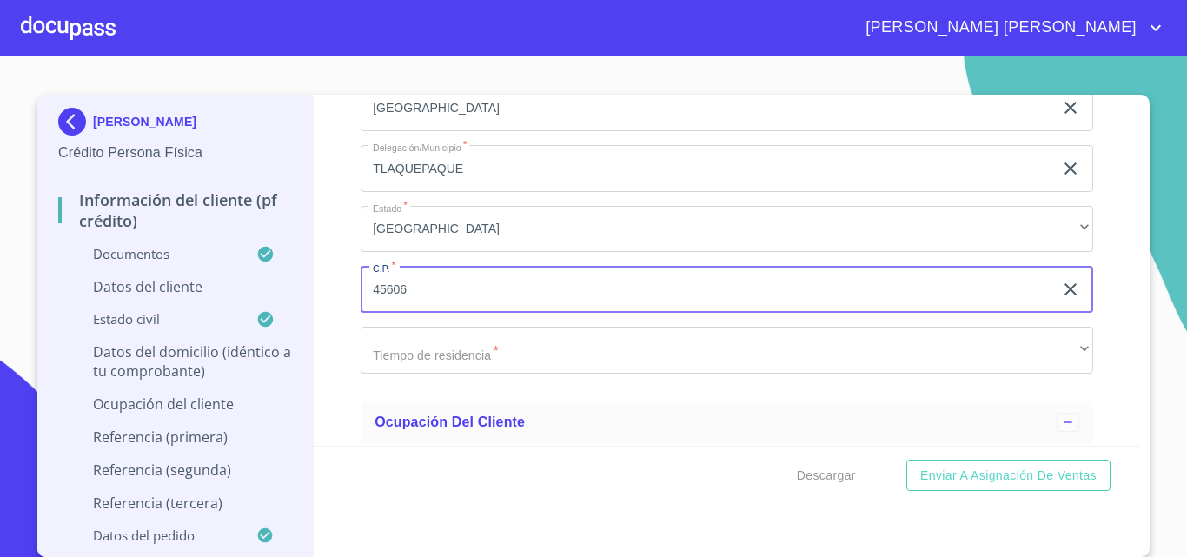
type input "45606"
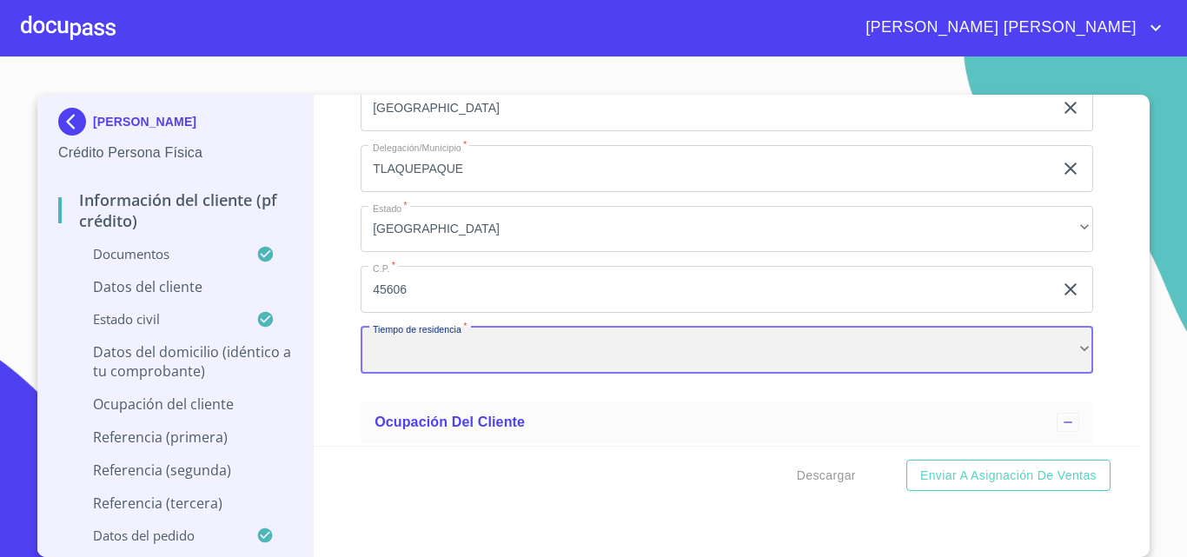
click at [453, 371] on div "​" at bounding box center [727, 350] width 733 height 47
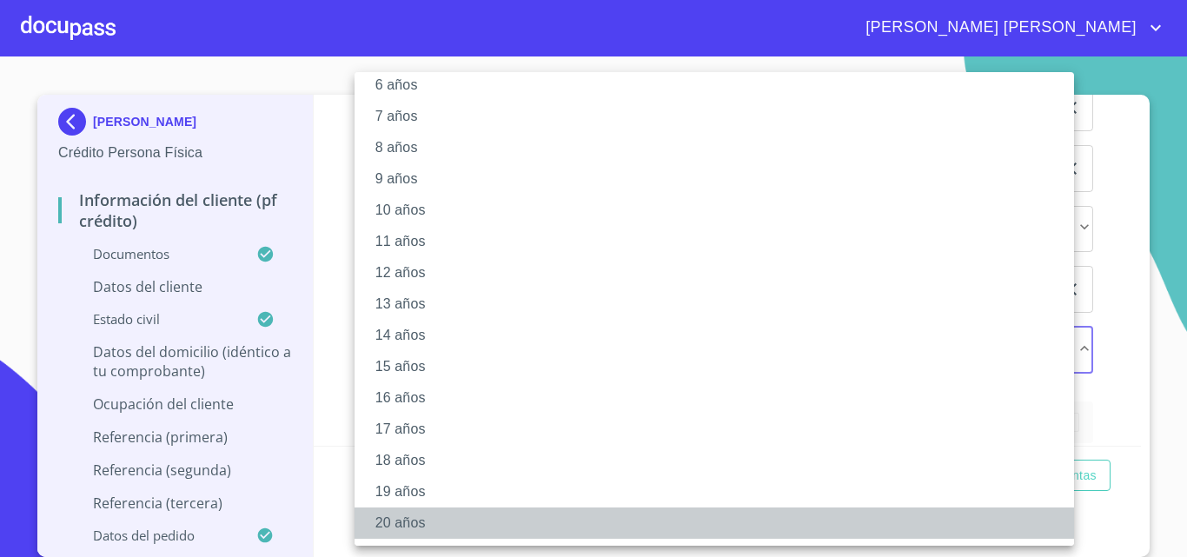
click at [418, 521] on li "20 años" at bounding box center [721, 522] width 733 height 31
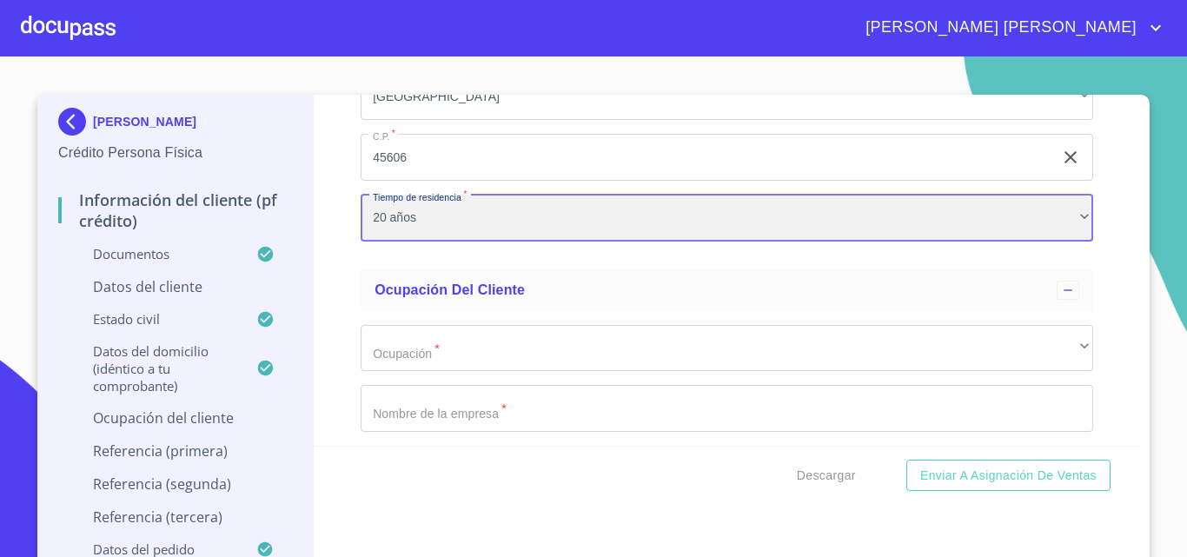
scroll to position [7533, 0]
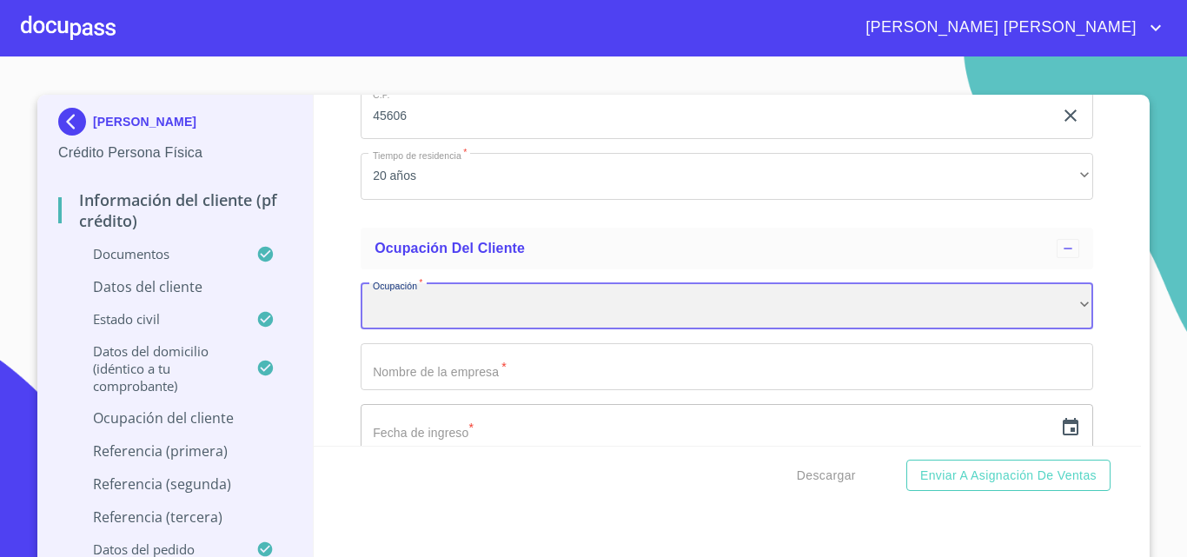
click at [432, 330] on div "​" at bounding box center [727, 306] width 733 height 47
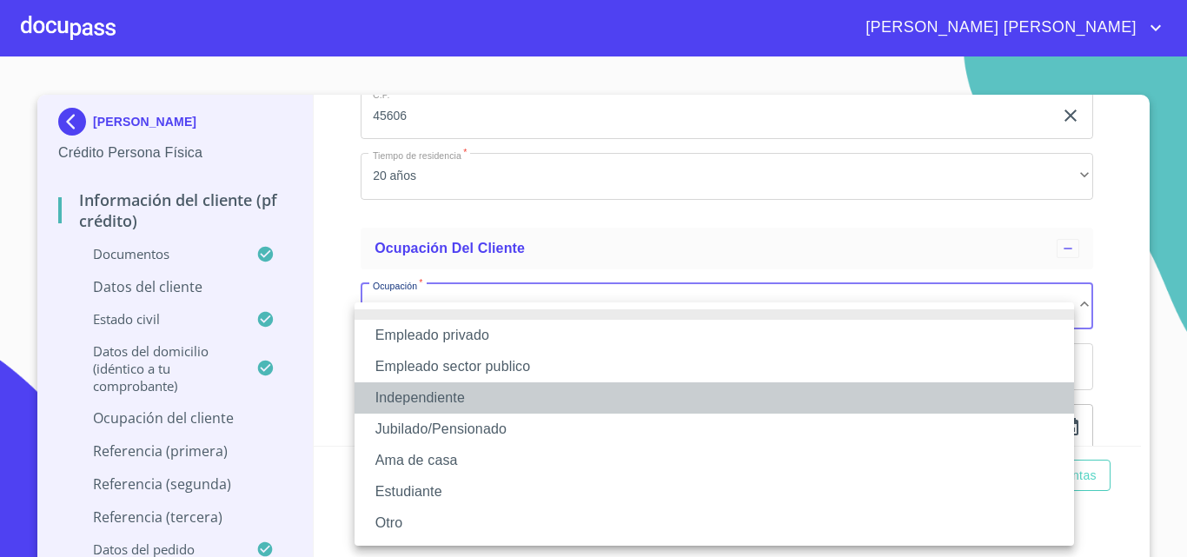
click at [437, 395] on li "Independiente" at bounding box center [714, 397] width 719 height 31
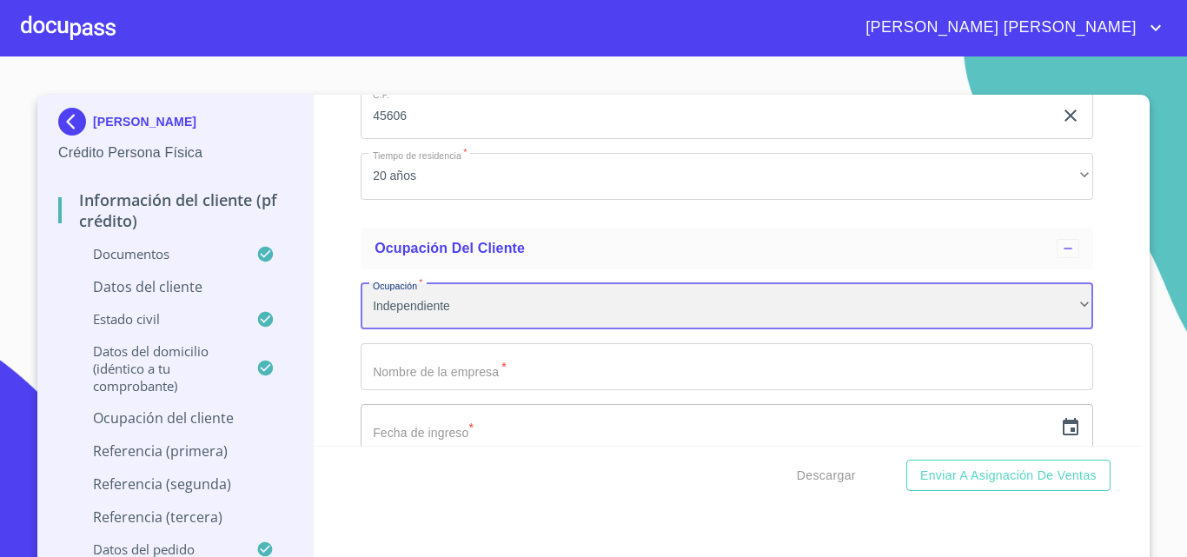
scroll to position [7620, 0]
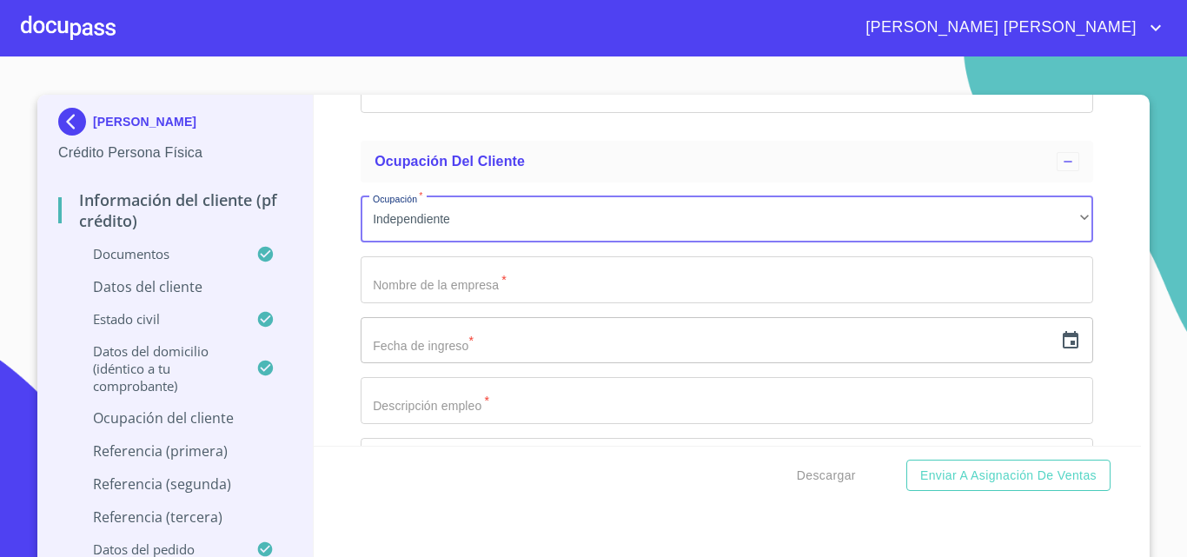
click at [419, 303] on input "Documento de identificación.   *" at bounding box center [727, 279] width 733 height 47
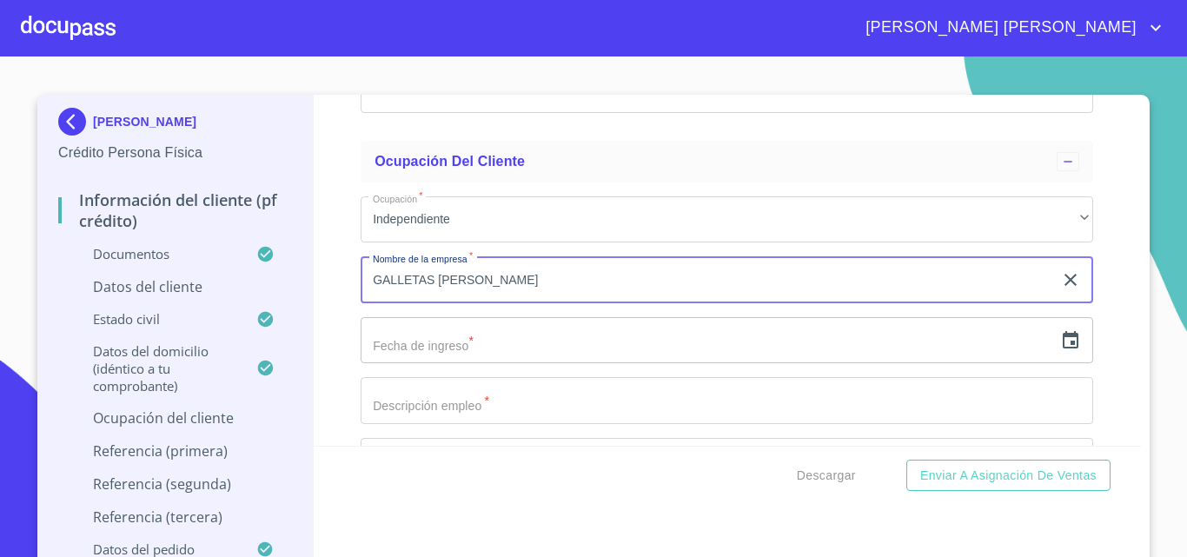
type input "GALLETAS [PERSON_NAME]"
click at [1060, 351] on icon "button" at bounding box center [1070, 340] width 21 height 21
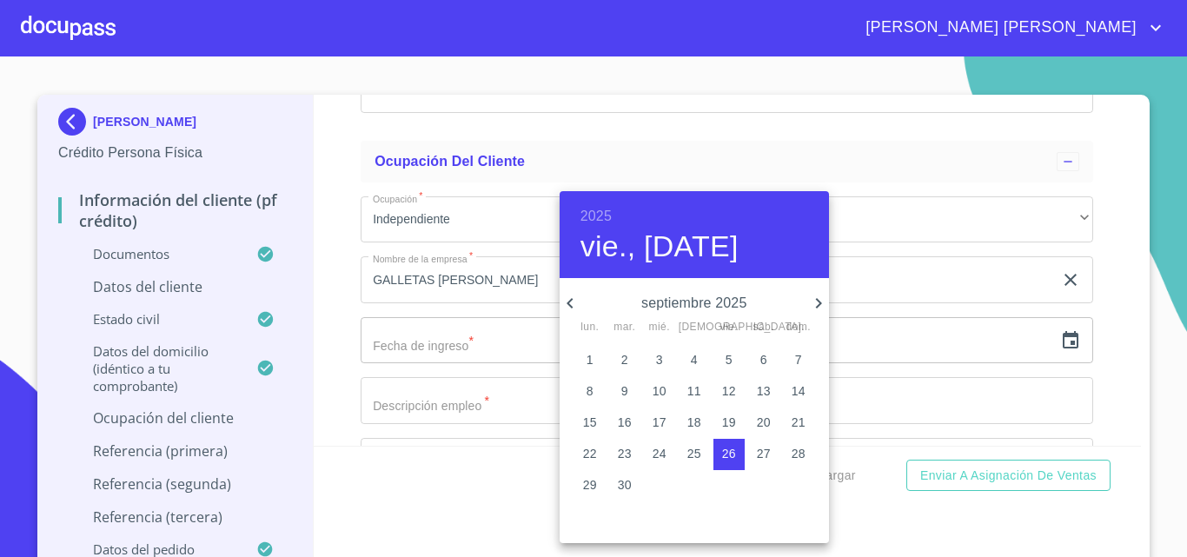
click at [590, 215] on h6 "2025" at bounding box center [595, 216] width 31 height 24
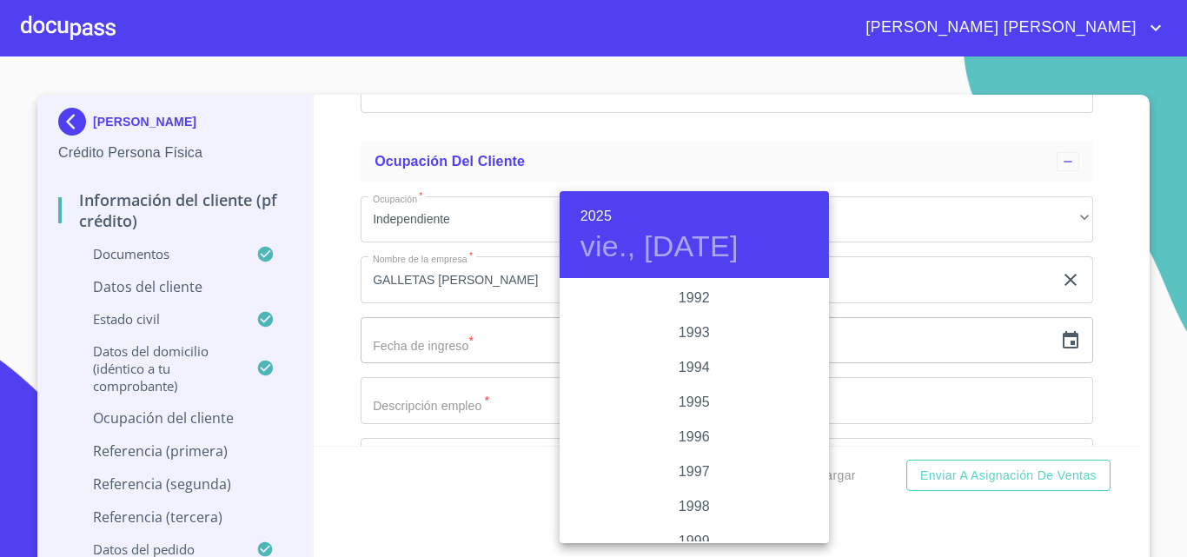
scroll to position [2503, 0]
click at [692, 400] on div "2000" at bounding box center [694, 402] width 269 height 35
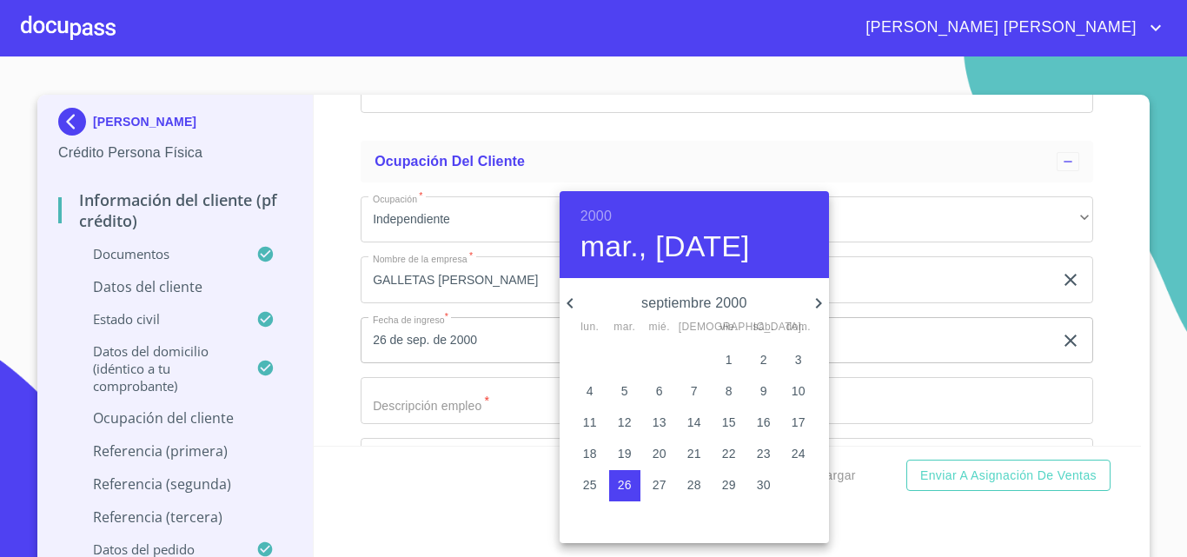
click at [574, 303] on icon "button" at bounding box center [570, 303] width 21 height 21
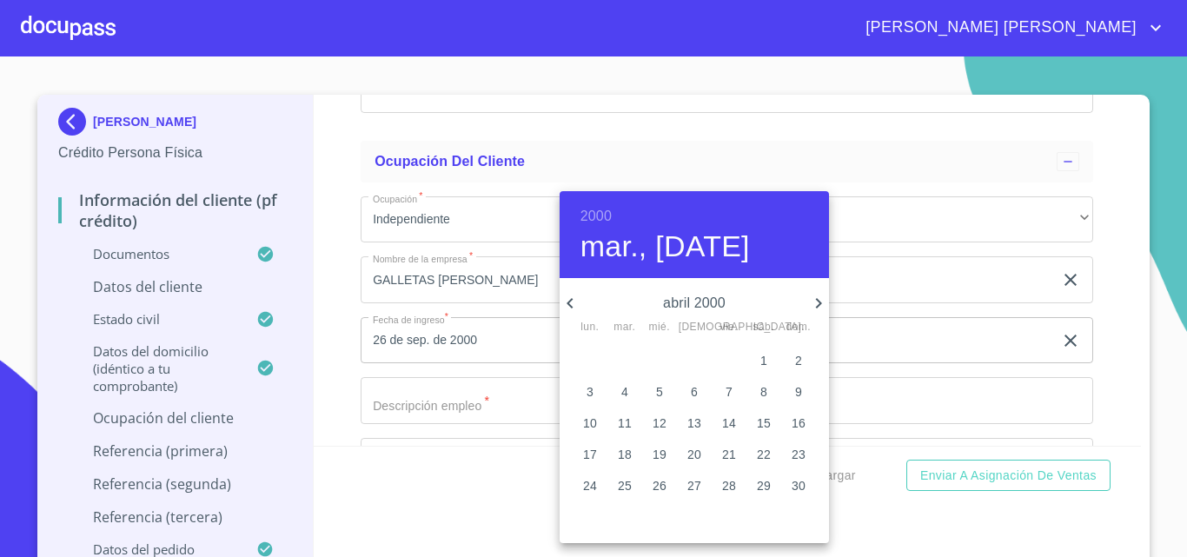
click at [574, 303] on icon "button" at bounding box center [570, 303] width 21 height 21
click at [626, 356] on p "1" at bounding box center [624, 359] width 7 height 17
type input "1 de feb. de 2000"
click at [458, 428] on div at bounding box center [593, 278] width 1187 height 557
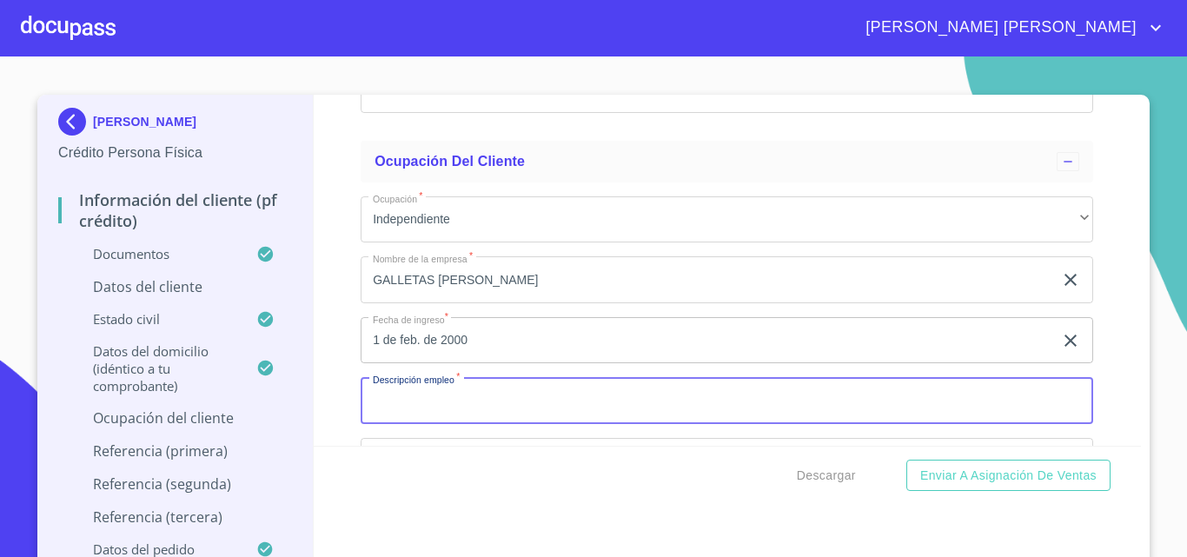
click at [452, 424] on input "Documento de identificación.   *" at bounding box center [727, 400] width 733 height 47
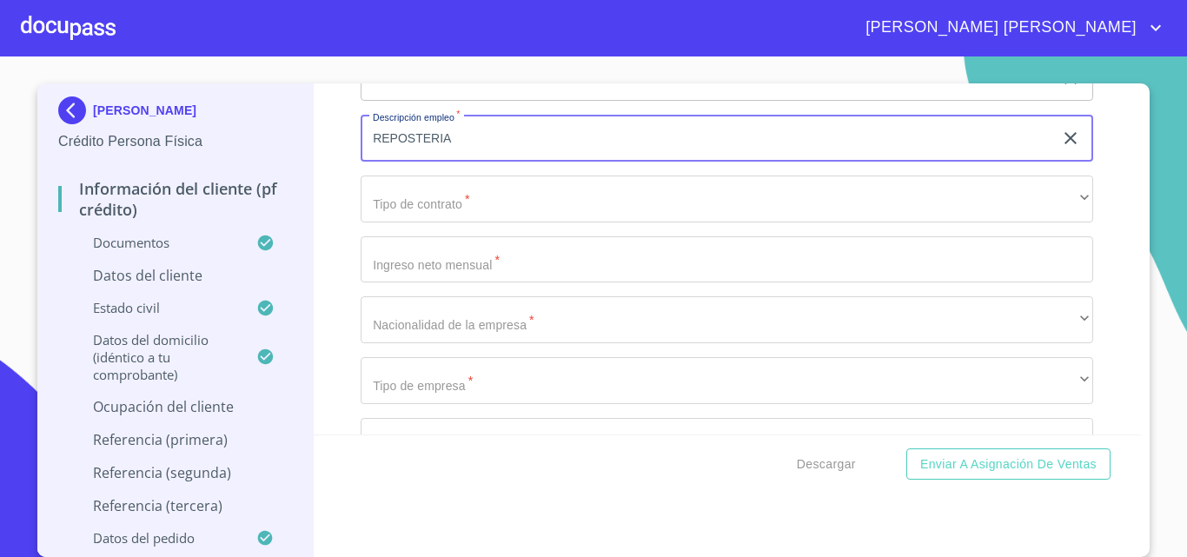
scroll to position [7881, 0]
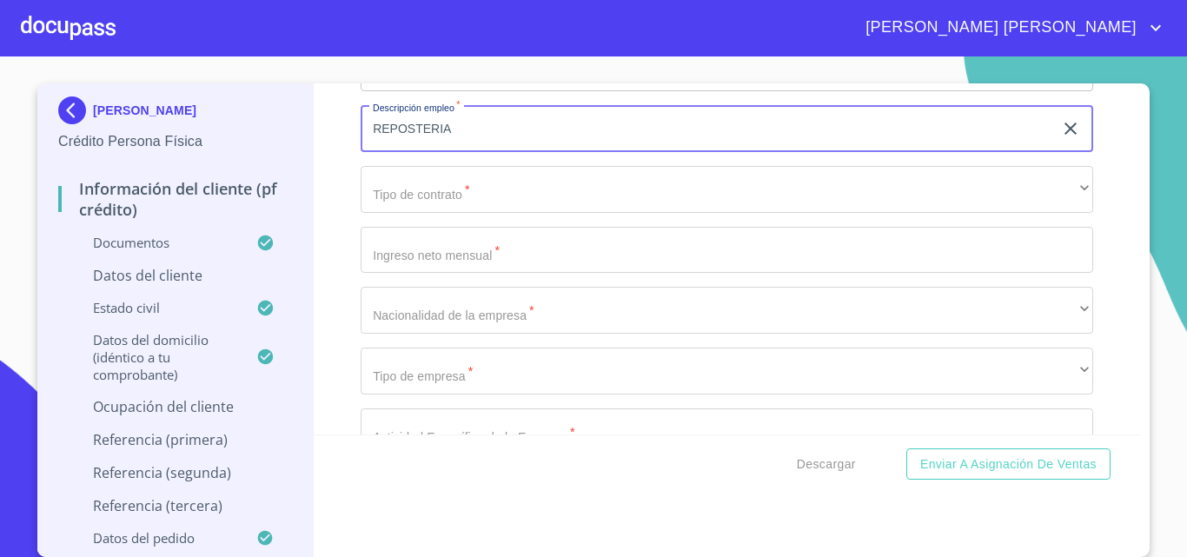
type input "REPOSTERIA"
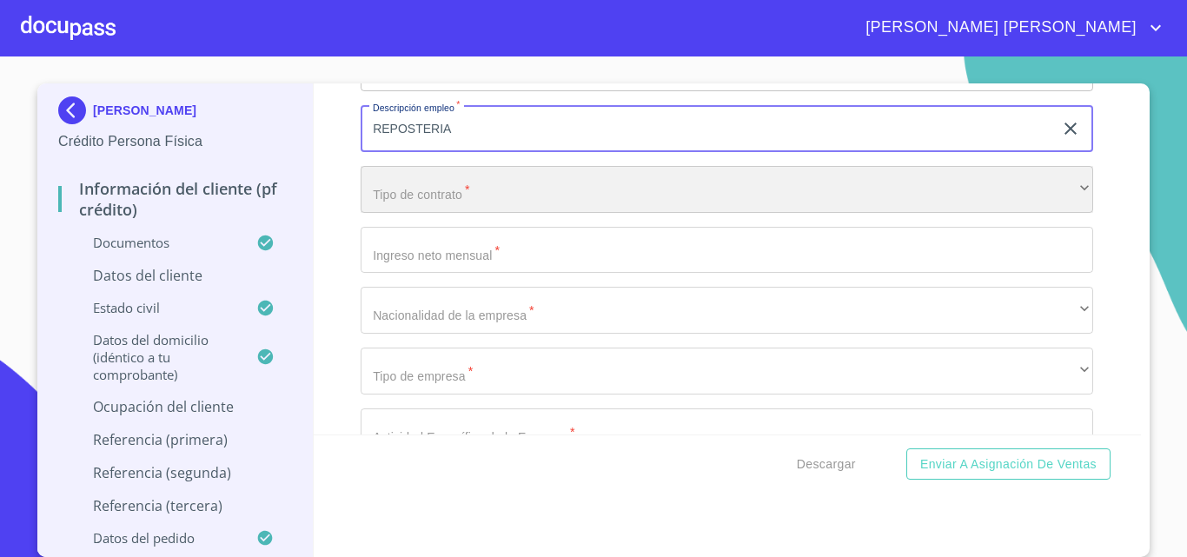
click at [421, 213] on div "​" at bounding box center [727, 189] width 733 height 47
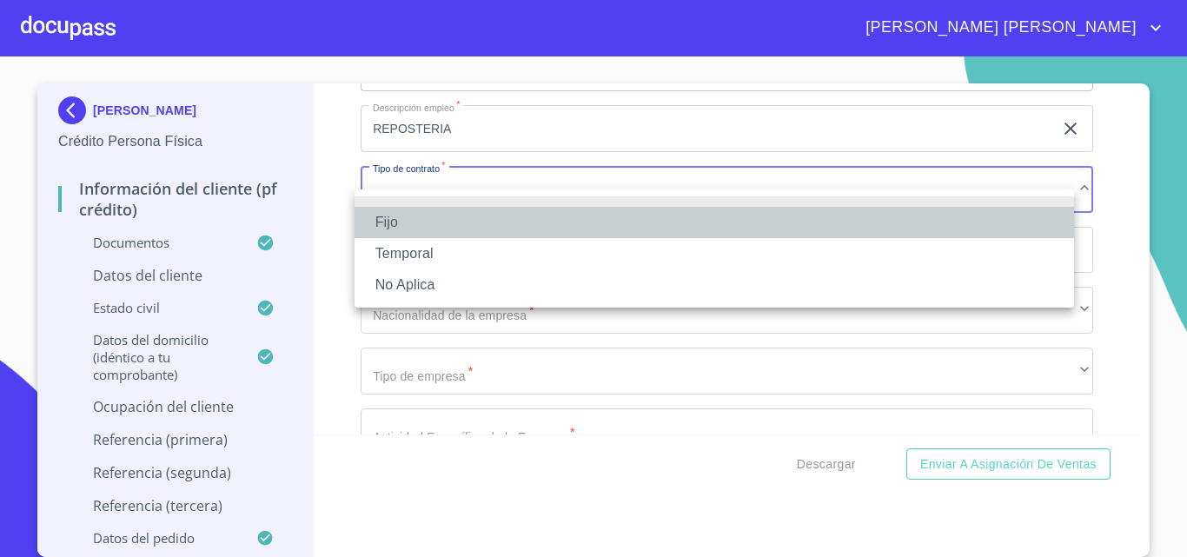
click at [417, 216] on li "Fijo" at bounding box center [714, 222] width 719 height 31
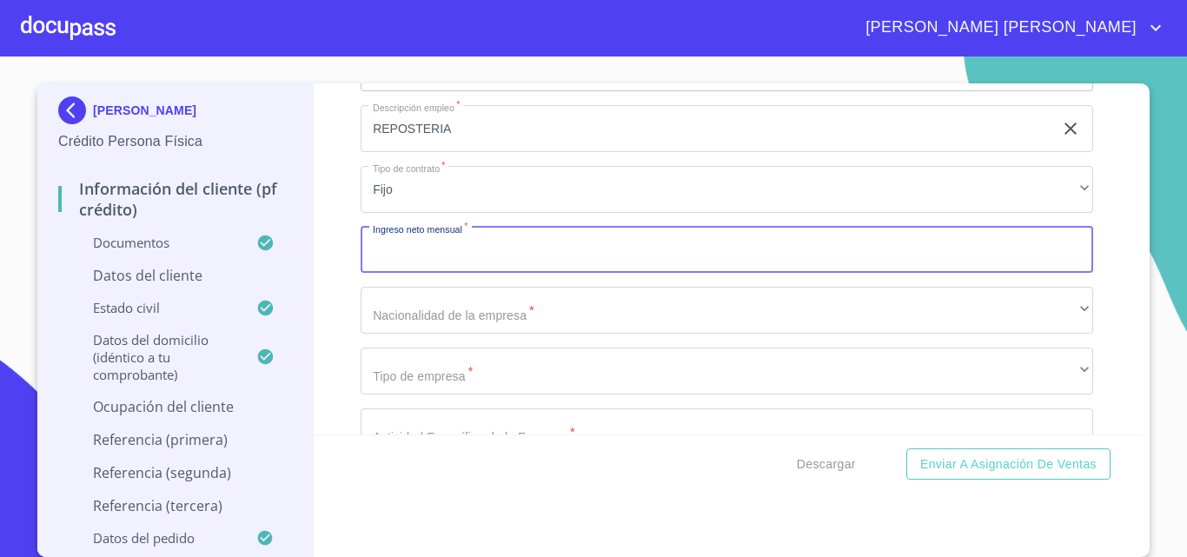
click at [440, 271] on input "Documento de identificación.   *" at bounding box center [727, 250] width 733 height 47
type input "18000"
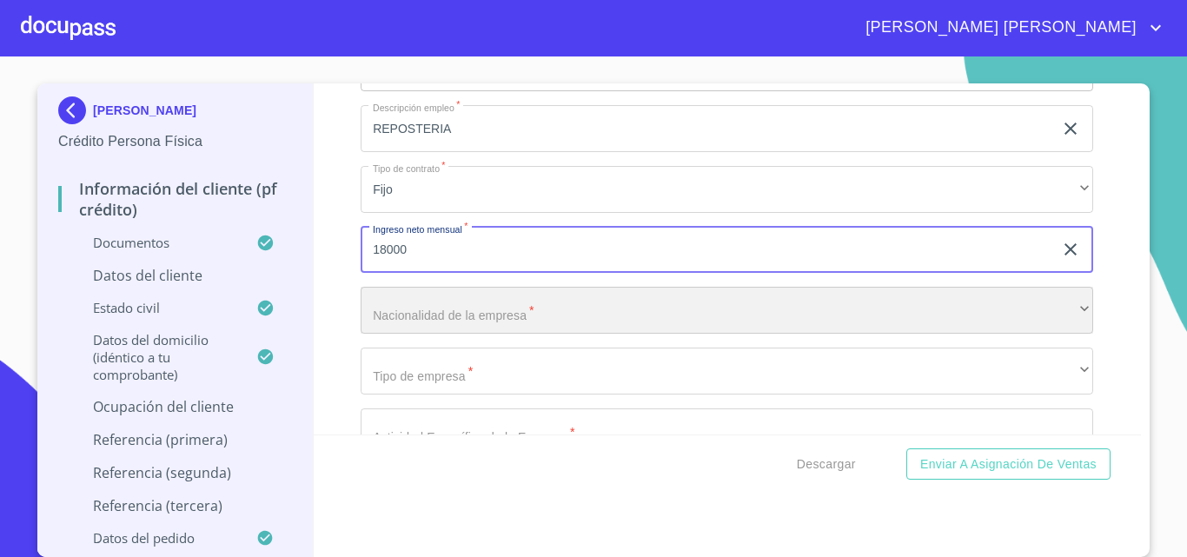
click at [444, 326] on div "​" at bounding box center [727, 310] width 733 height 47
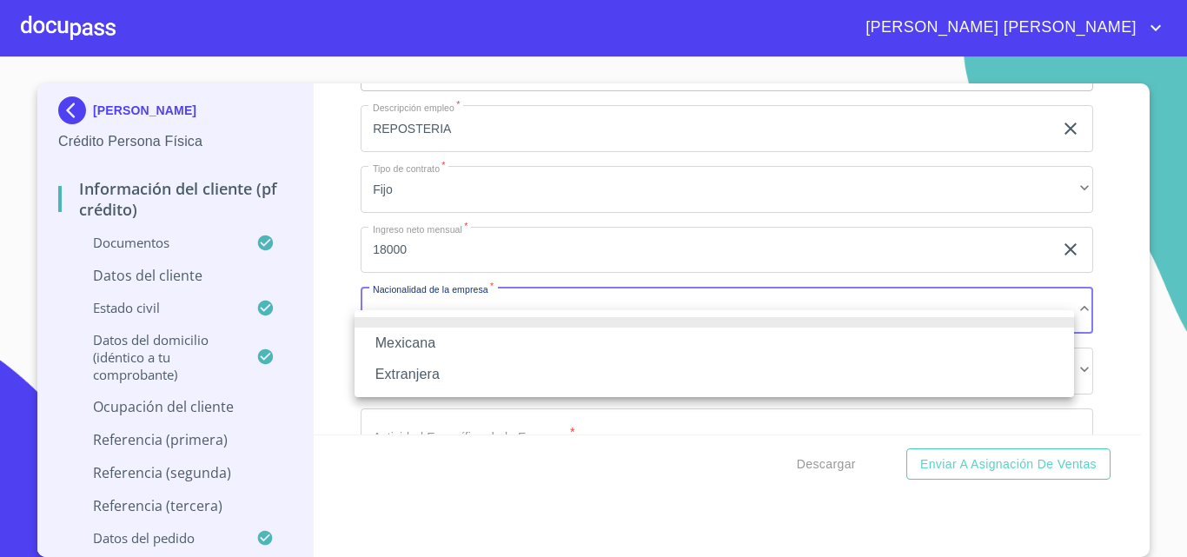
click at [415, 335] on li "Mexicana" at bounding box center [714, 343] width 719 height 31
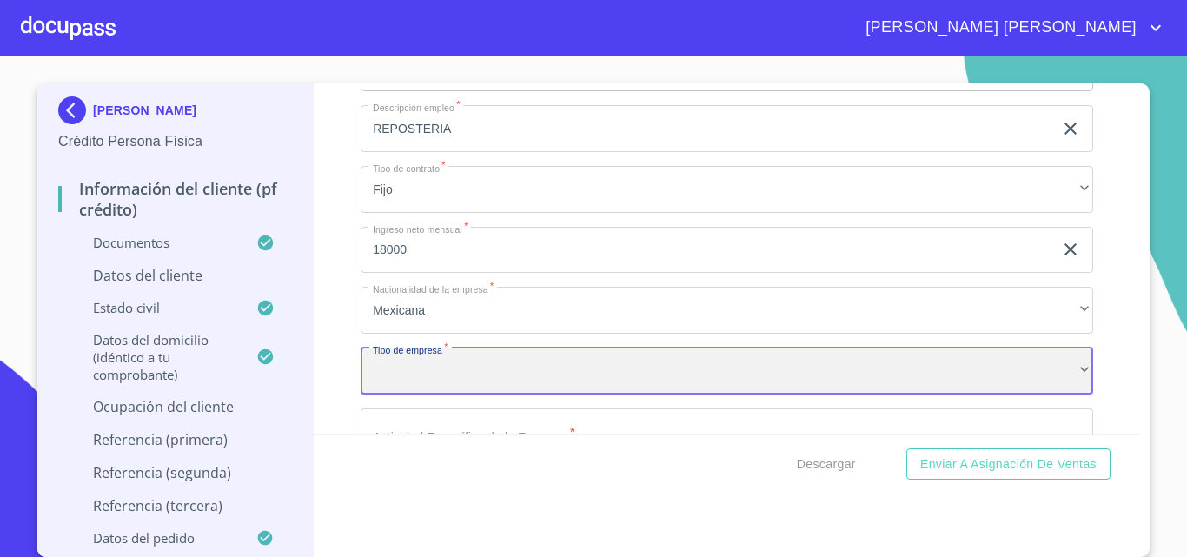
click at [434, 395] on div "​" at bounding box center [727, 371] width 733 height 47
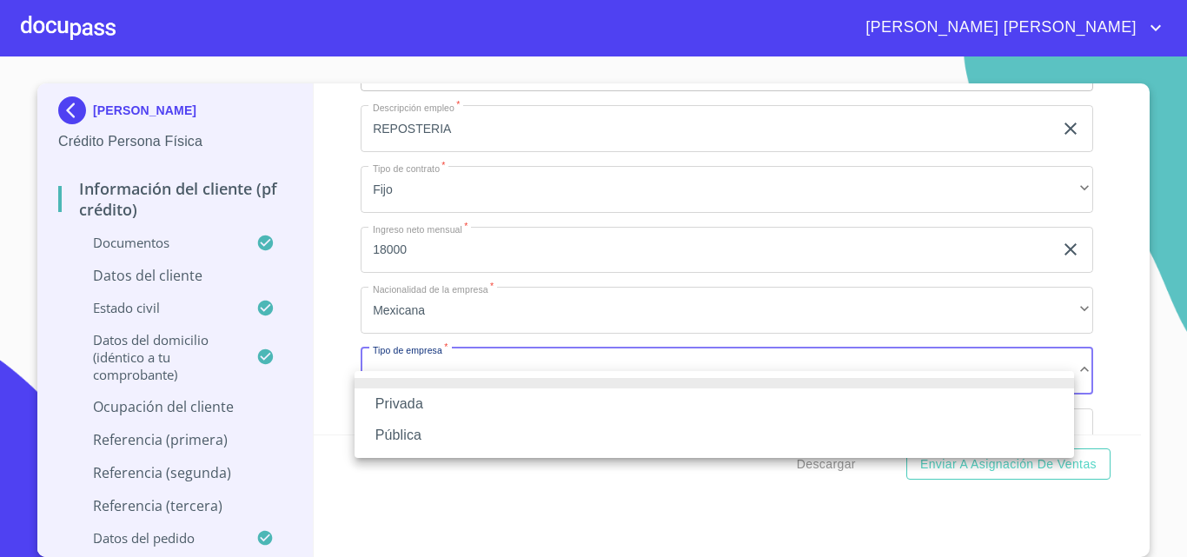
click at [420, 401] on li "Privada" at bounding box center [714, 403] width 719 height 31
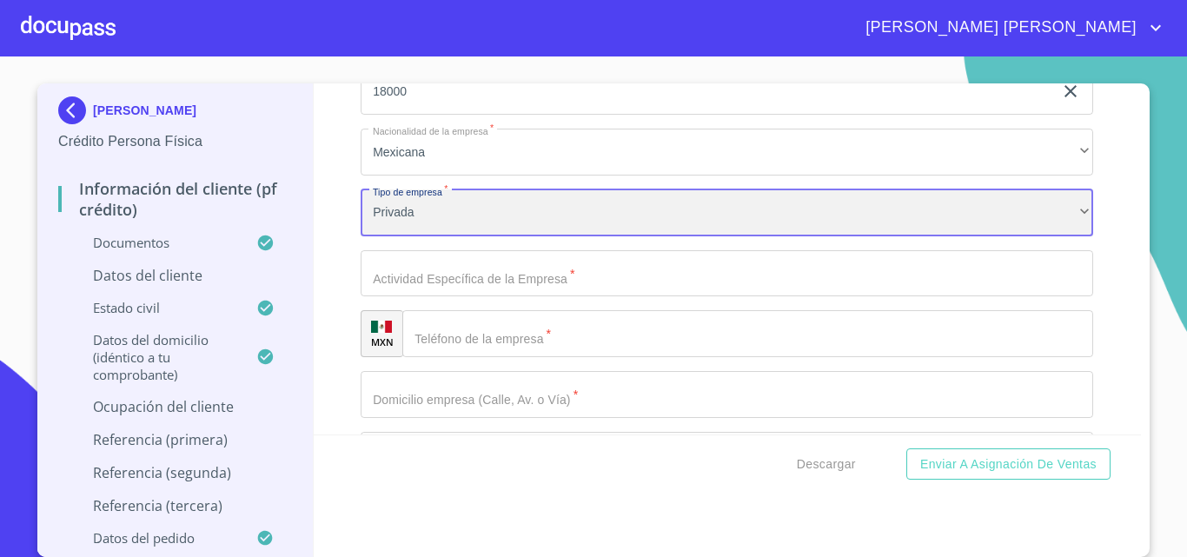
scroll to position [8054, 0]
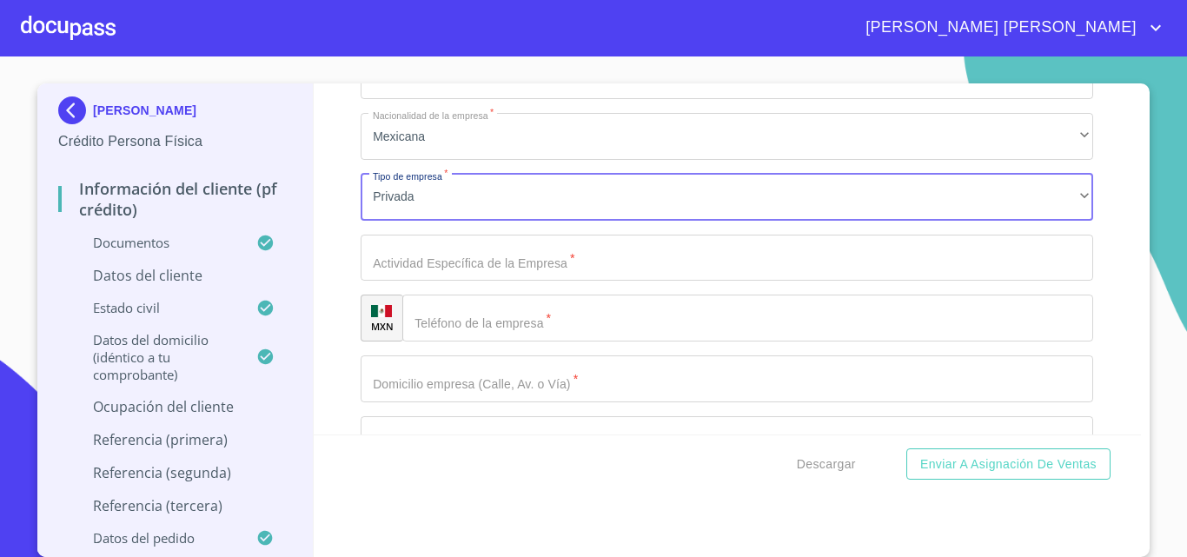
click at [421, 282] on input "Documento de identificación.   *" at bounding box center [727, 258] width 733 height 47
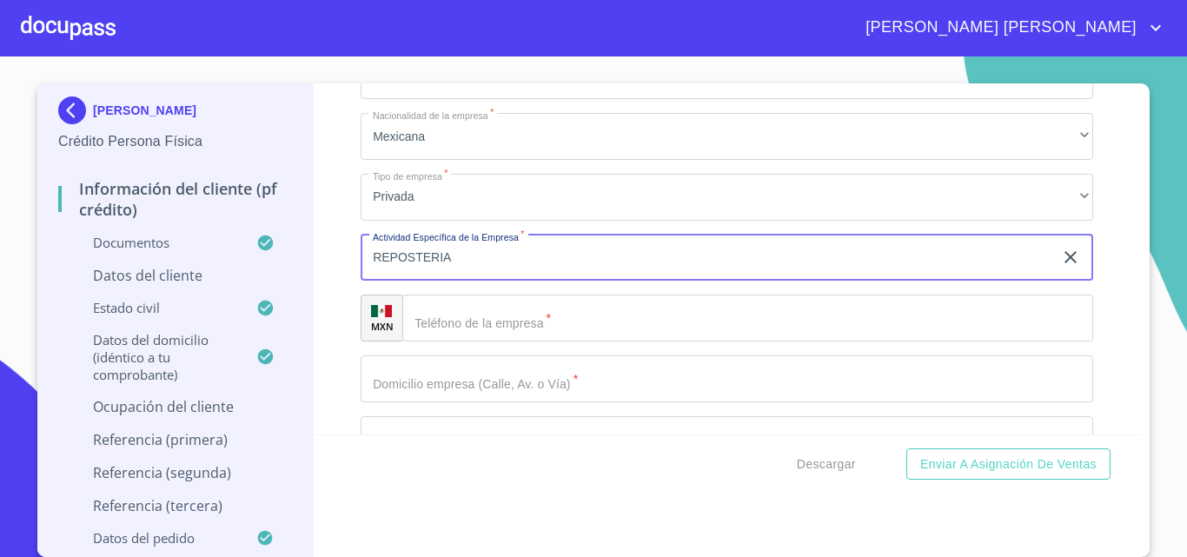
type input "REPOSTERIA"
click at [479, 342] on input "Documento de identificación.   *" at bounding box center [747, 318] width 691 height 47
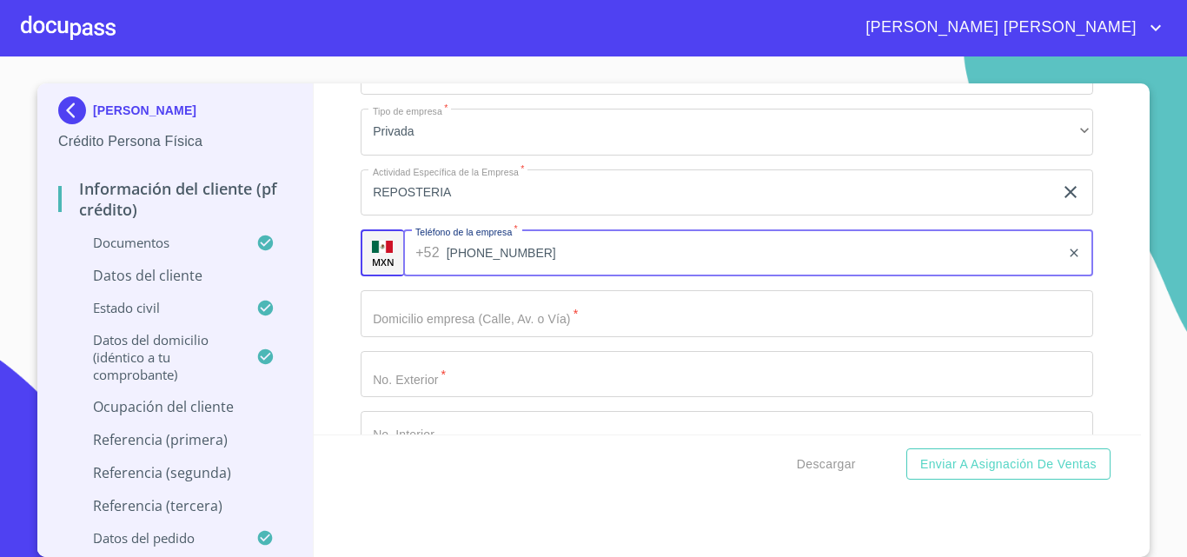
scroll to position [8315, 0]
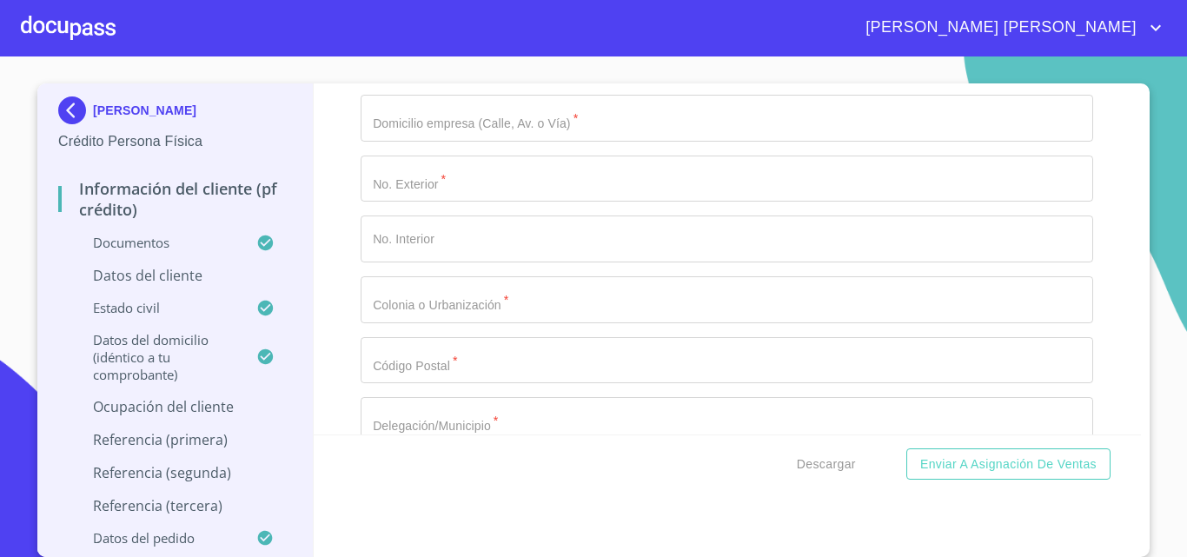
type input "[PHONE_NUMBER]"
click at [421, 142] on input "Documento de identificación.   *" at bounding box center [727, 118] width 733 height 47
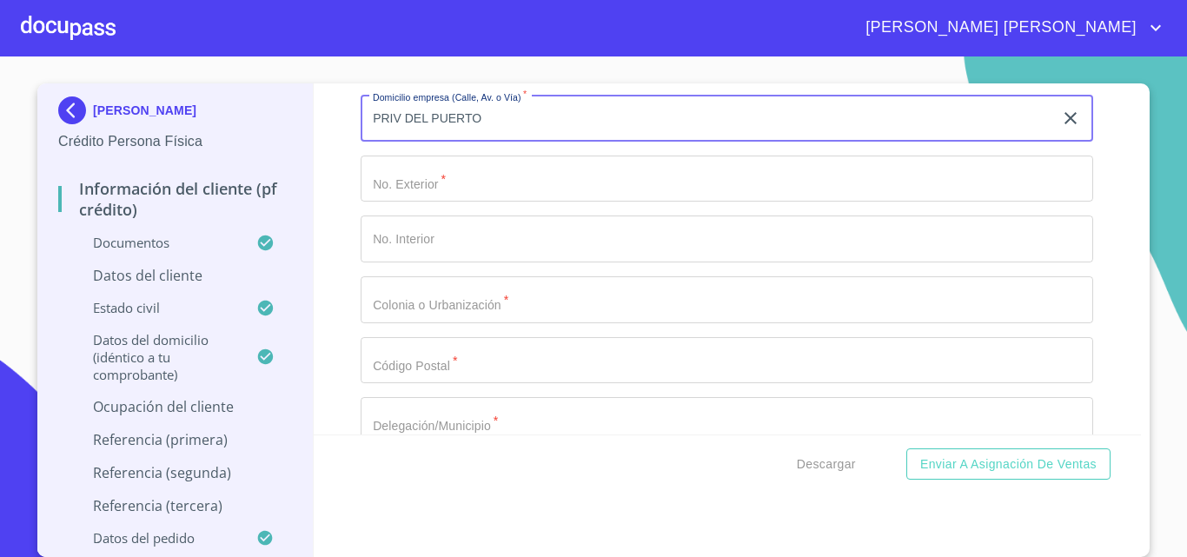
type input "PRIV DEL PUERTO"
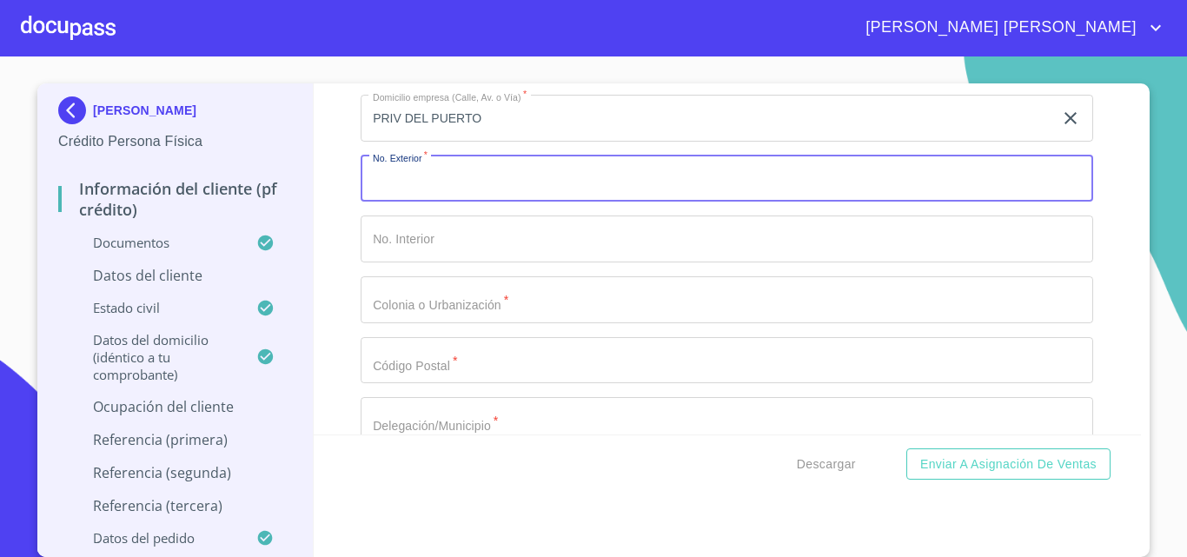
click at [421, 202] on input "Documento de identificación.   *" at bounding box center [727, 179] width 733 height 47
type input "22"
click at [441, 314] on input "Documento de identificación.   *" at bounding box center [727, 299] width 733 height 47
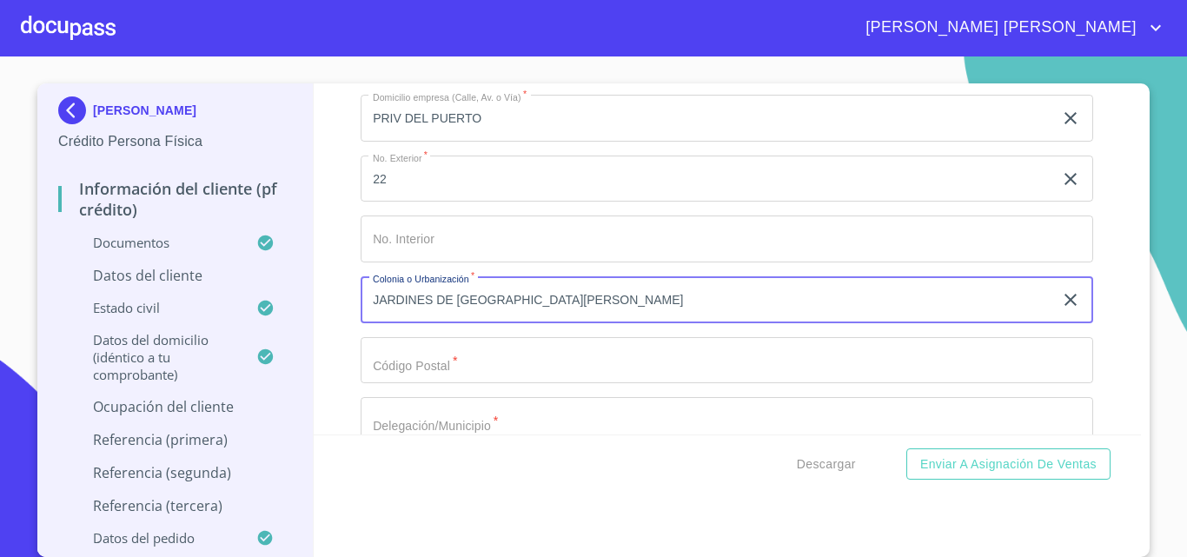
type input "JARDINES DE [GEOGRAPHIC_DATA][PERSON_NAME]"
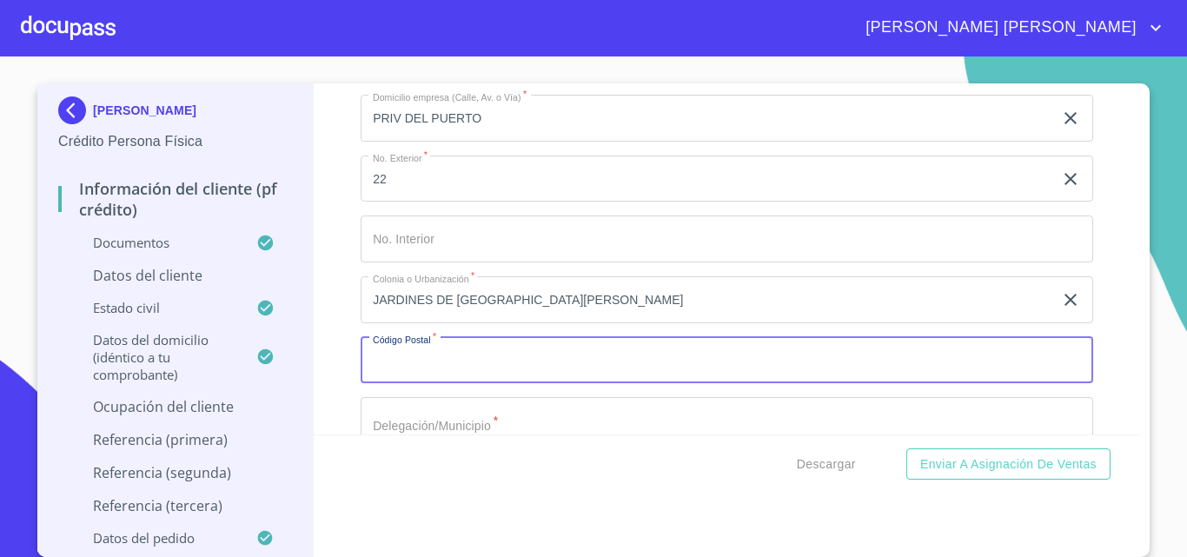
click at [416, 376] on input "Documento de identificación.   *" at bounding box center [727, 360] width 733 height 47
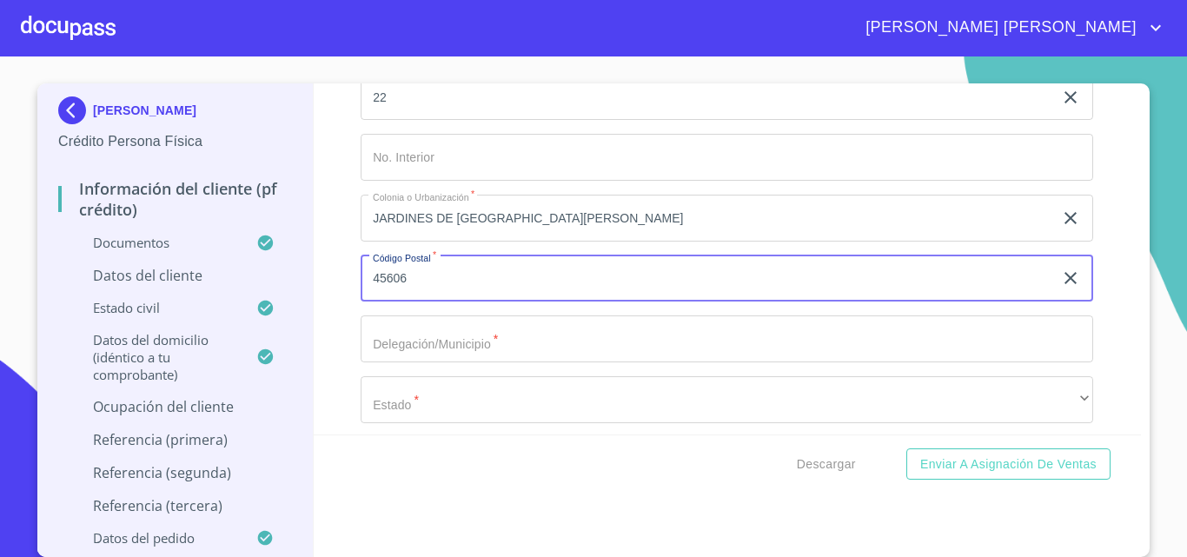
scroll to position [8576, 0]
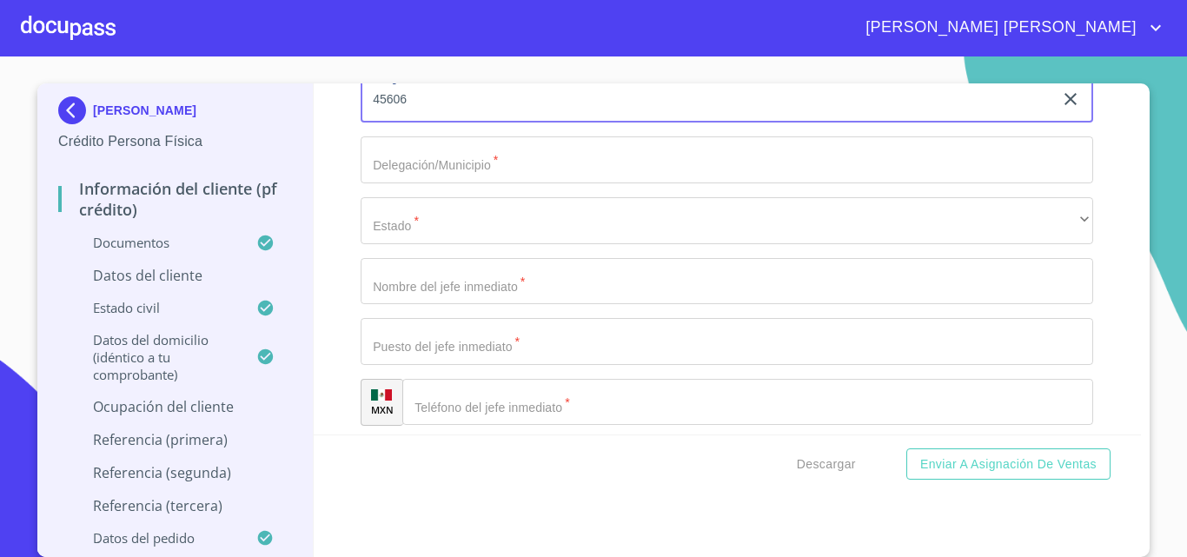
type input "45606"
click at [434, 183] on input "Documento de identificación.   *" at bounding box center [727, 159] width 733 height 47
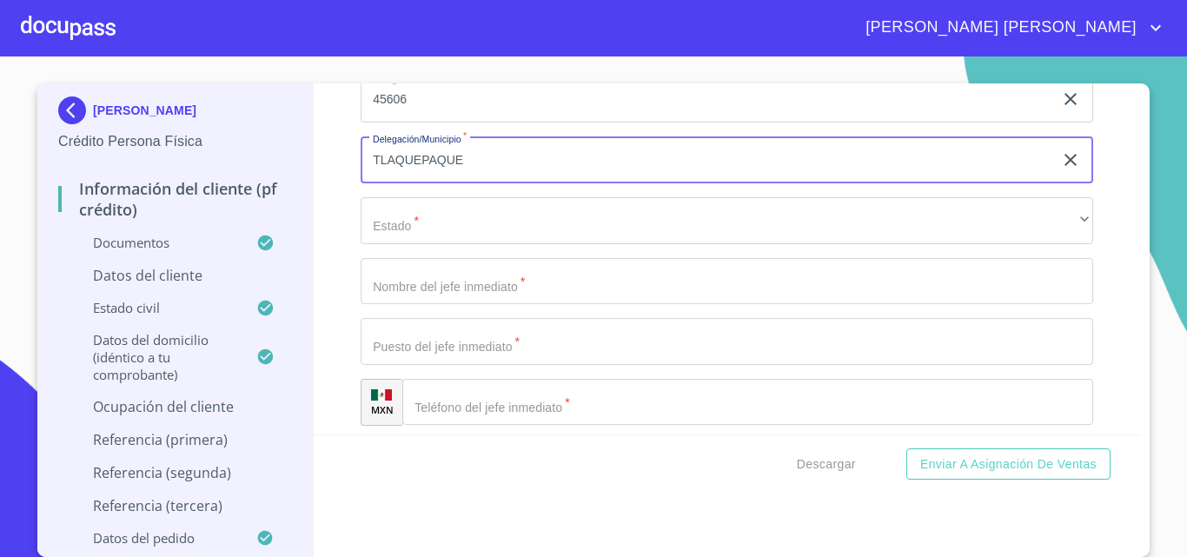
type input "TLAQUEPAQUE"
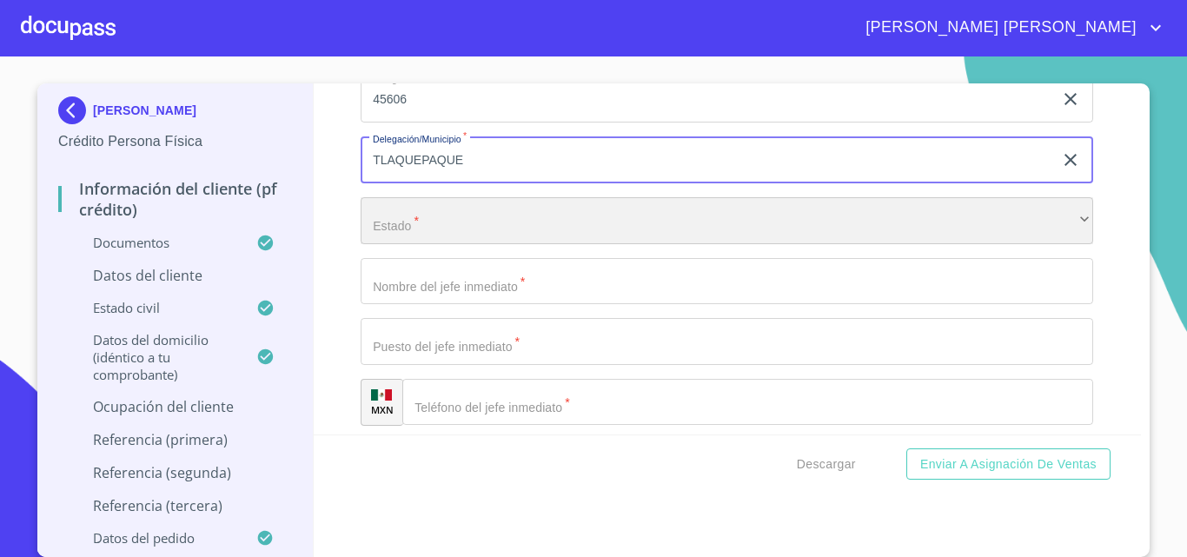
click at [441, 240] on div "​" at bounding box center [727, 220] width 733 height 47
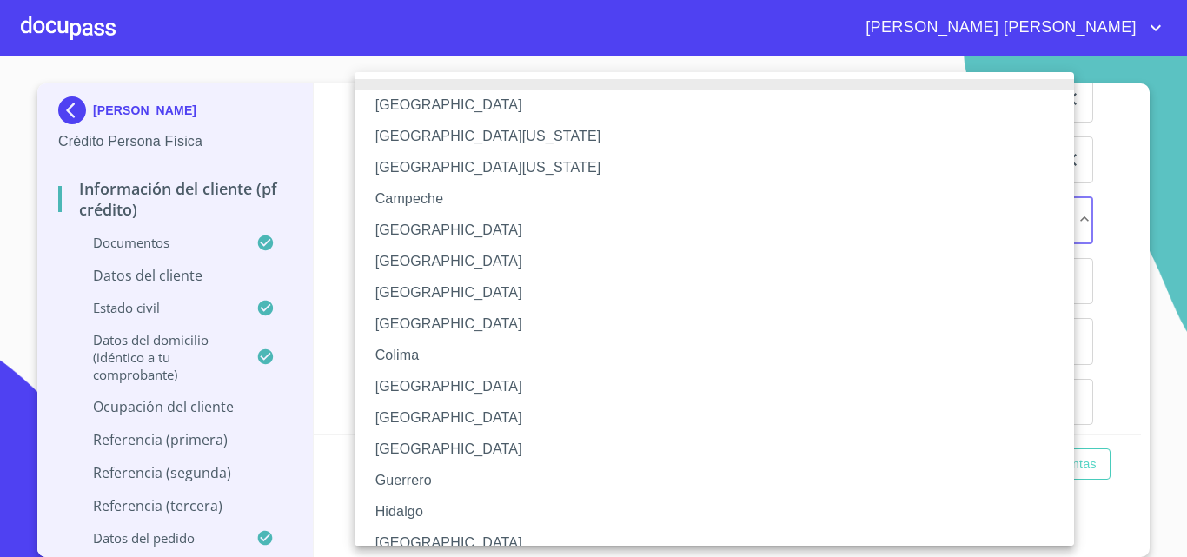
click at [403, 540] on li "[GEOGRAPHIC_DATA]" at bounding box center [721, 542] width 733 height 31
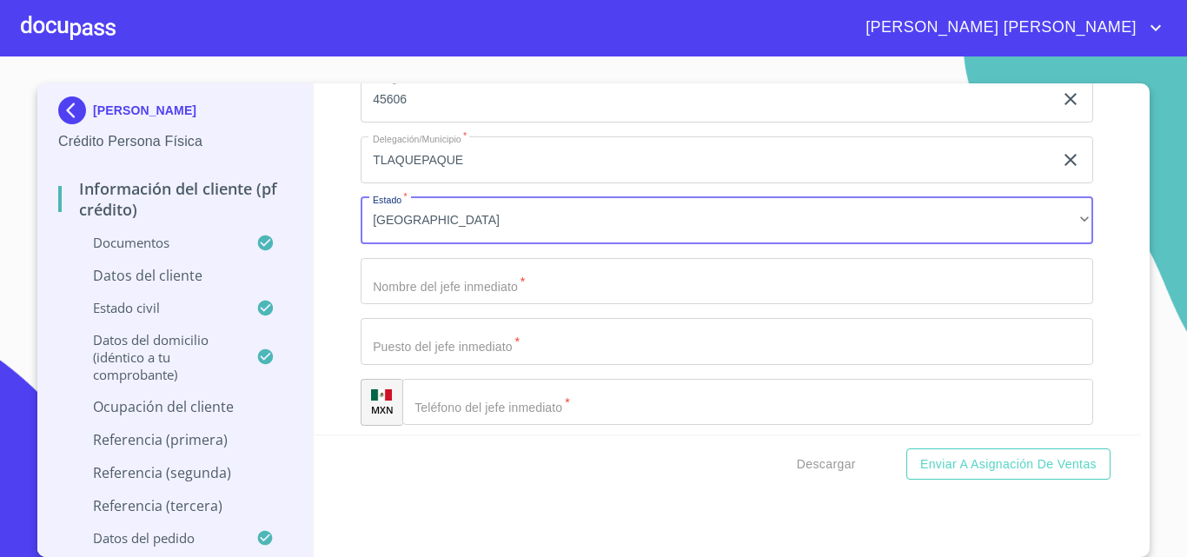
click at [428, 302] on input "Documento de identificación.   *" at bounding box center [727, 281] width 733 height 47
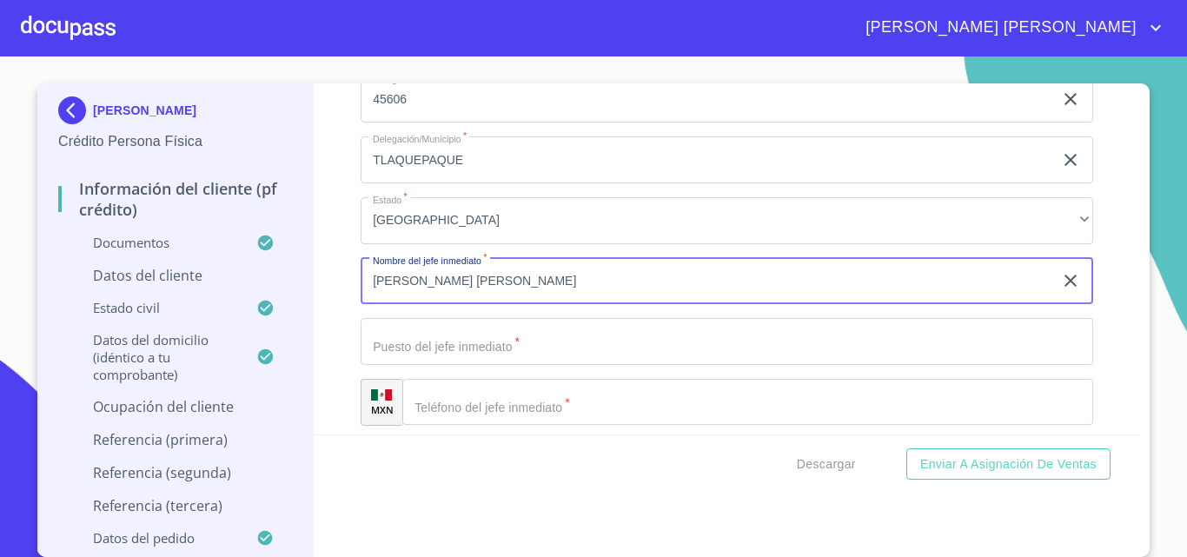
type input "[PERSON_NAME] [PERSON_NAME]"
click at [425, 351] on input "Documento de identificación.   *" at bounding box center [727, 341] width 733 height 47
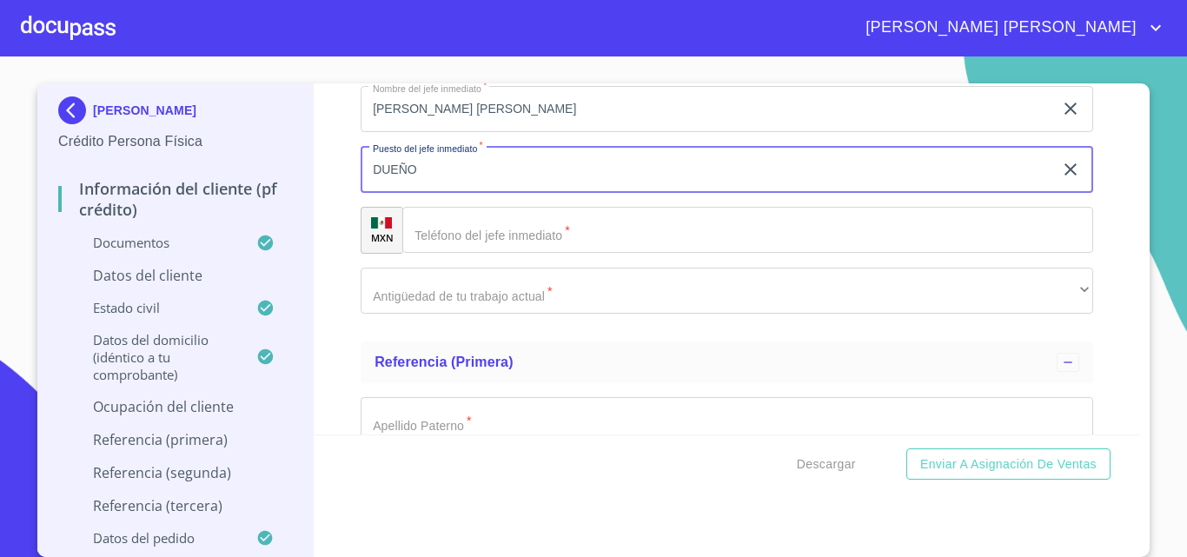
scroll to position [8750, 0]
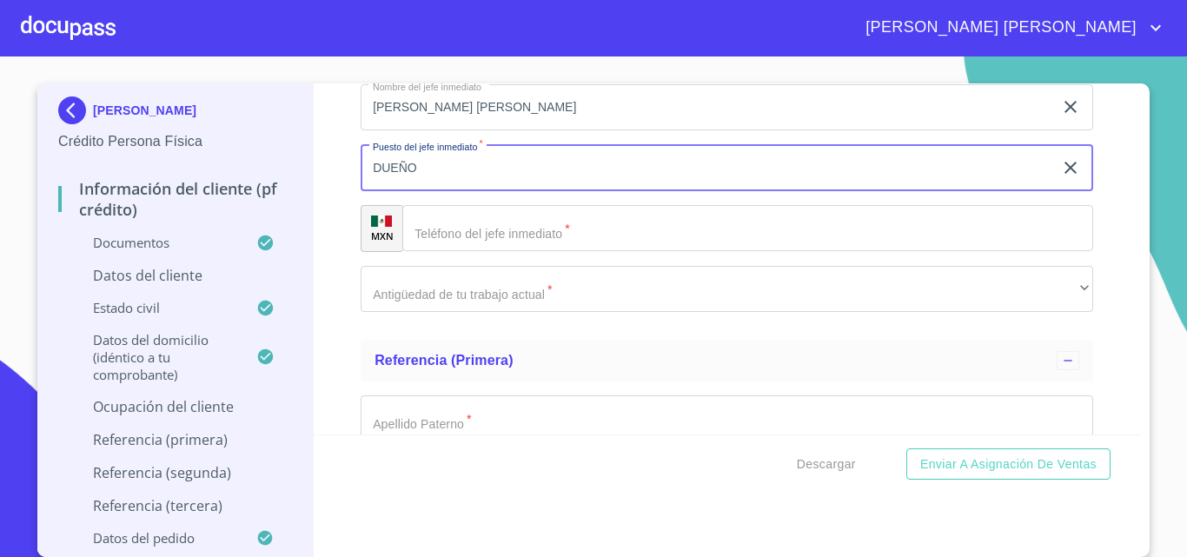
type input "DUEÑO"
click at [494, 247] on input "Documento de identificación.   *" at bounding box center [747, 228] width 691 height 47
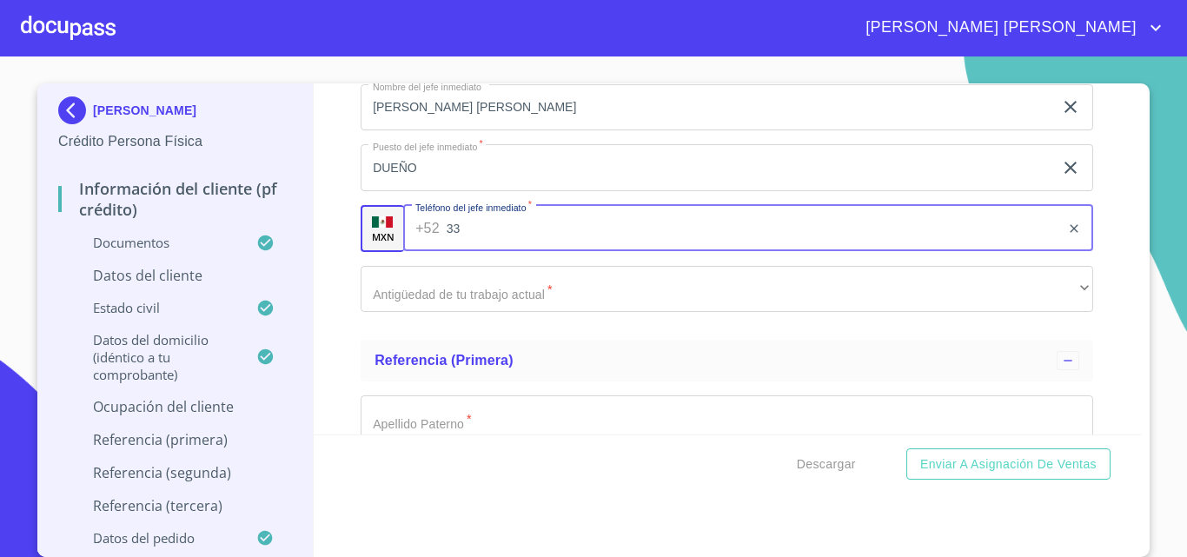
type input "3"
type input "[PHONE_NUMBER]"
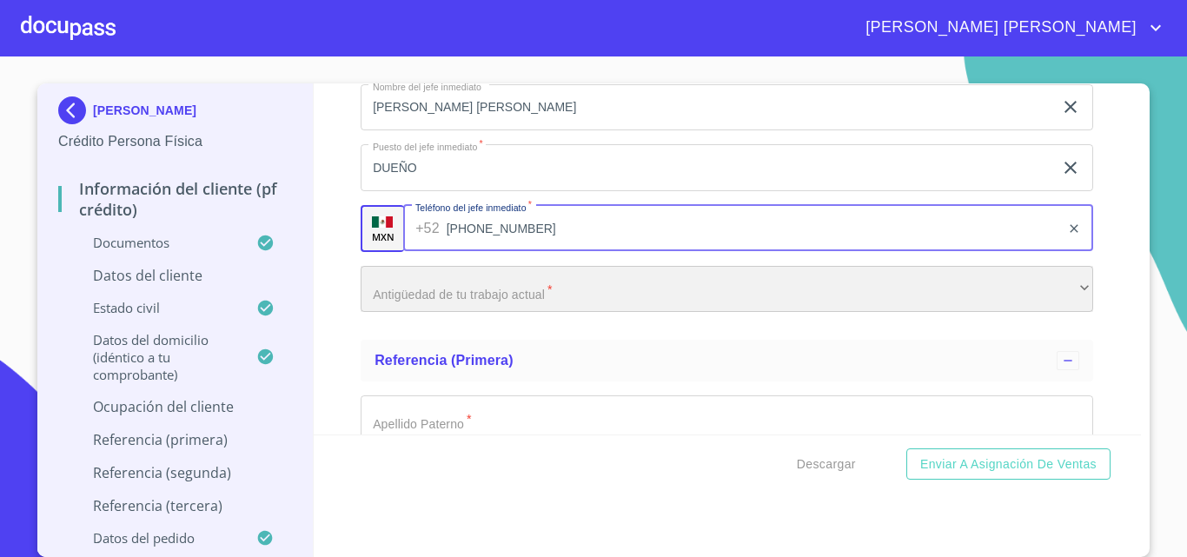
click at [411, 311] on div "​" at bounding box center [727, 289] width 733 height 47
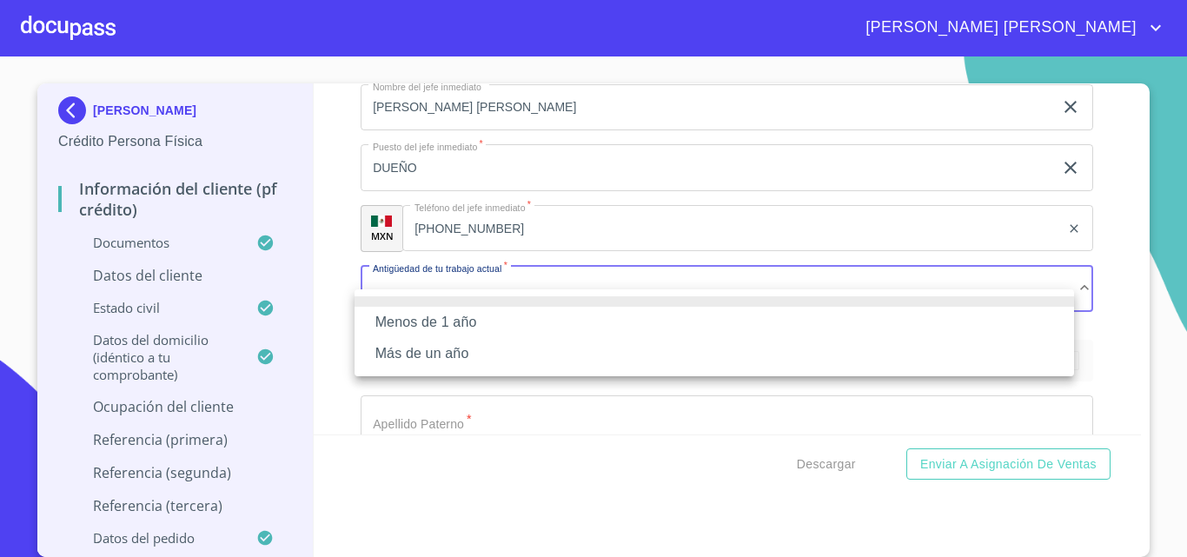
click at [411, 361] on li "Más de un año" at bounding box center [714, 353] width 719 height 31
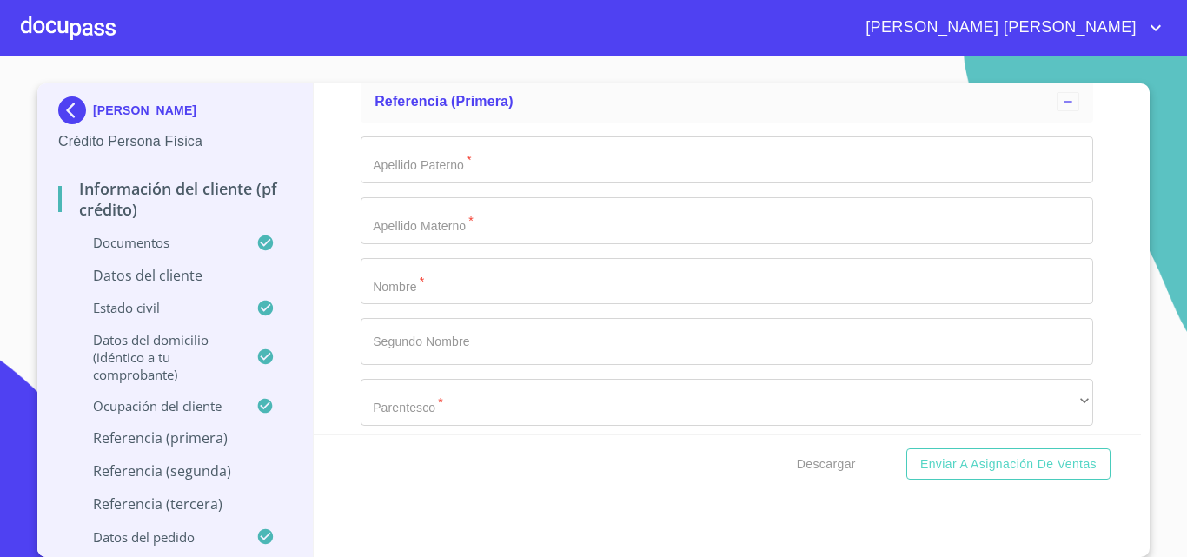
scroll to position [9010, 0]
click at [429, 182] on input "Documento de identificación.   *" at bounding box center [727, 158] width 733 height 47
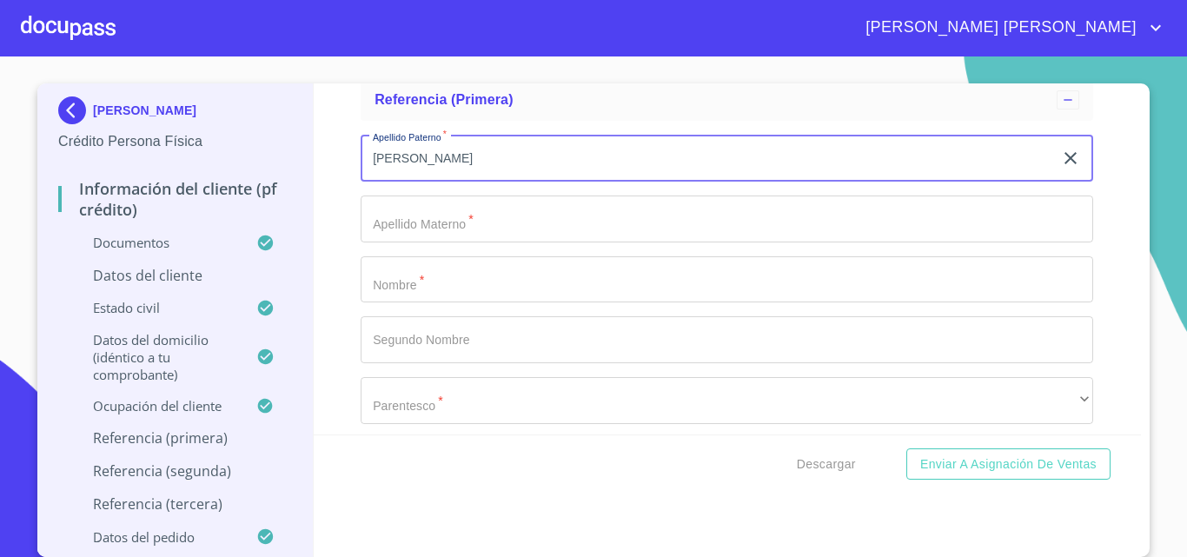
type input "[PERSON_NAME]"
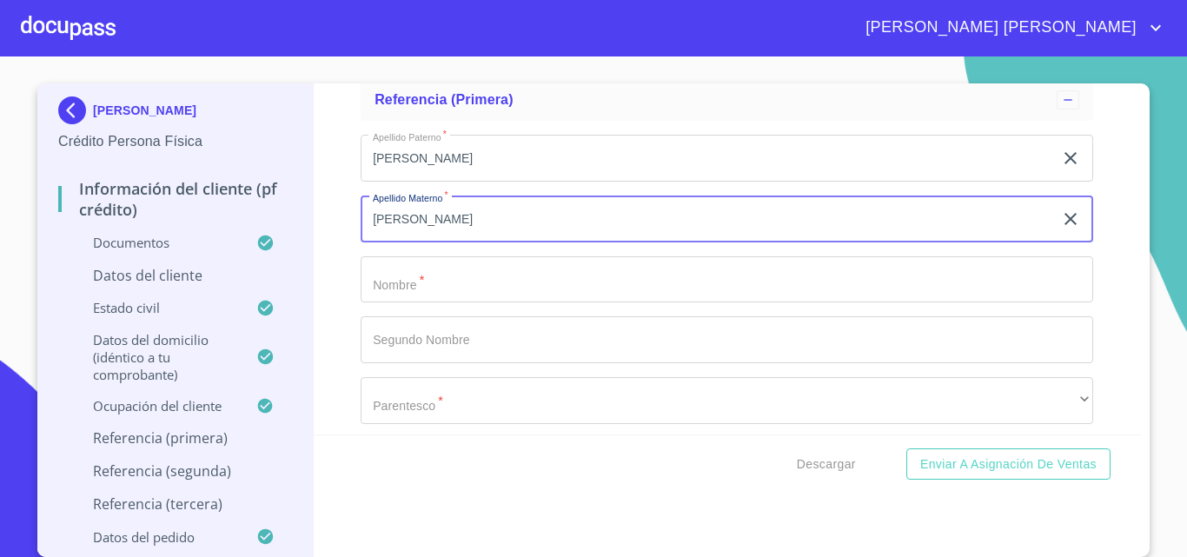
type input "[PERSON_NAME]"
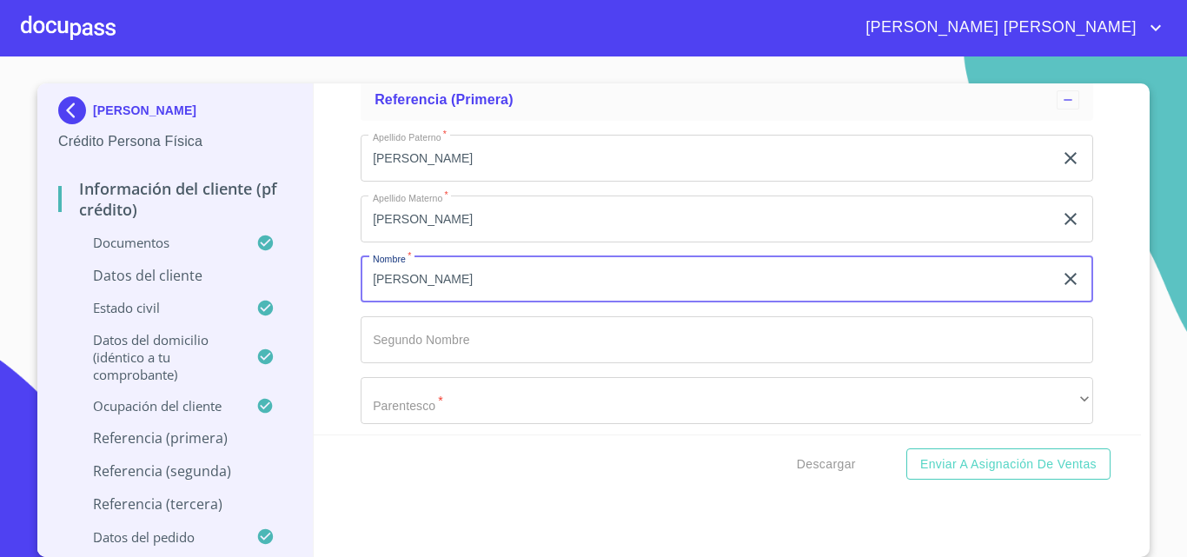
type input "[PERSON_NAME]"
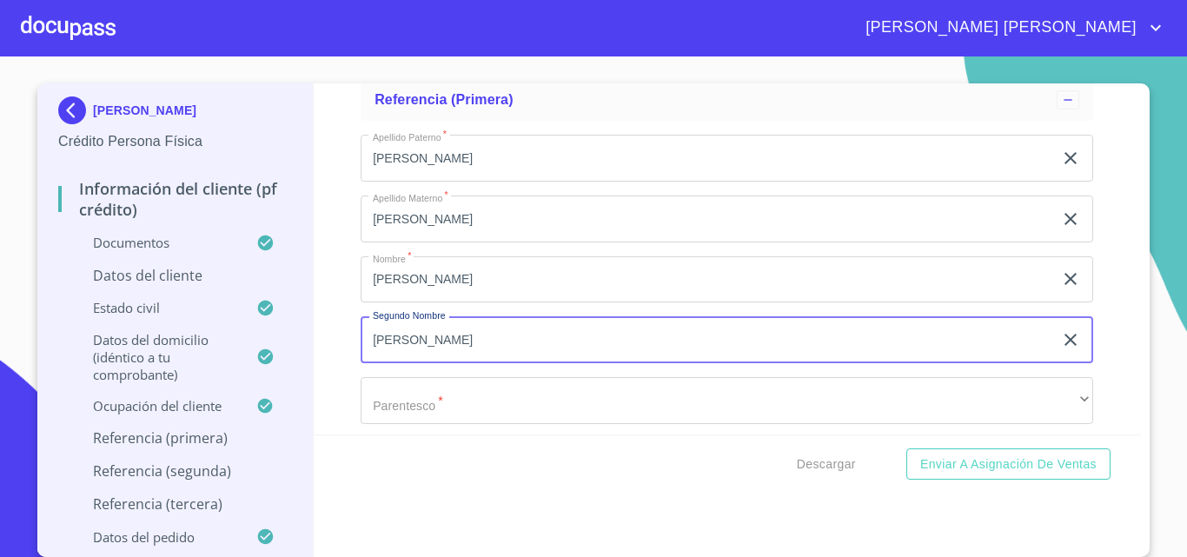
type input "[PERSON_NAME]"
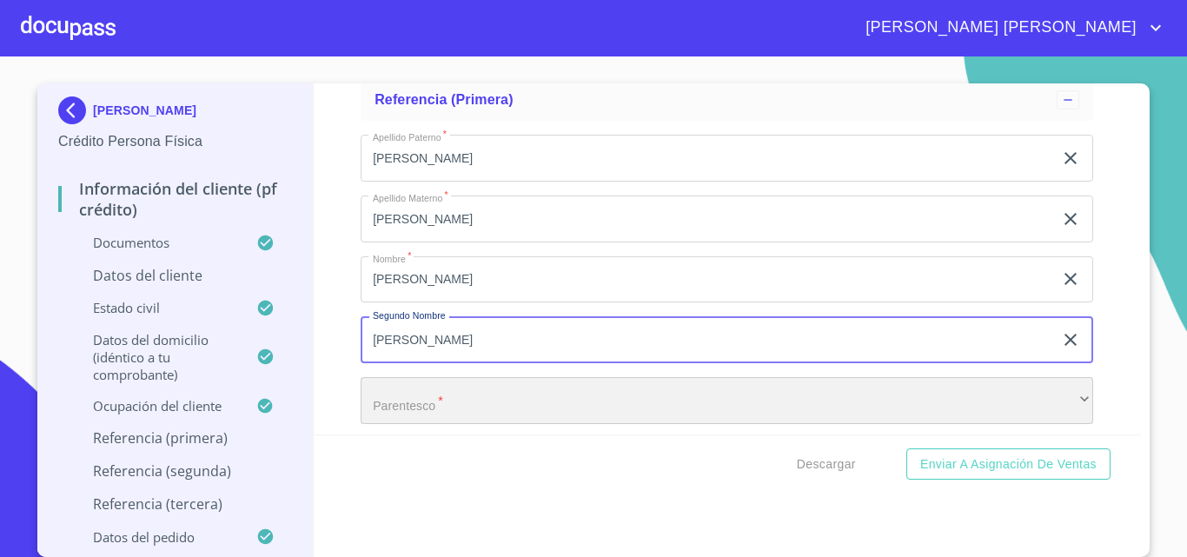
scroll to position [9021, 0]
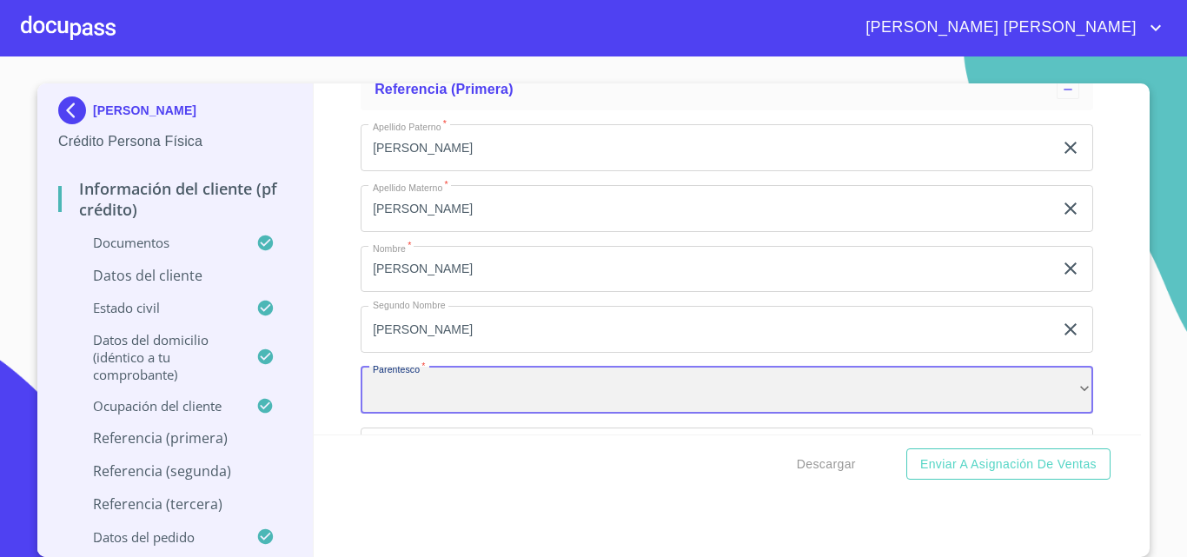
click at [427, 408] on div "​" at bounding box center [727, 390] width 733 height 47
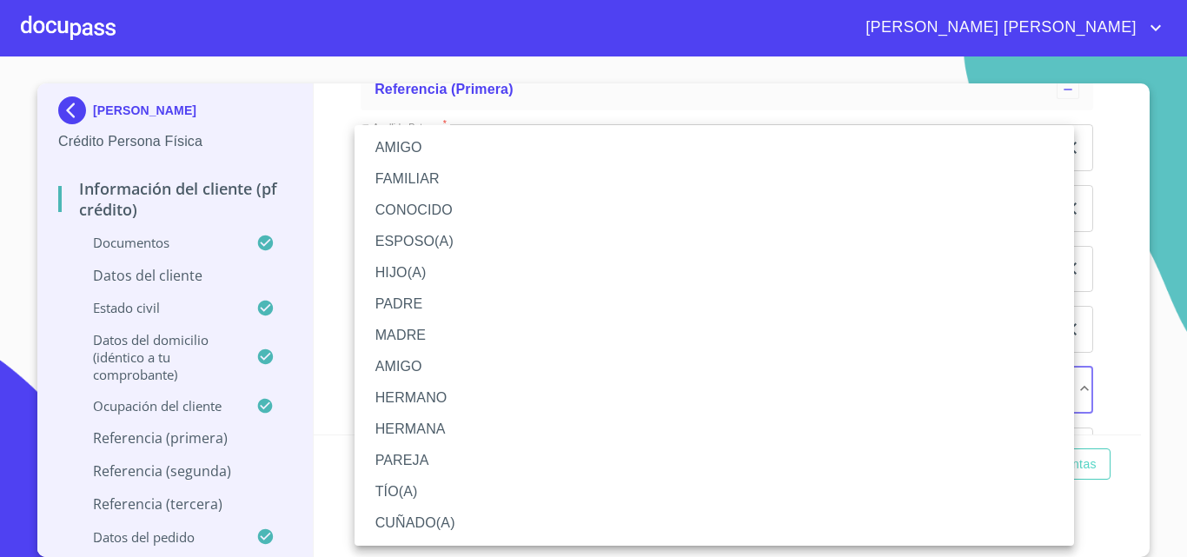
click at [404, 264] on li "HIJO(A)" at bounding box center [714, 272] width 719 height 31
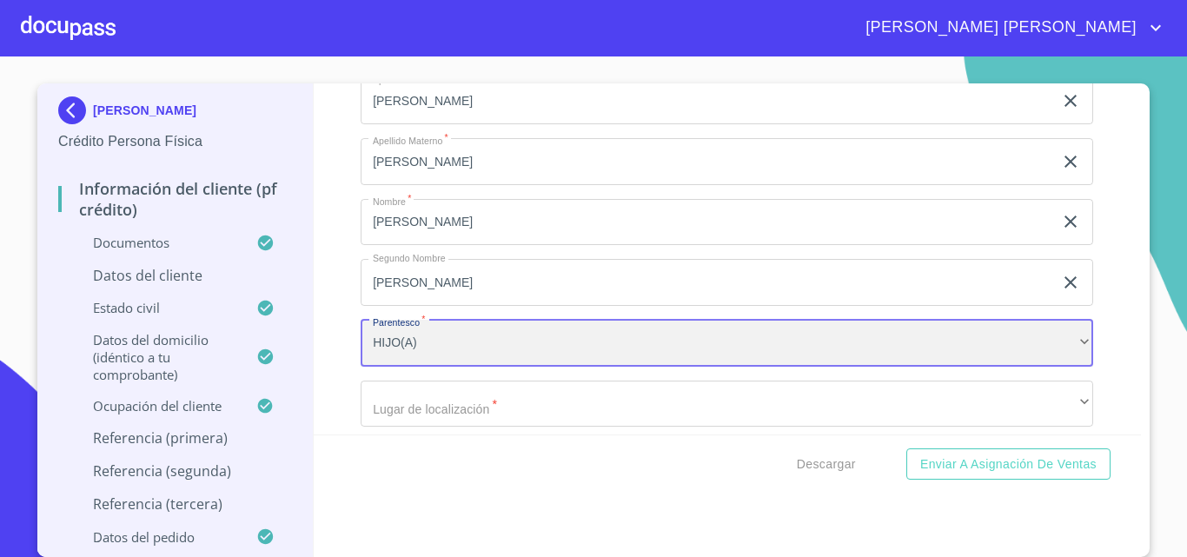
scroll to position [9108, 0]
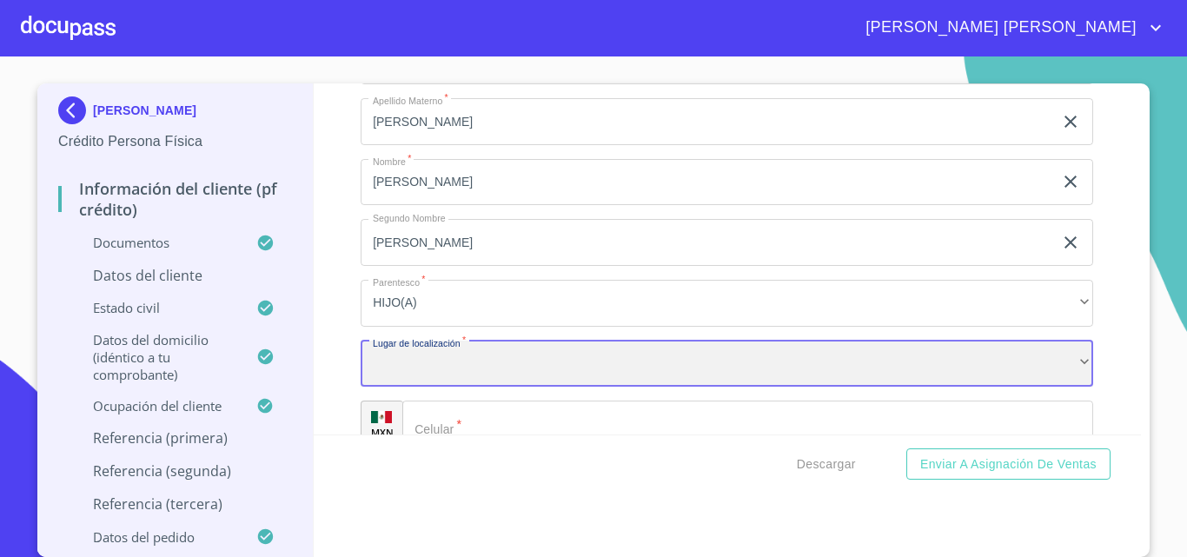
click at [425, 381] on div "​" at bounding box center [727, 364] width 733 height 47
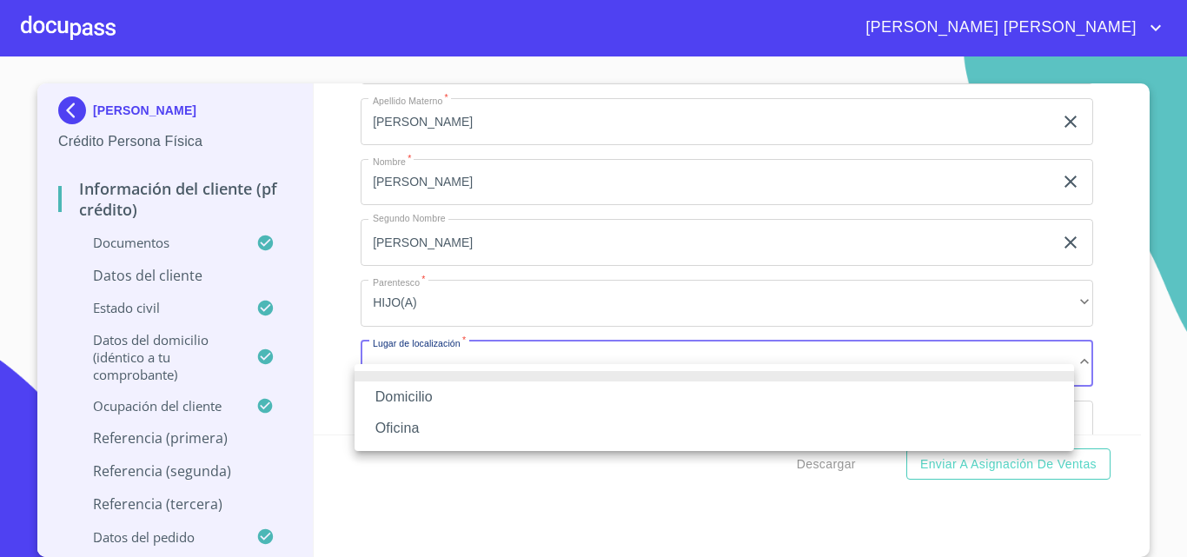
click at [415, 429] on li "Oficina" at bounding box center [714, 428] width 719 height 31
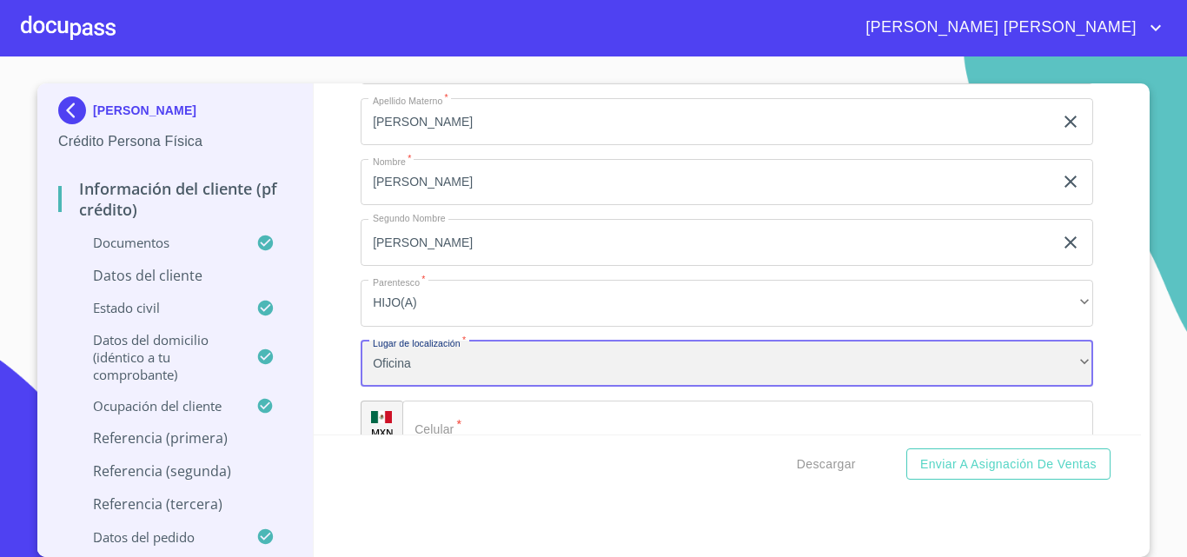
scroll to position [9281, 0]
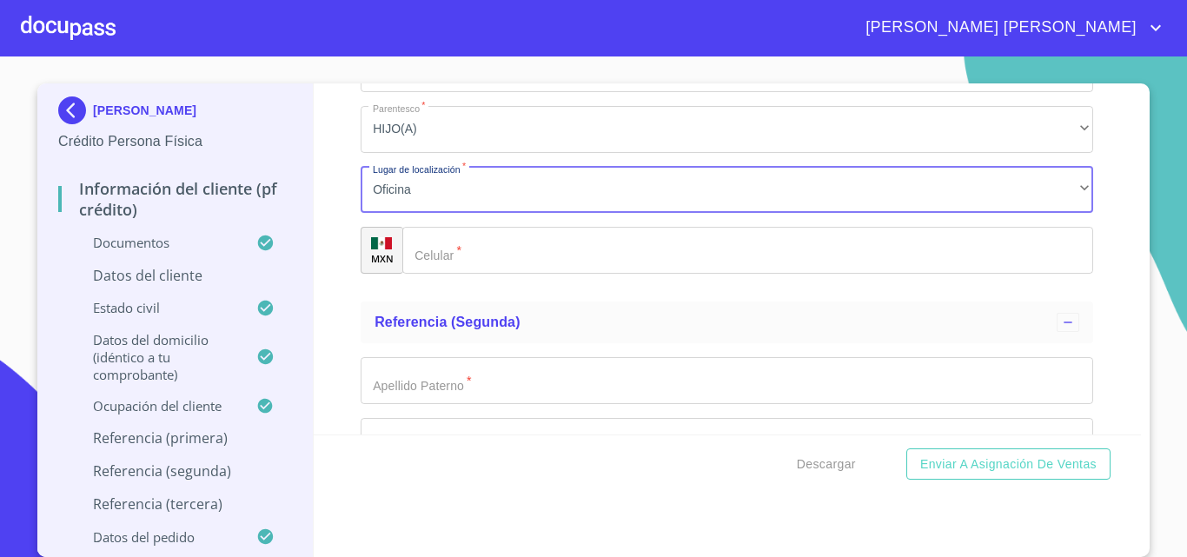
click at [466, 274] on input "Documento de identificación.   *" at bounding box center [747, 250] width 691 height 47
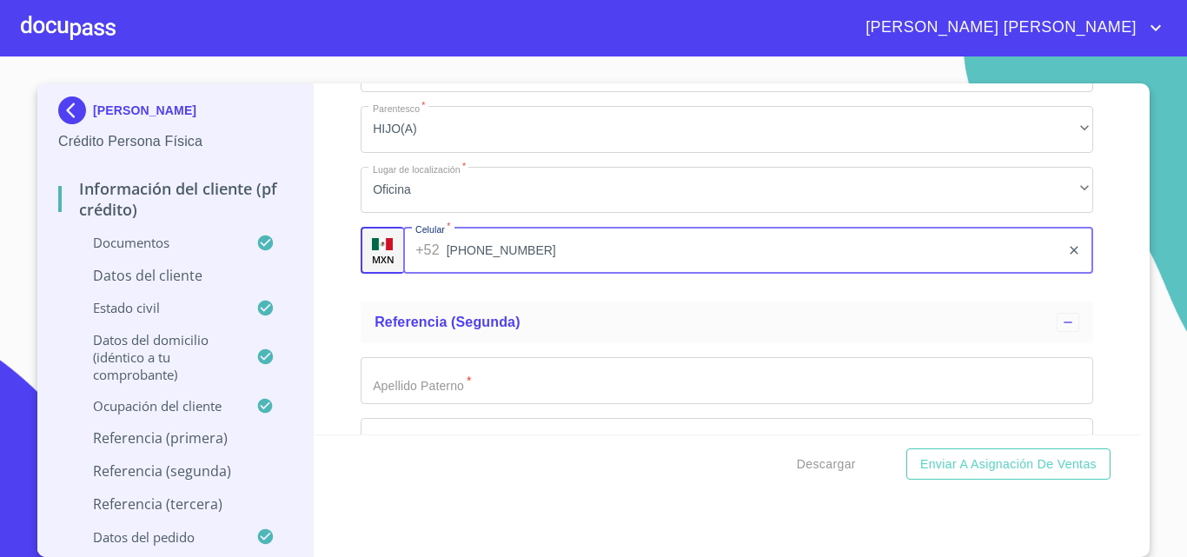
type input "[PHONE_NUMBER]"
click at [450, 404] on input "Documento de identificación.   *" at bounding box center [727, 380] width 733 height 47
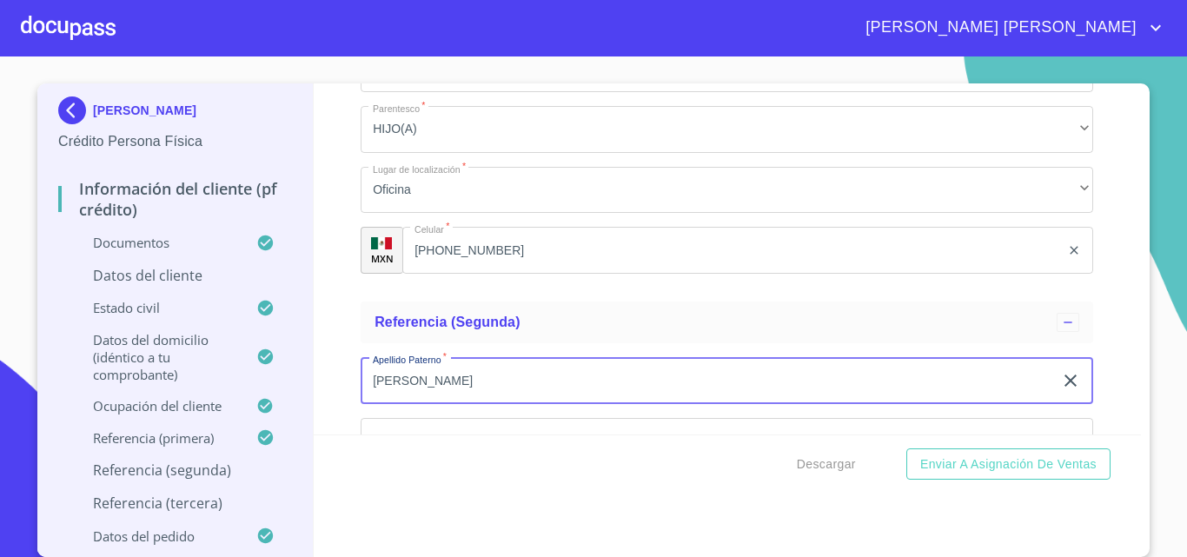
type input "[PERSON_NAME]"
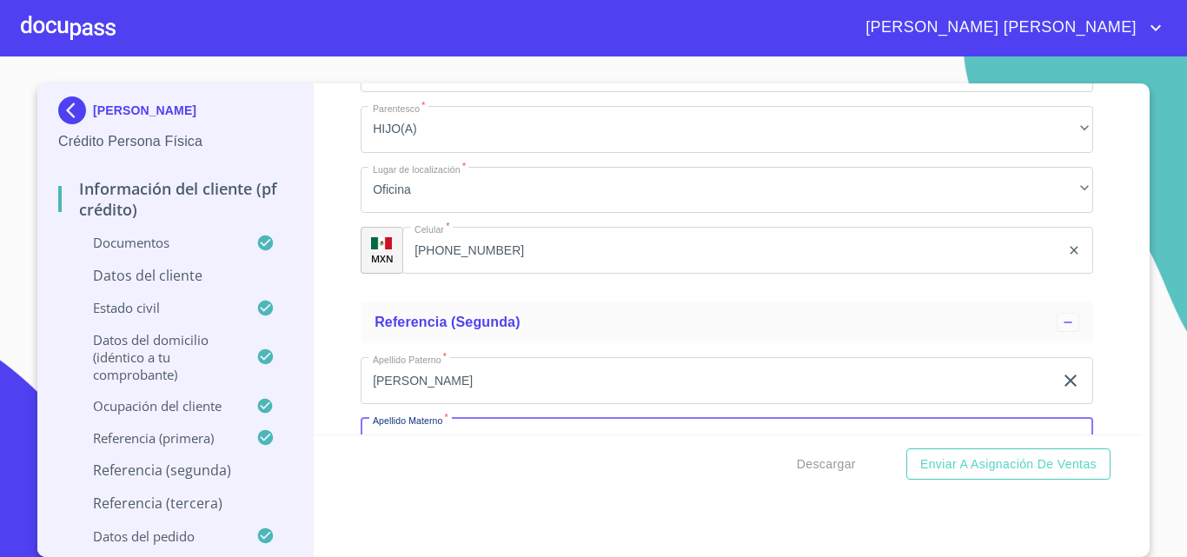
scroll to position [9485, 0]
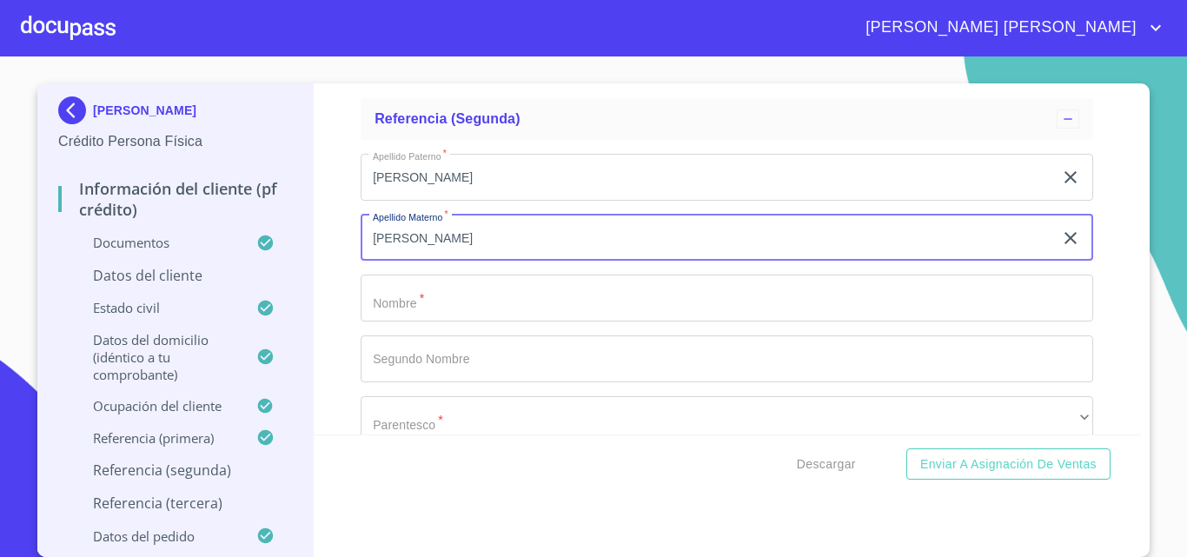
type input "[PERSON_NAME]"
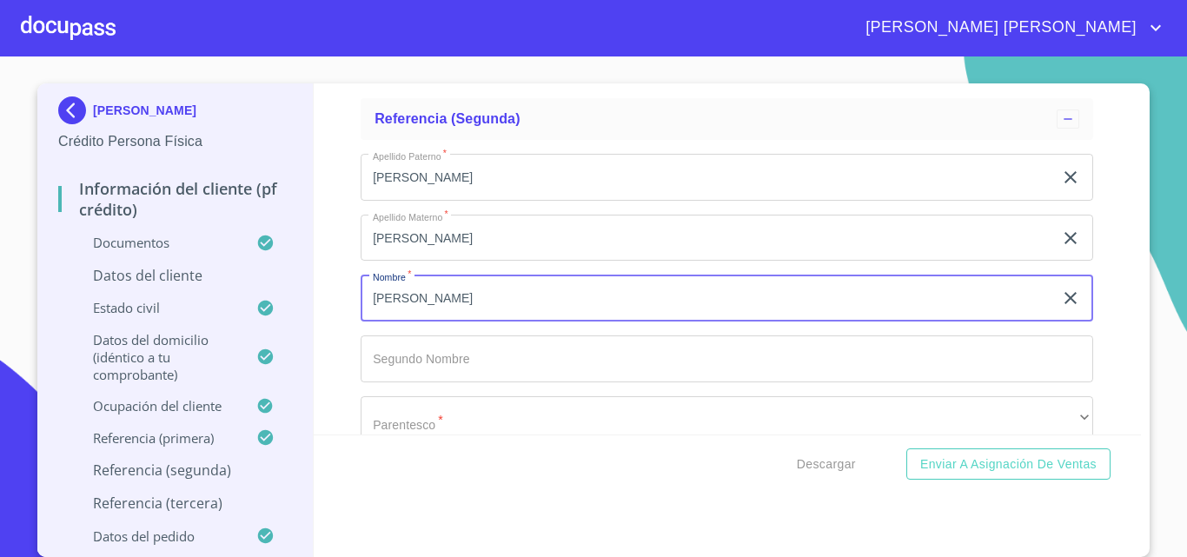
type input "[PERSON_NAME]"
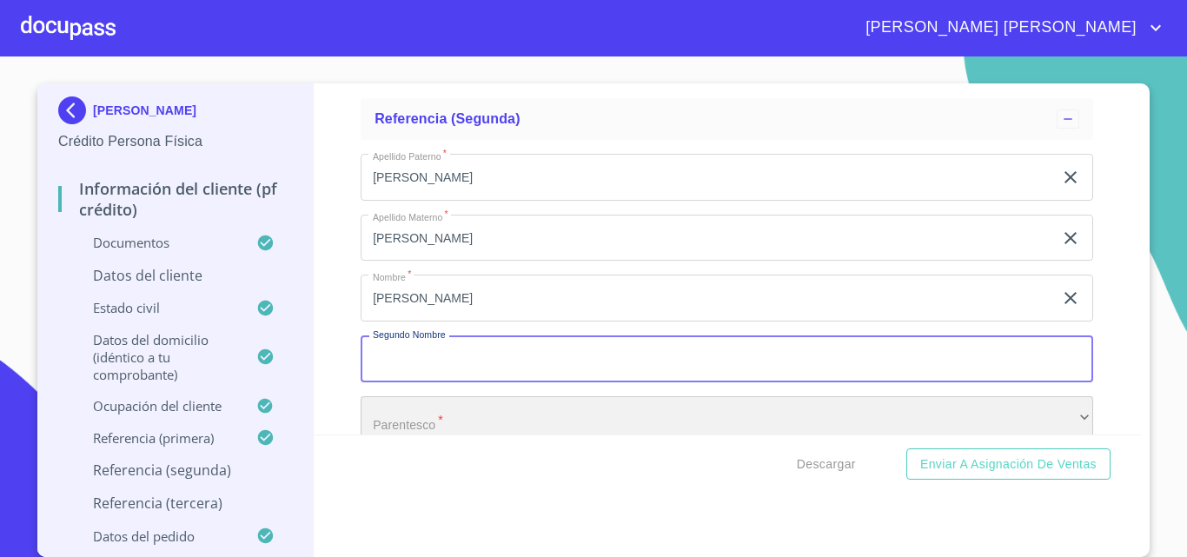
scroll to position [9514, 0]
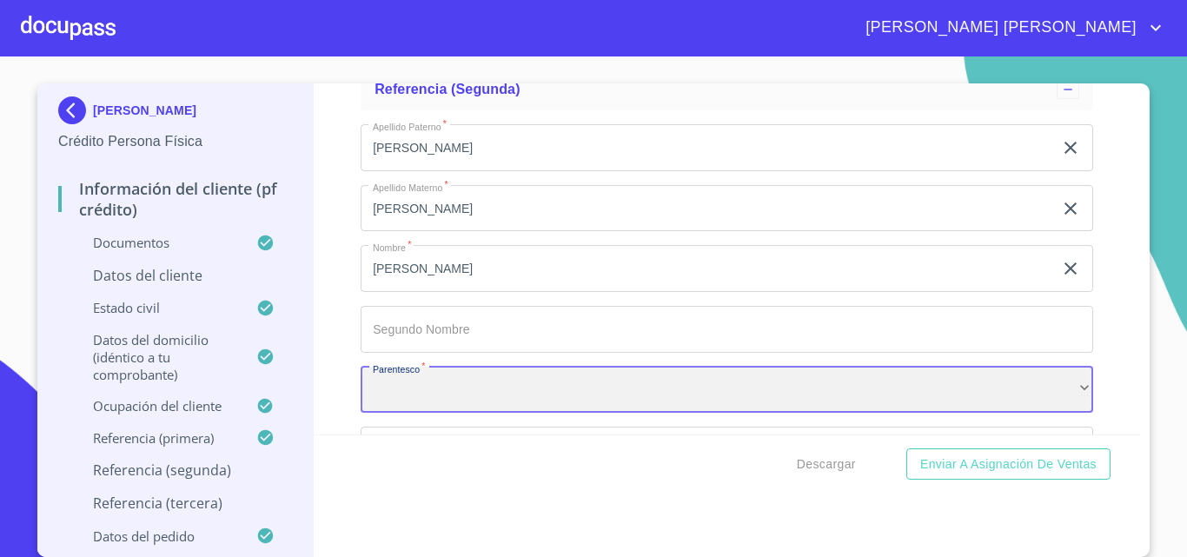
click at [460, 414] on div "​" at bounding box center [727, 390] width 733 height 47
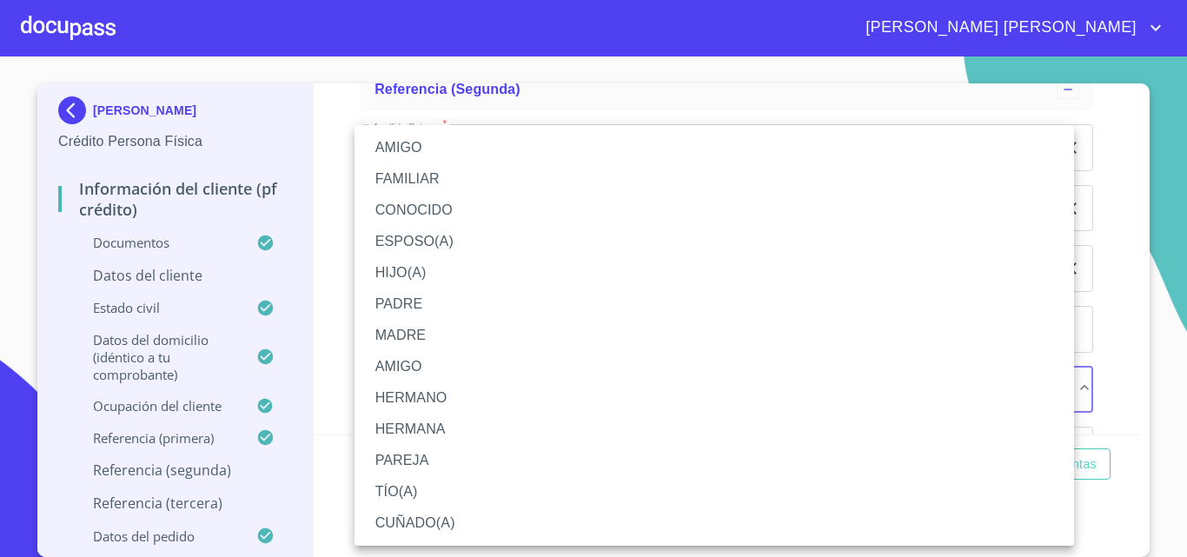
click at [417, 265] on li "HIJO(A)" at bounding box center [714, 272] width 719 height 31
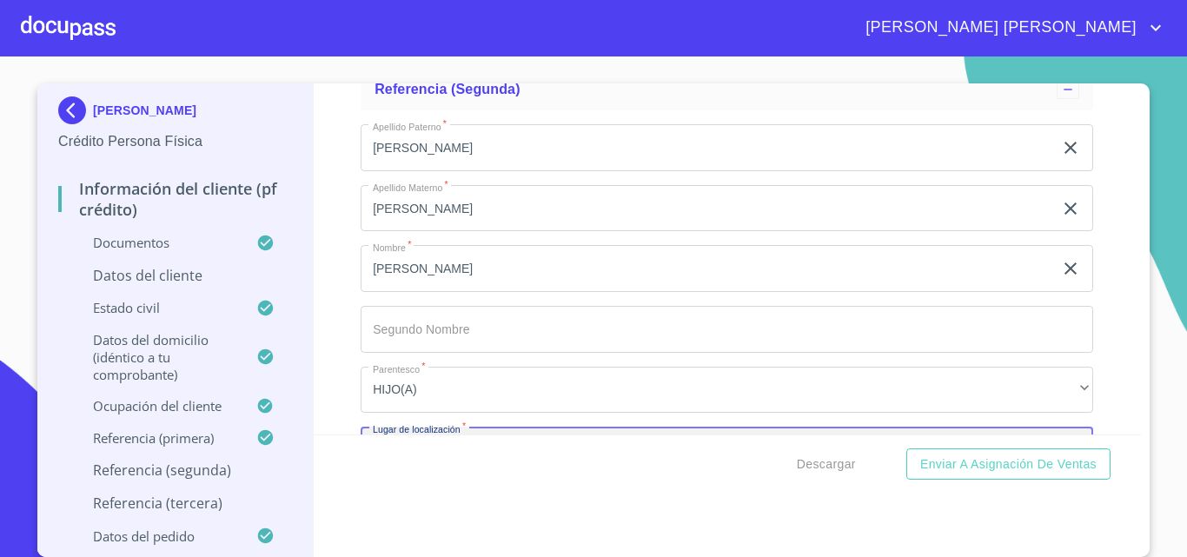
scroll to position [9726, 0]
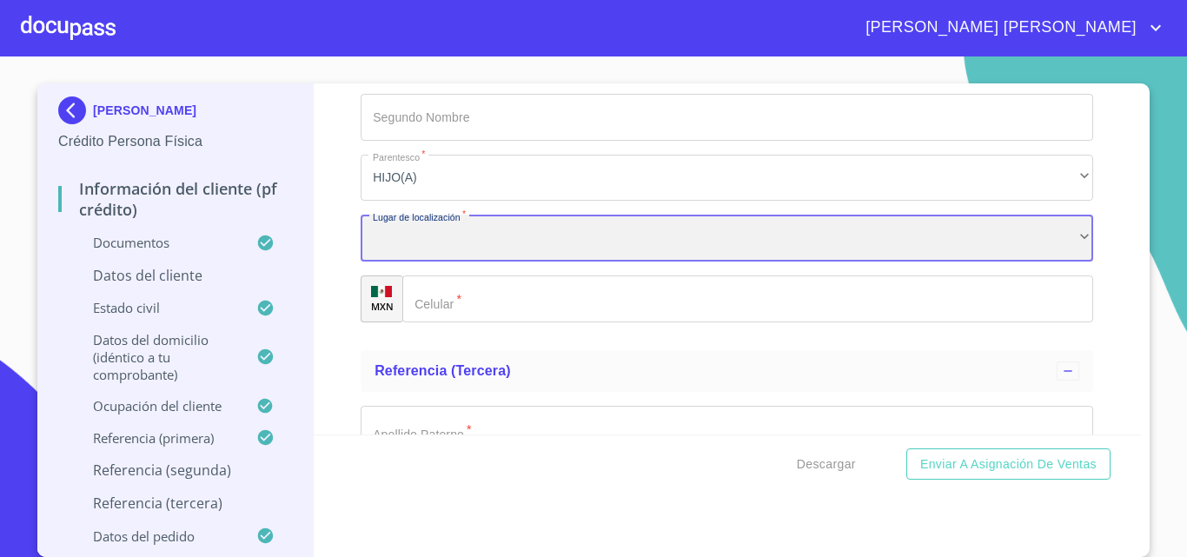
click at [410, 262] on div "​" at bounding box center [727, 238] width 733 height 47
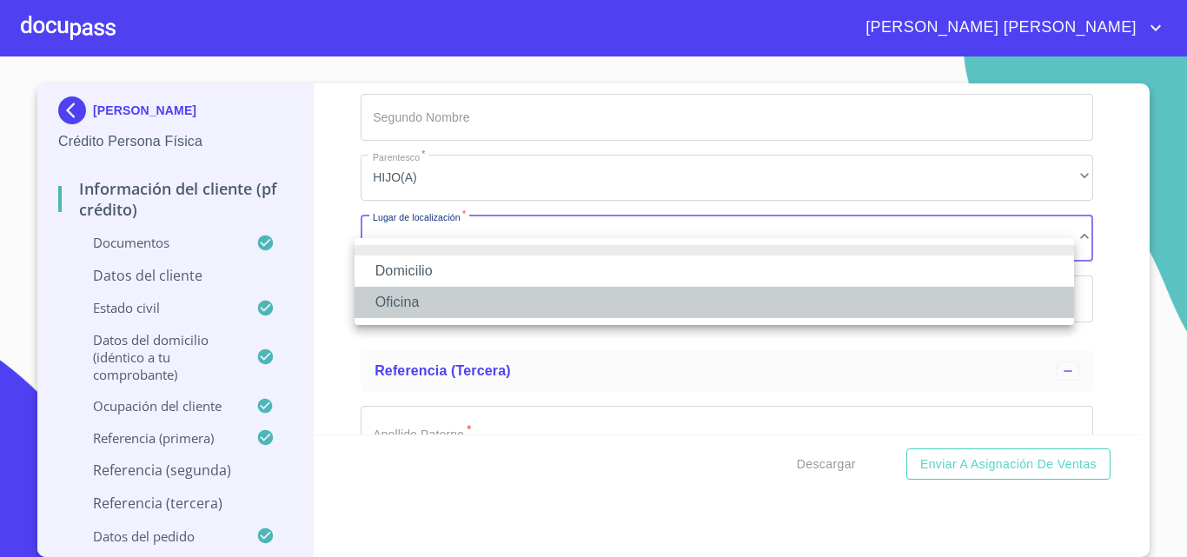
click at [420, 297] on li "Oficina" at bounding box center [714, 302] width 719 height 31
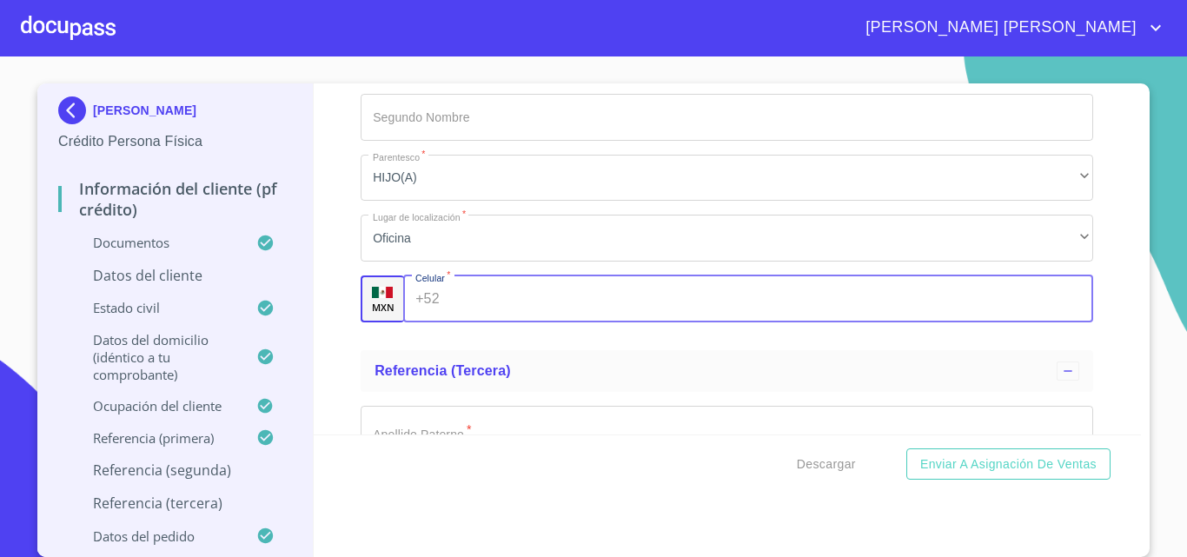
click at [474, 322] on input "Documento de identificación.   *" at bounding box center [770, 298] width 647 height 47
type input "[PHONE_NUMBER]"
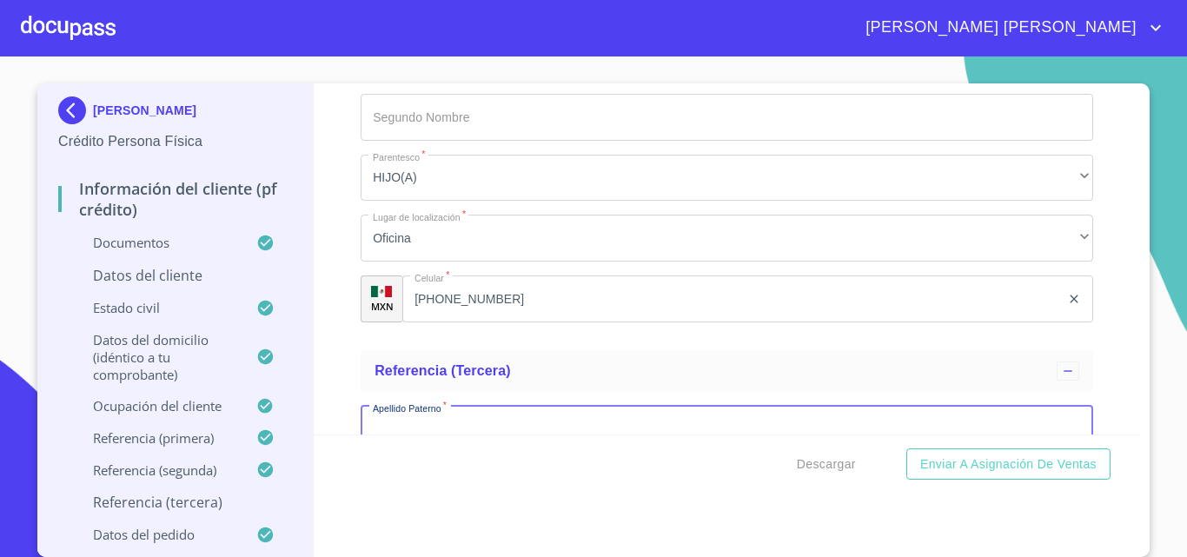
scroll to position [9765, 0]
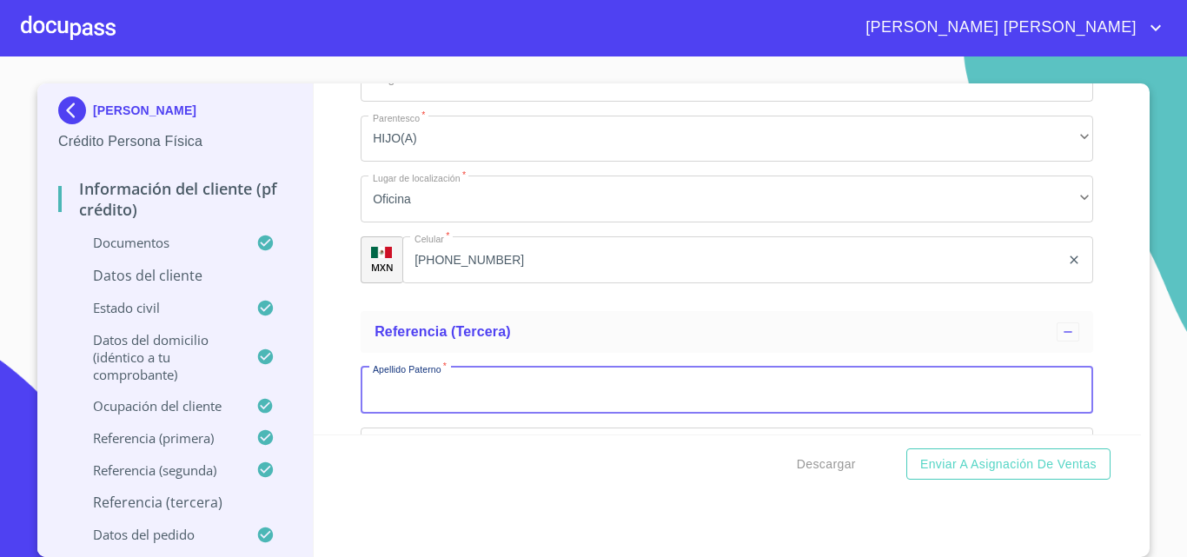
click at [436, 414] on input "Documento de identificación.   *" at bounding box center [727, 390] width 733 height 47
type input "[PERSON_NAME]"
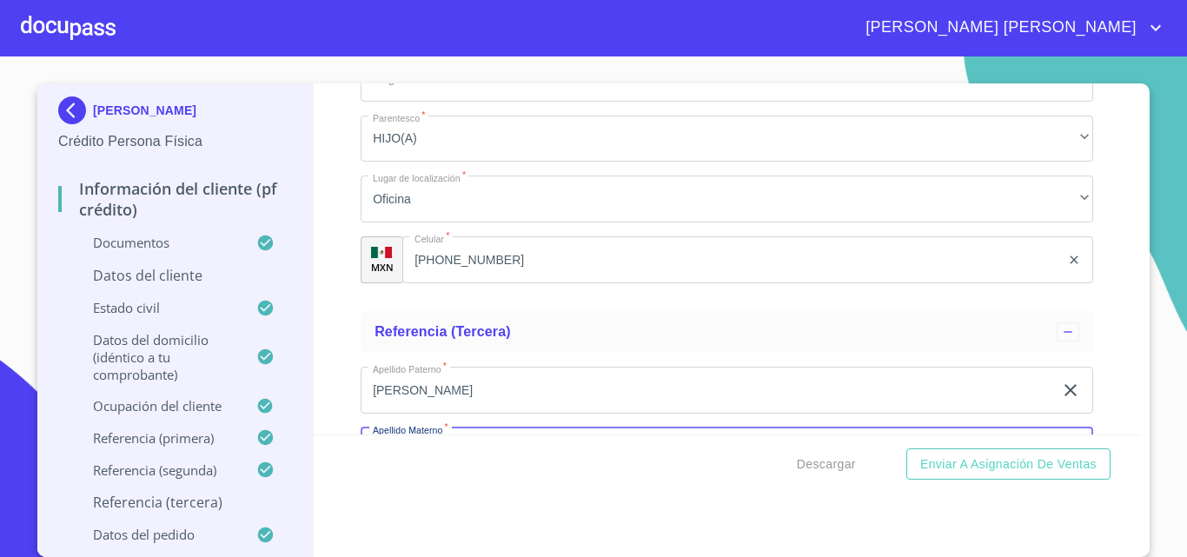
scroll to position [9978, 0]
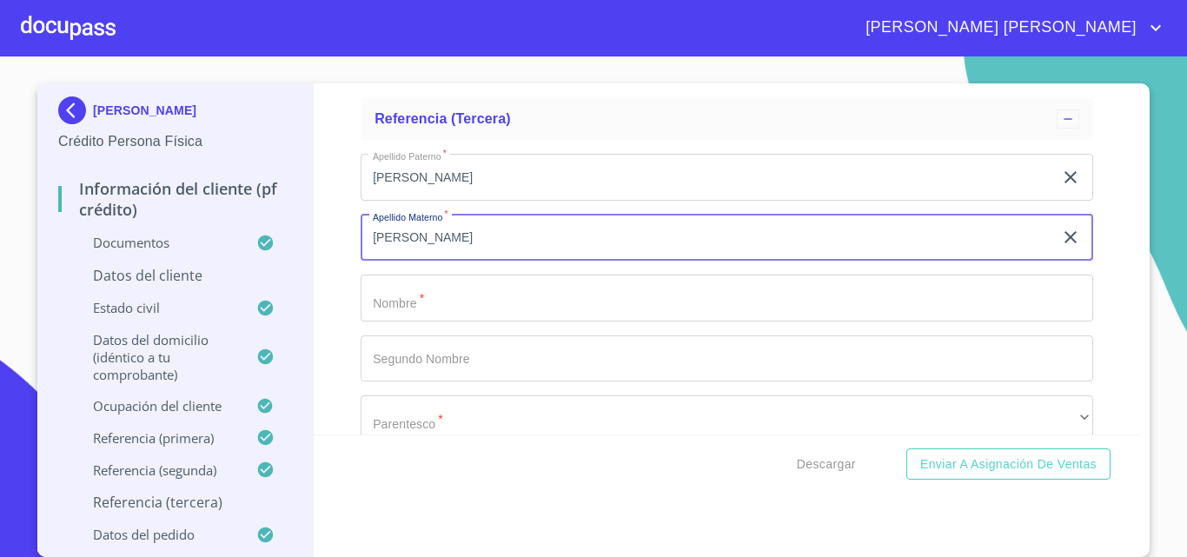
type input "[PERSON_NAME]"
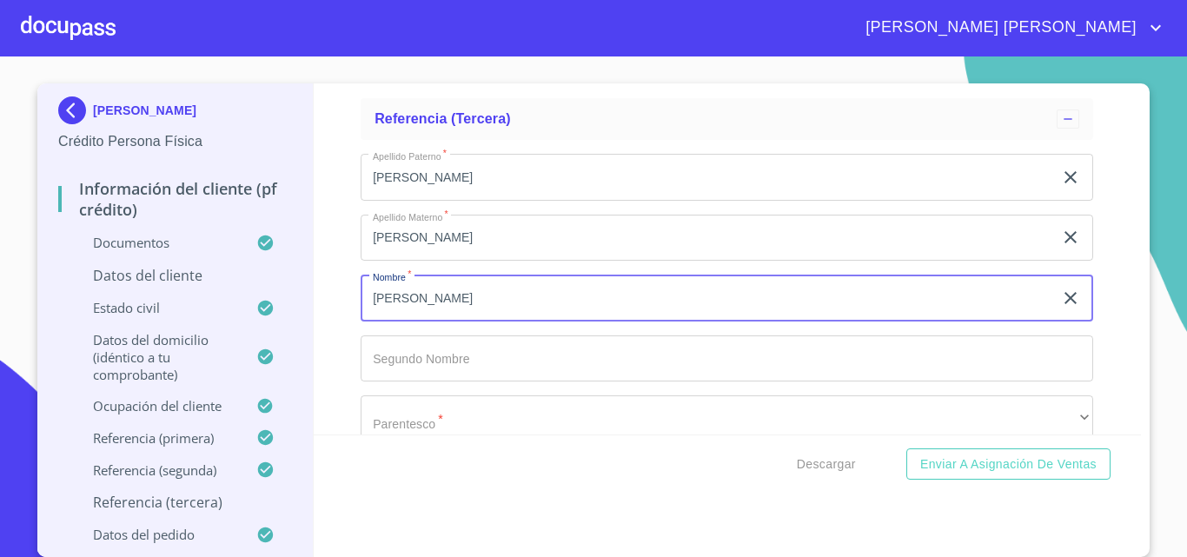
type input "[PERSON_NAME]"
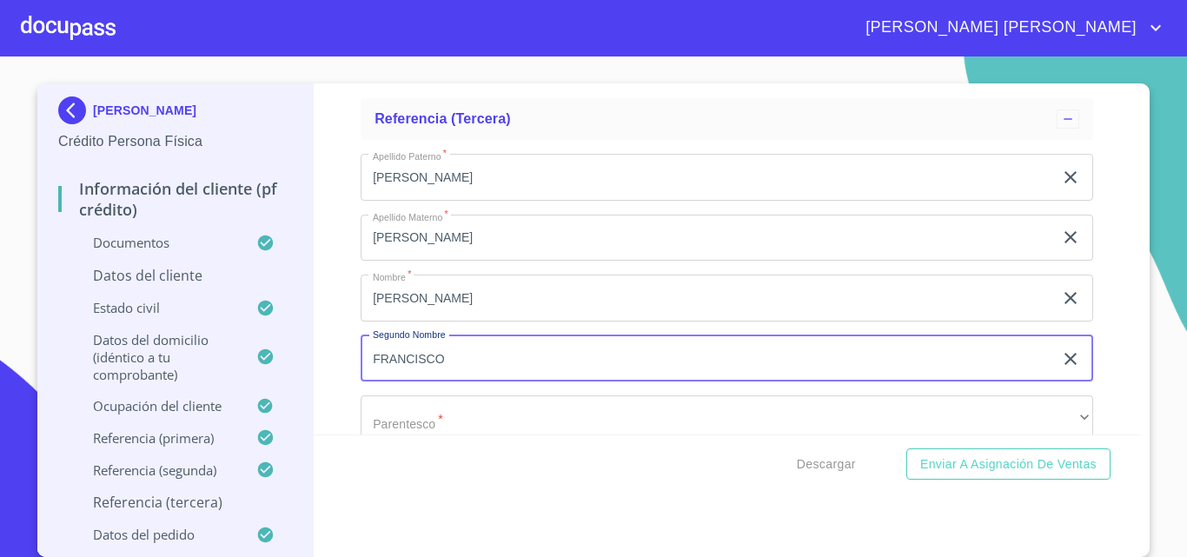
type input "FRANCISCO"
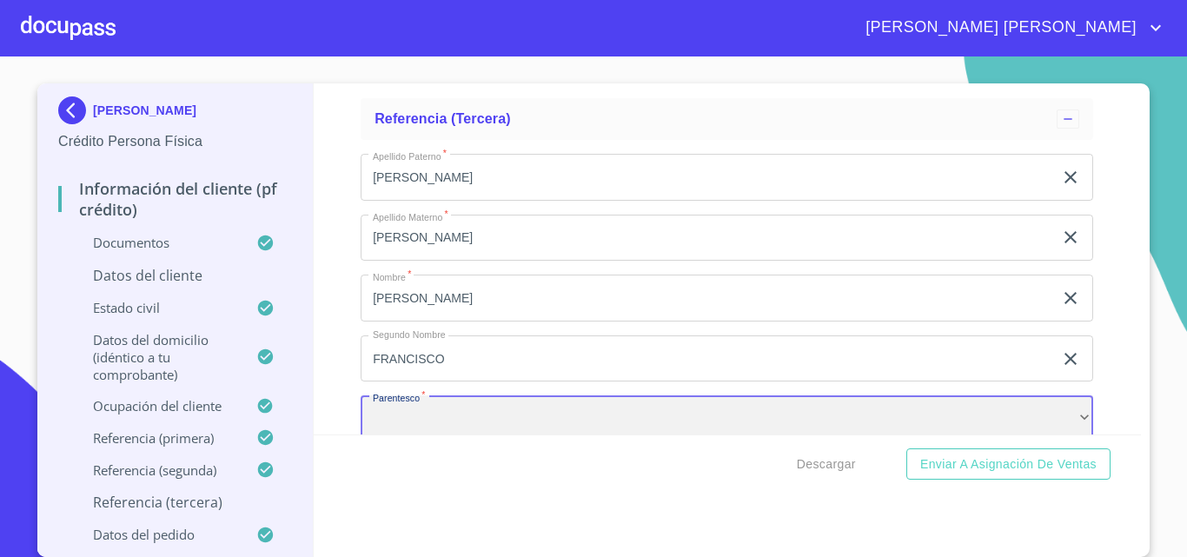
scroll to position [10008, 0]
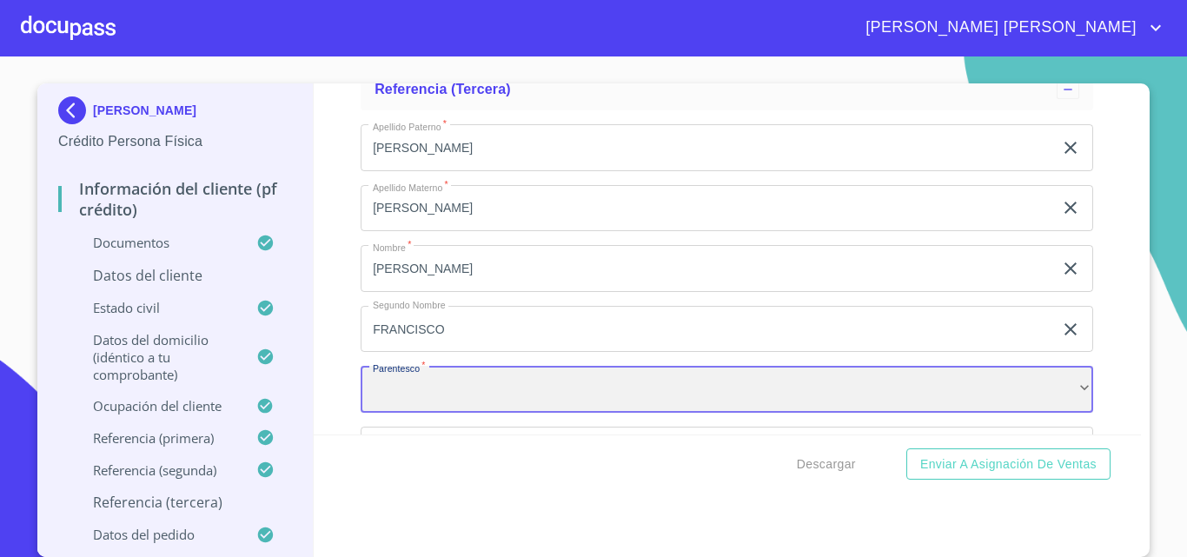
click at [440, 413] on div "​" at bounding box center [727, 389] width 733 height 47
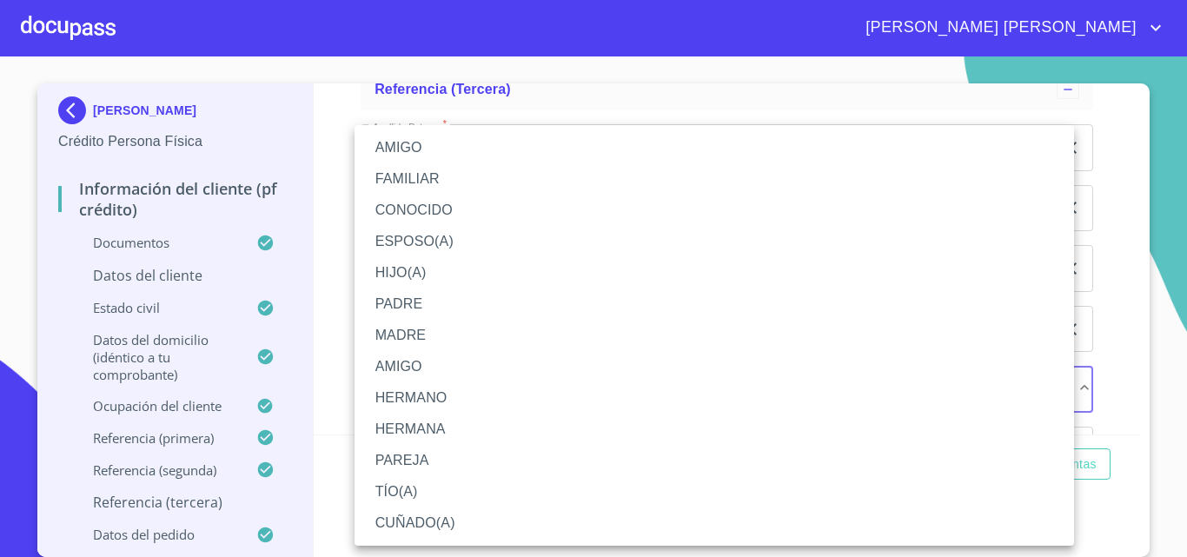
click at [406, 269] on li "HIJO(A)" at bounding box center [714, 272] width 719 height 31
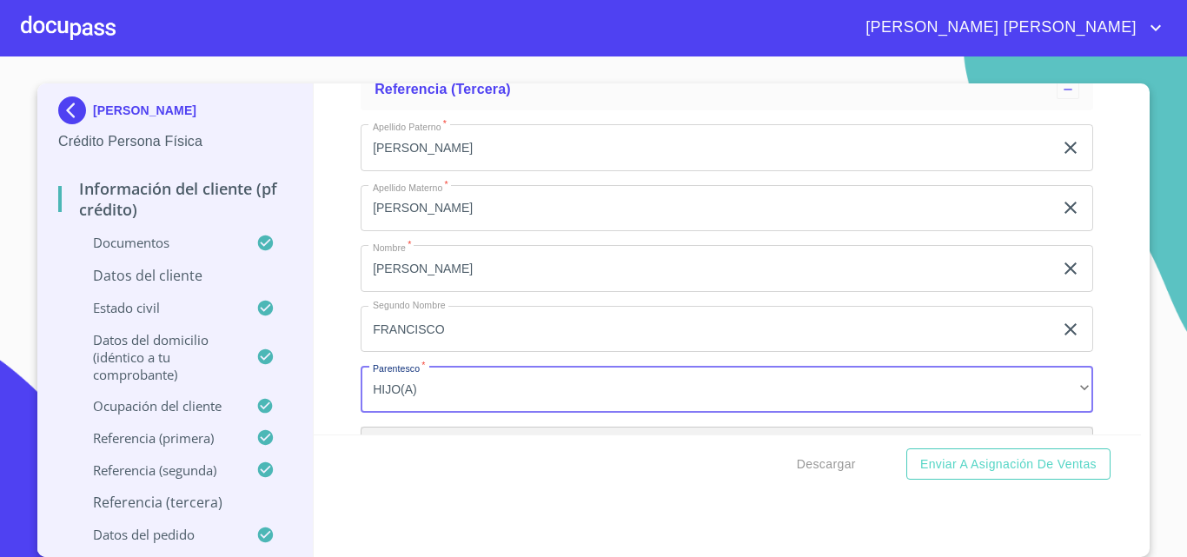
scroll to position [10220, 0]
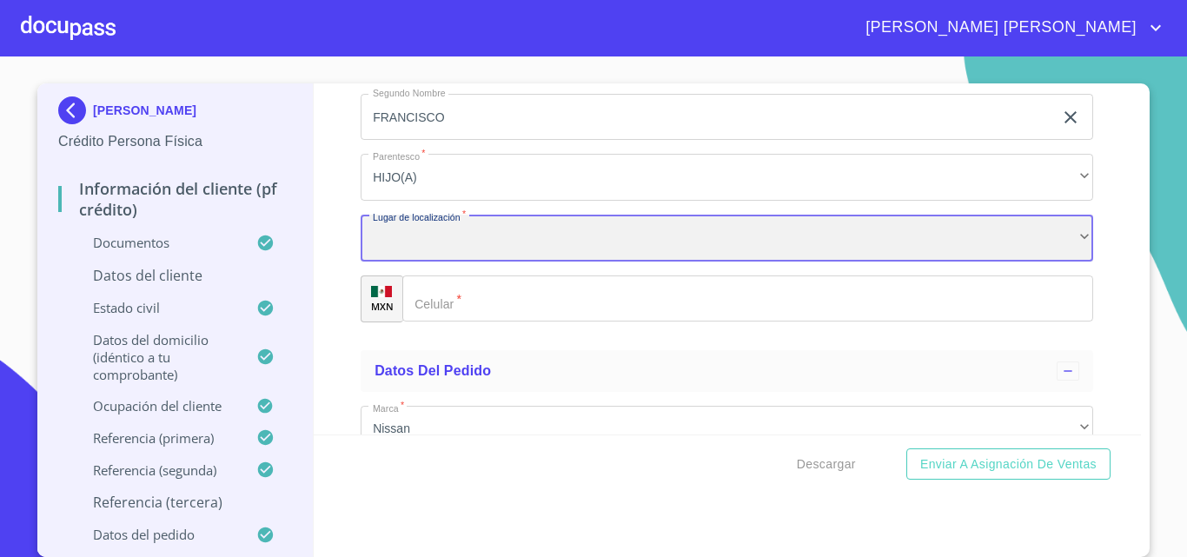
click at [407, 262] on div "​" at bounding box center [727, 238] width 733 height 47
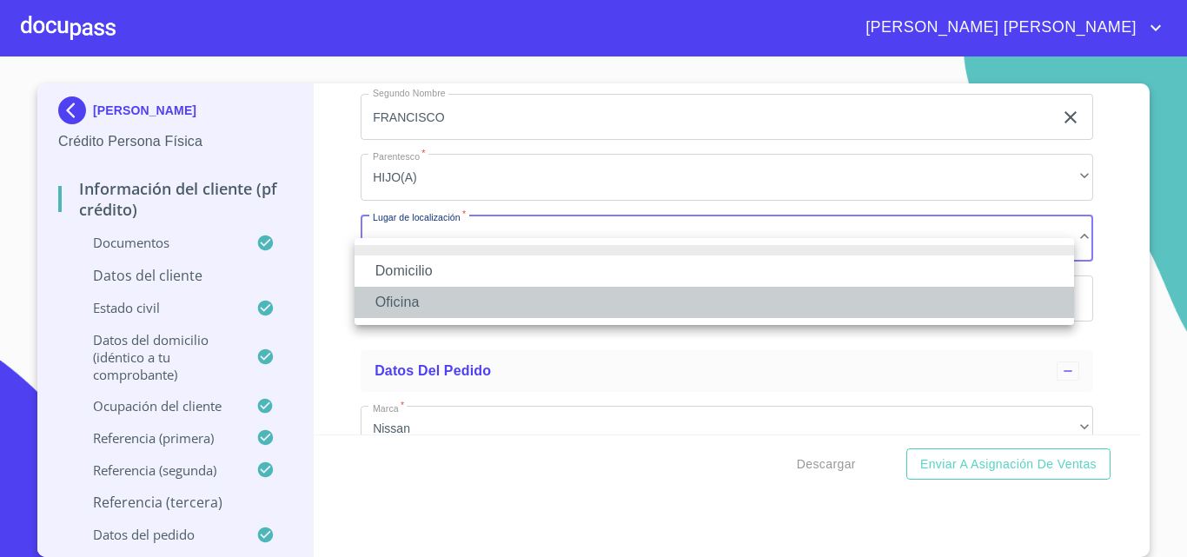
click at [418, 297] on li "Oficina" at bounding box center [714, 302] width 719 height 31
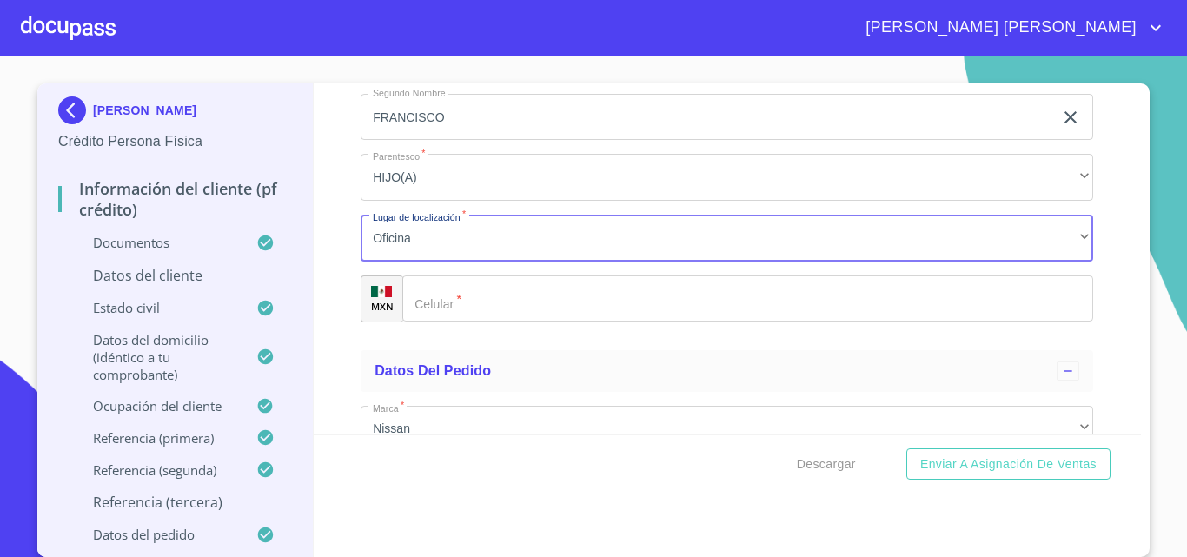
click at [459, 322] on input "Documento de identificación.   *" at bounding box center [747, 298] width 691 height 47
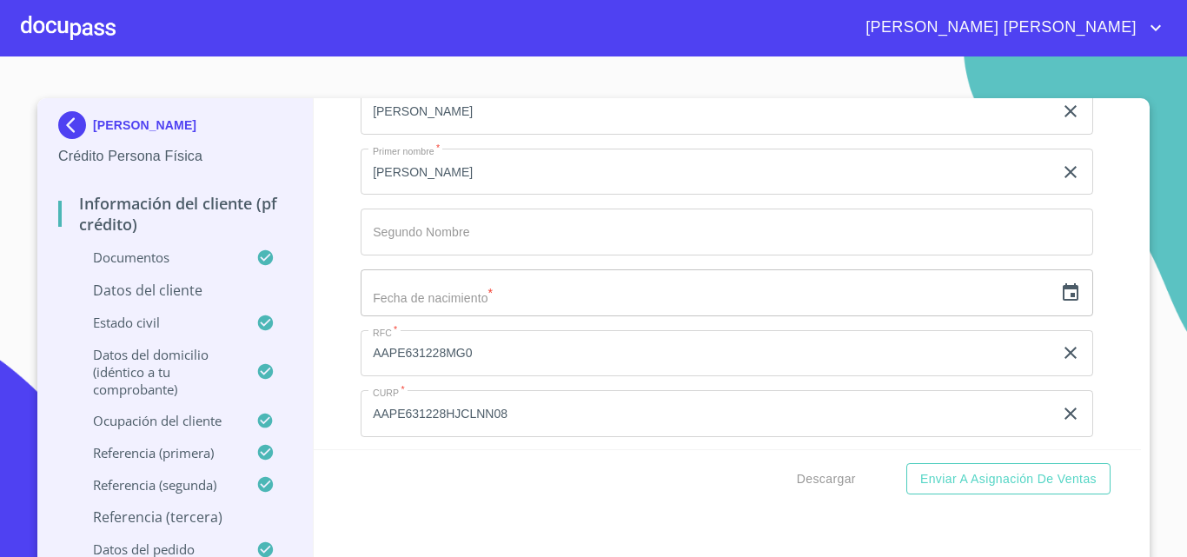
scroll to position [5588, 0]
type input "[PHONE_NUMBER]"
click at [1063, 299] on icon "button" at bounding box center [1071, 290] width 16 height 17
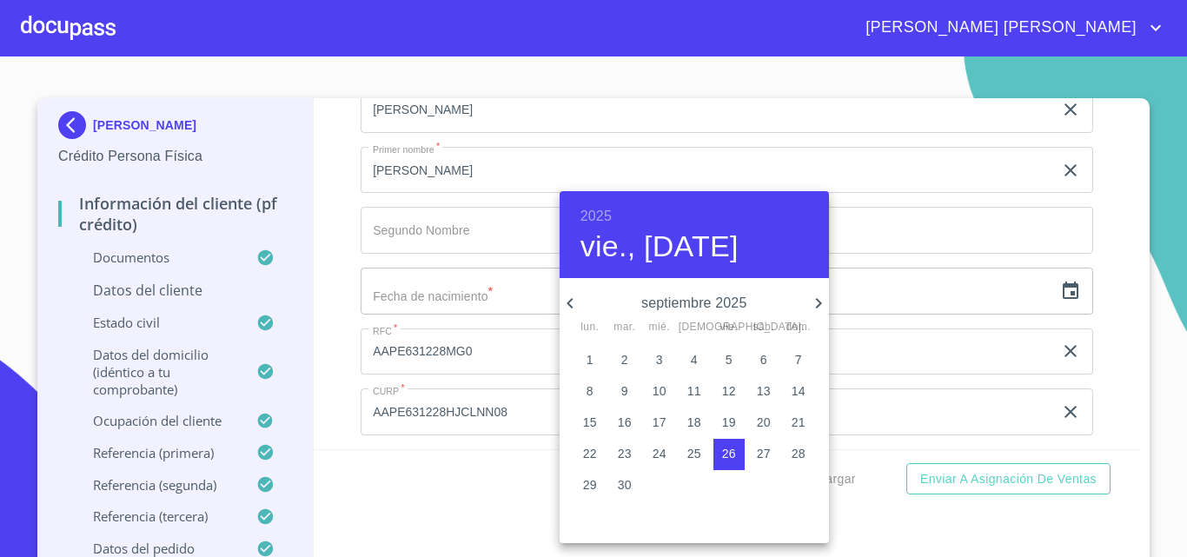
click at [583, 220] on h6 "2025" at bounding box center [595, 216] width 31 height 24
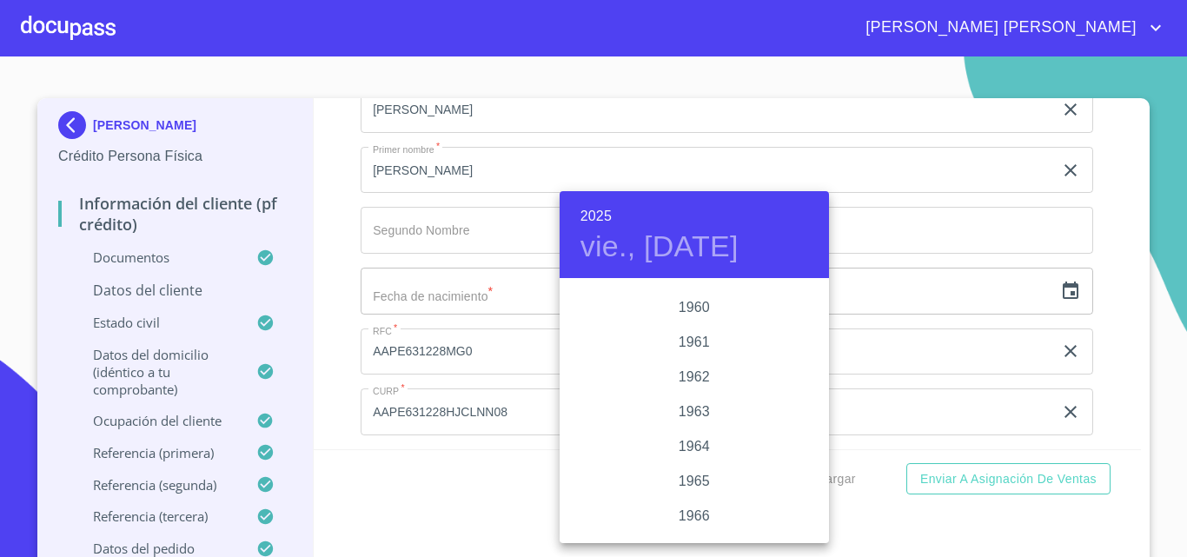
scroll to position [1199, 0]
click at [697, 422] on div "1963" at bounding box center [694, 419] width 269 height 35
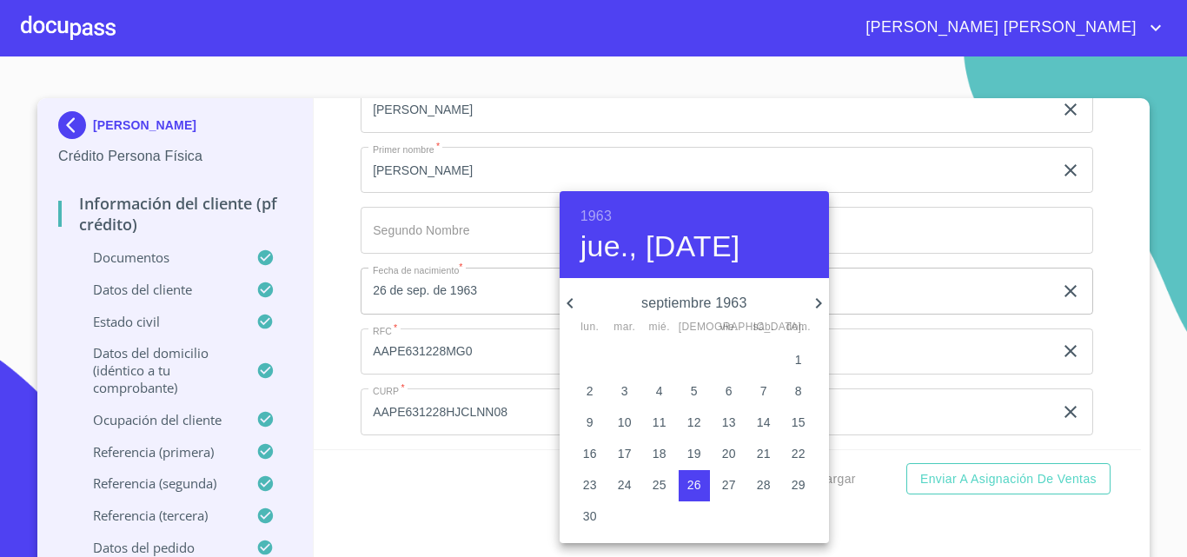
click at [814, 303] on icon "button" at bounding box center [818, 303] width 21 height 21
click at [762, 481] on p "28" at bounding box center [764, 484] width 14 height 17
type input "28 de dic. de 1963"
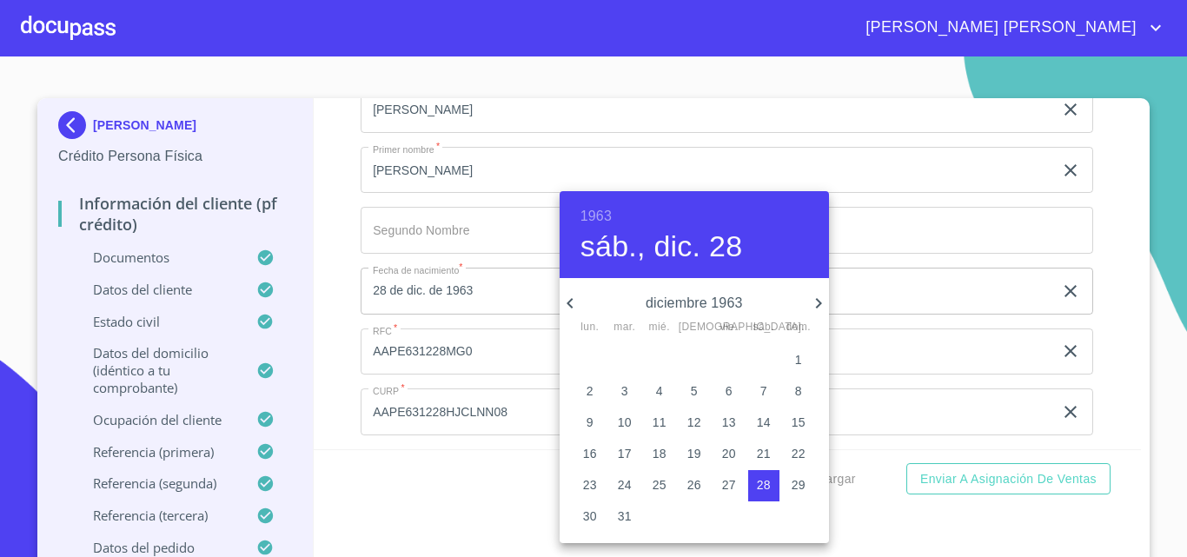
click at [341, 292] on div at bounding box center [593, 278] width 1187 height 557
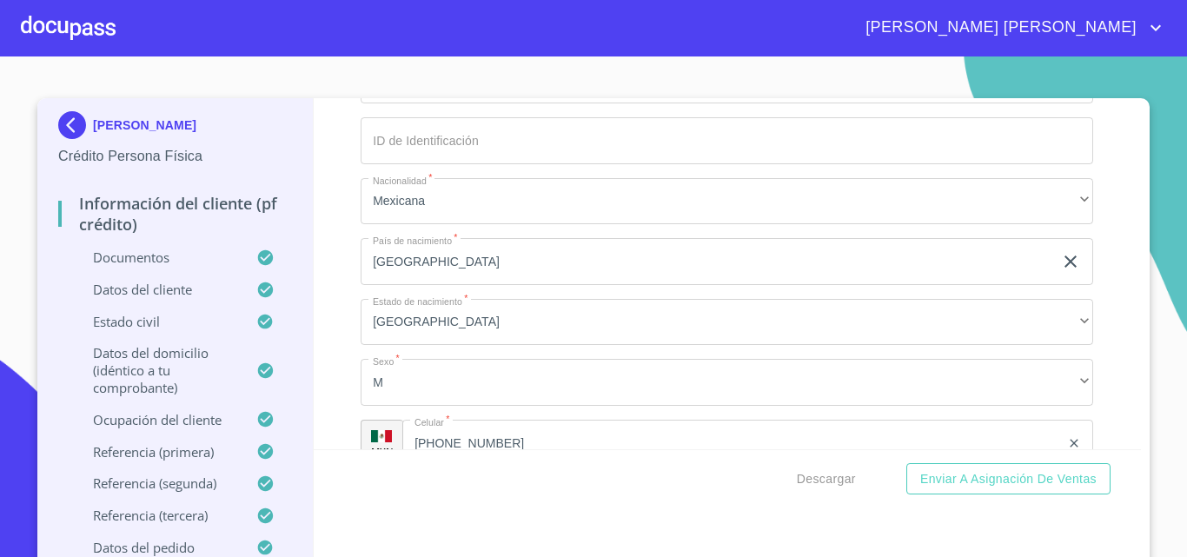
scroll to position [5936, 0]
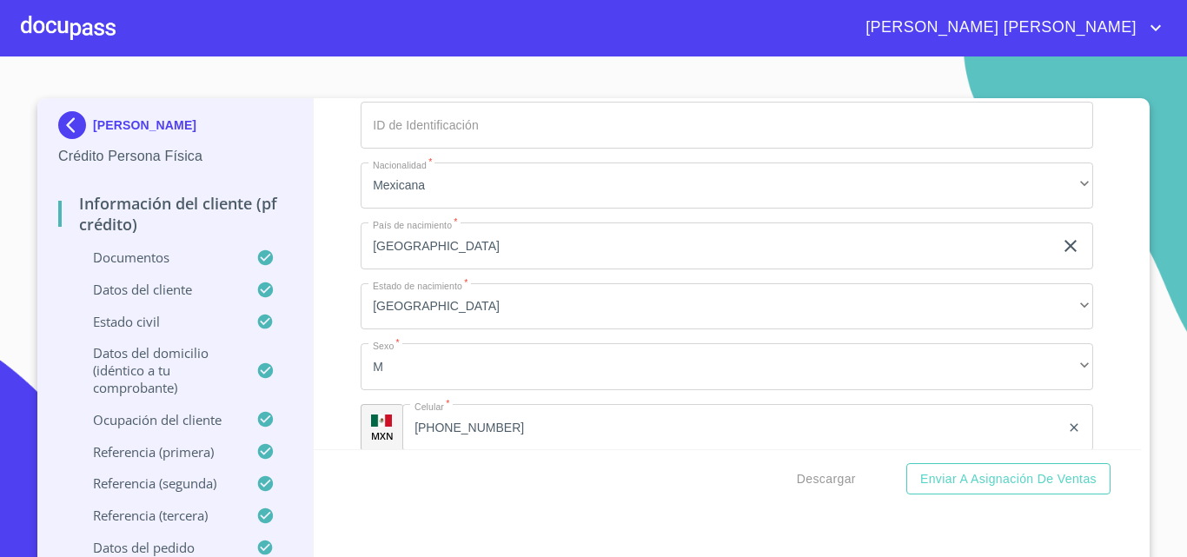
click at [469, 149] on input "Documento de identificación.   *" at bounding box center [727, 125] width 733 height 47
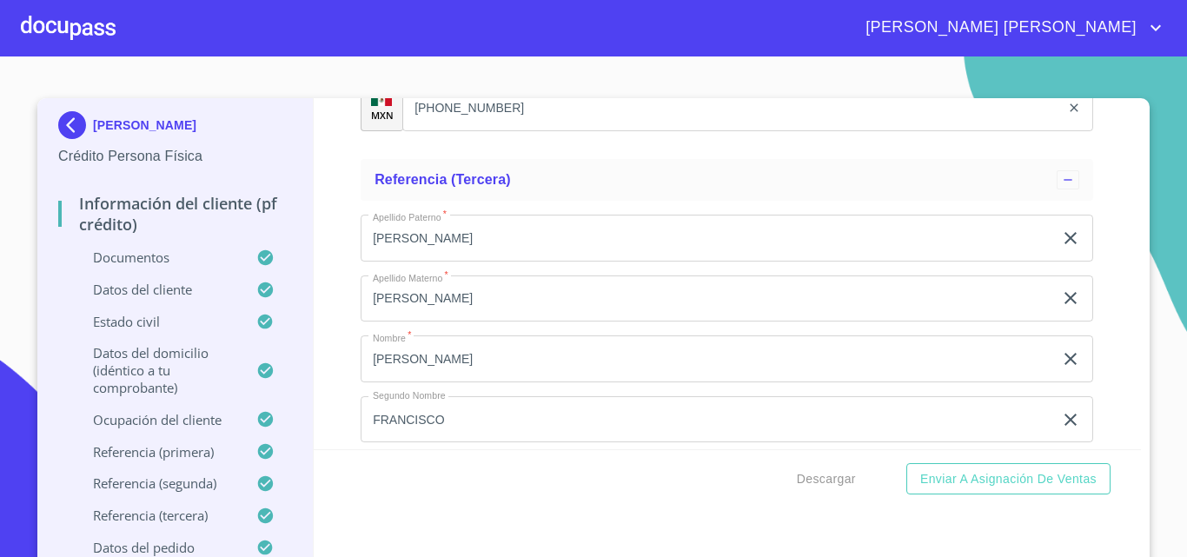
scroll to position [9933, 0]
type input "2759184345"
click at [818, 474] on span "Descargar" at bounding box center [826, 479] width 59 height 22
click at [822, 477] on span "Descargar" at bounding box center [826, 479] width 59 height 22
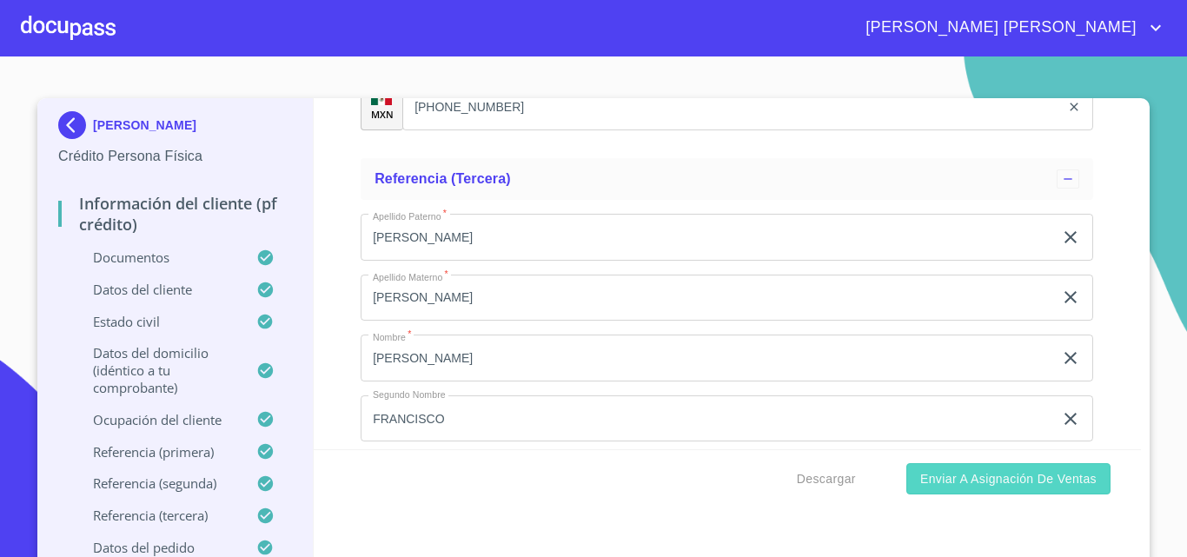
click at [1020, 481] on span "Enviar a Asignación de Ventas" at bounding box center [1008, 479] width 176 height 22
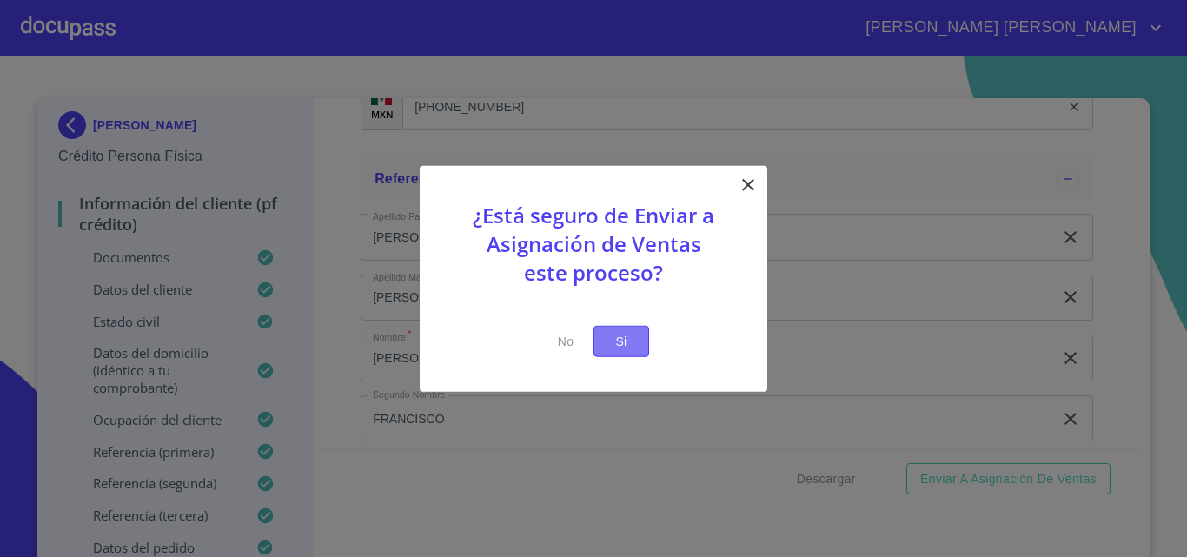
click at [624, 332] on span "Si" at bounding box center [621, 341] width 28 height 22
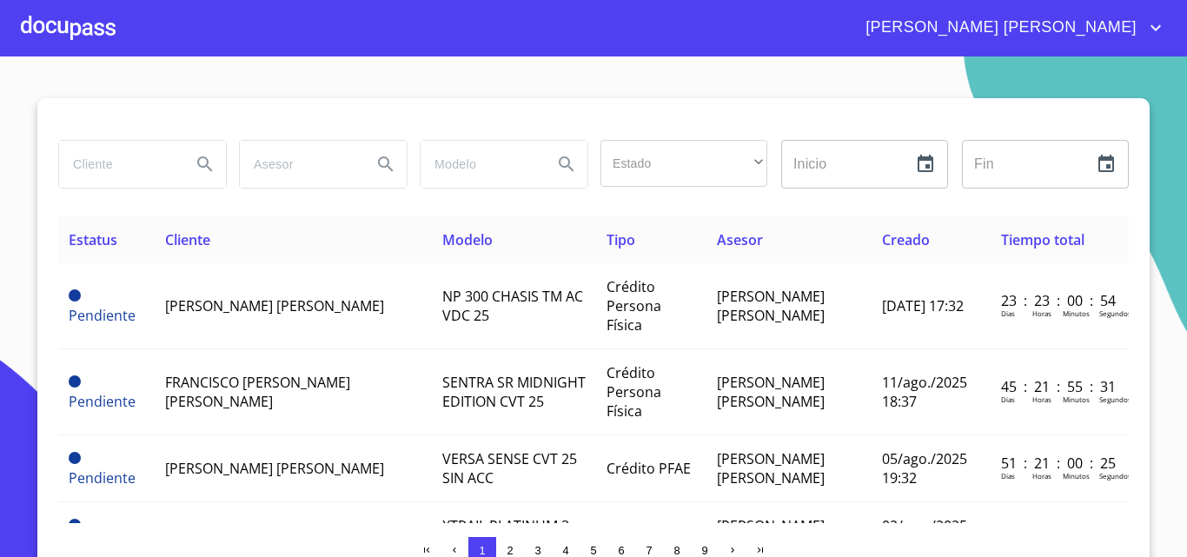
click at [900, 36] on div "[PERSON_NAME] [PERSON_NAME]" at bounding box center [641, 28] width 1051 height 28
